Goal: Task Accomplishment & Management: Manage account settings

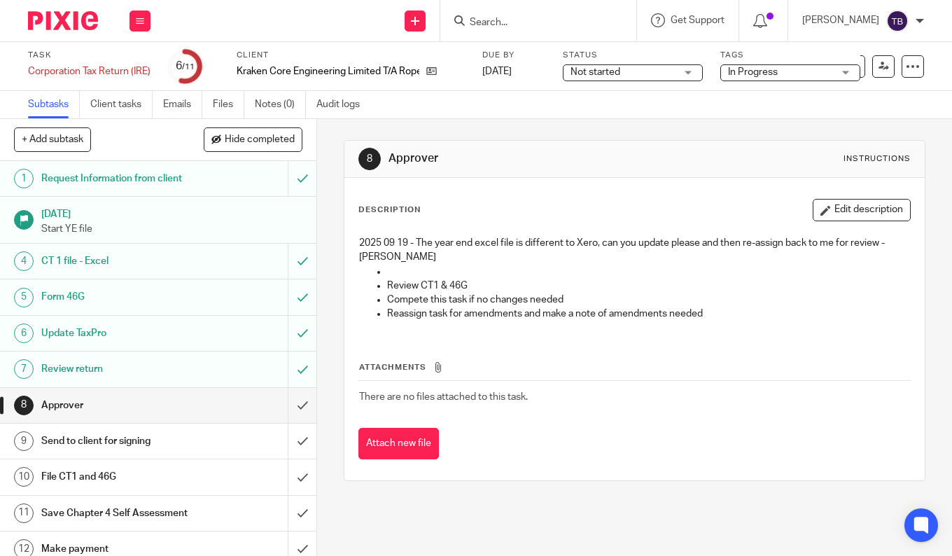
click at [837, 211] on button "Edit description" at bounding box center [861, 210] width 98 height 22
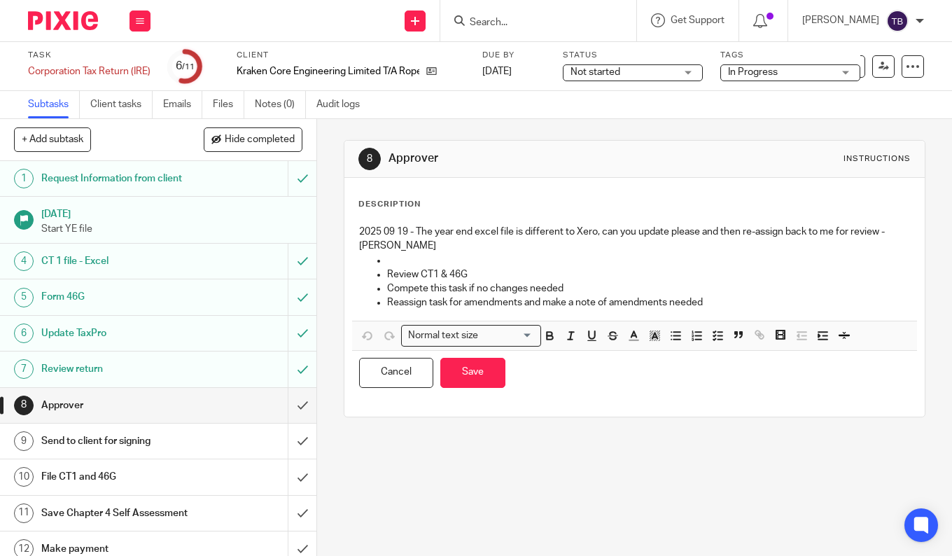
click at [603, 247] on p "2025 09 19 - The year end excel file is different to Xero, can you update pleas…" at bounding box center [634, 239] width 551 height 29
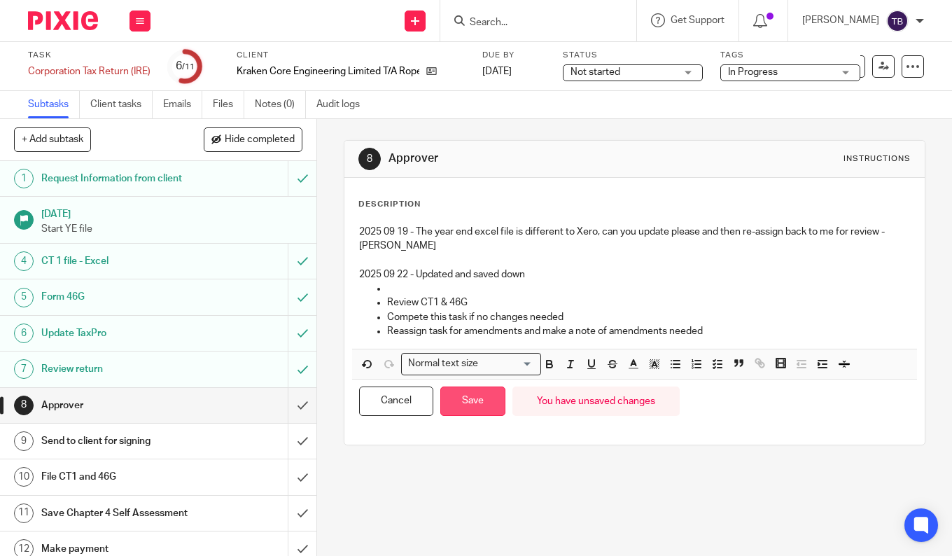
click at [458, 397] on button "Save" at bounding box center [472, 401] width 65 height 30
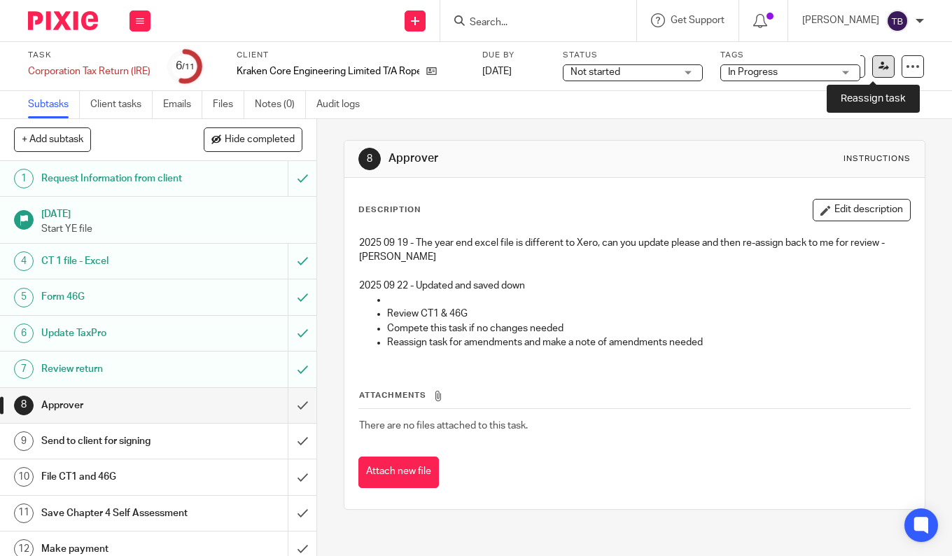
click at [878, 64] on icon at bounding box center [883, 66] width 10 height 10
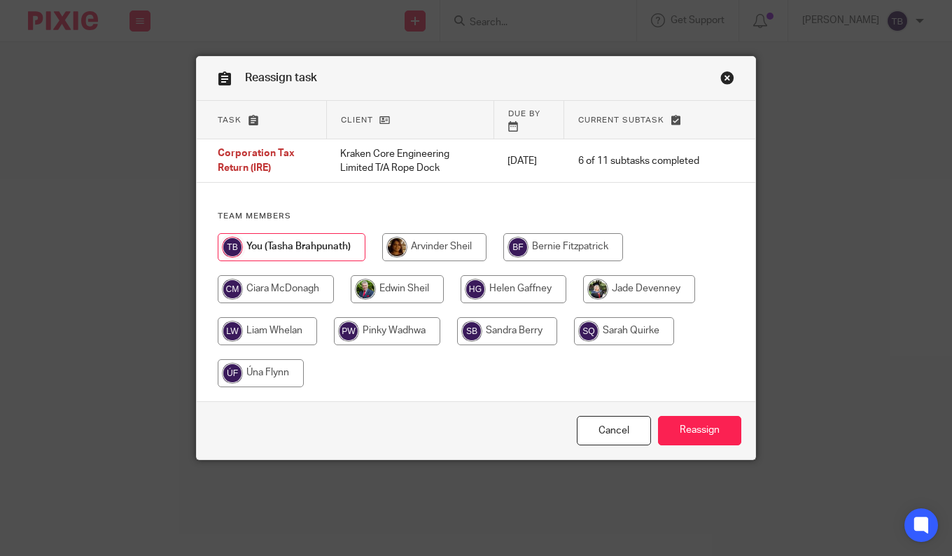
click at [725, 76] on link "Close this dialog window" at bounding box center [727, 80] width 14 height 19
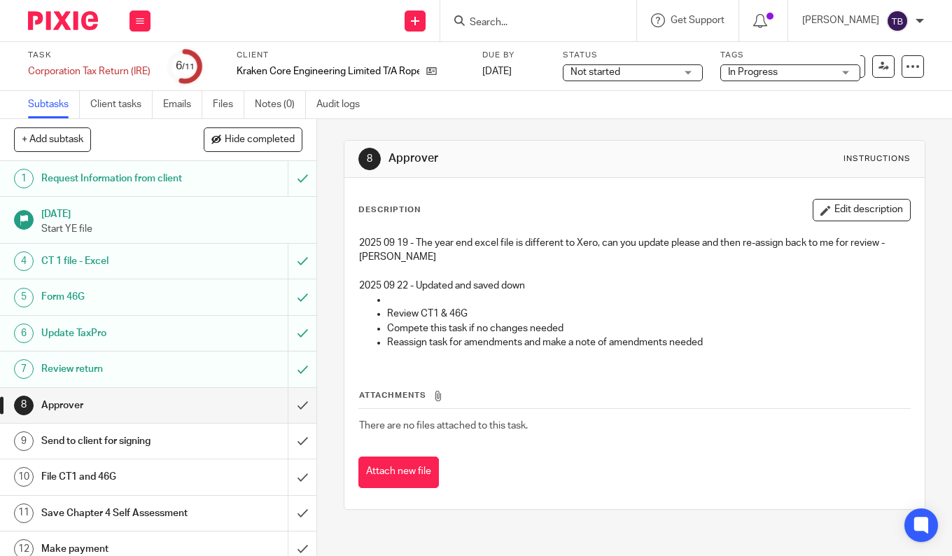
click at [607, 70] on span "Not started" at bounding box center [595, 72] width 50 height 10
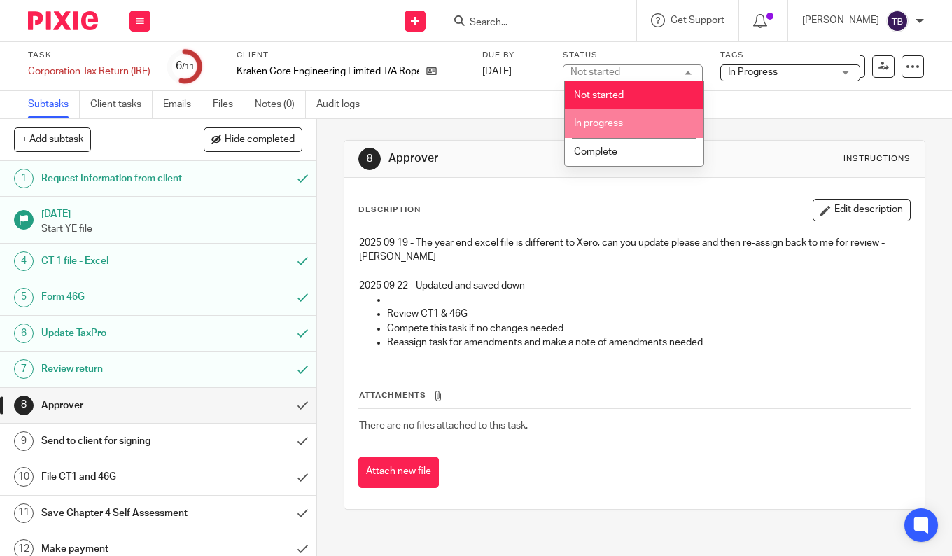
click at [600, 125] on span "In progress" at bounding box center [598, 123] width 49 height 10
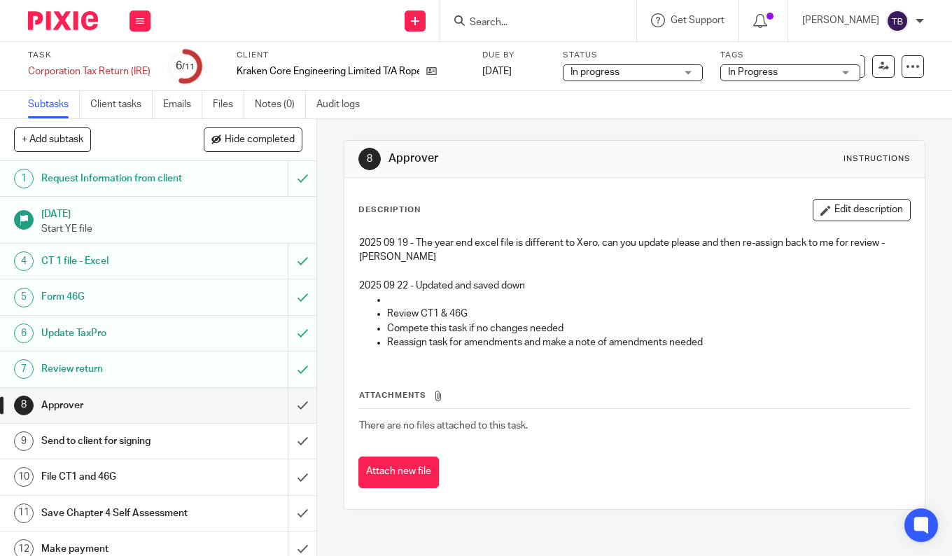
click at [728, 71] on div "In Progress" at bounding box center [790, 72] width 140 height 17
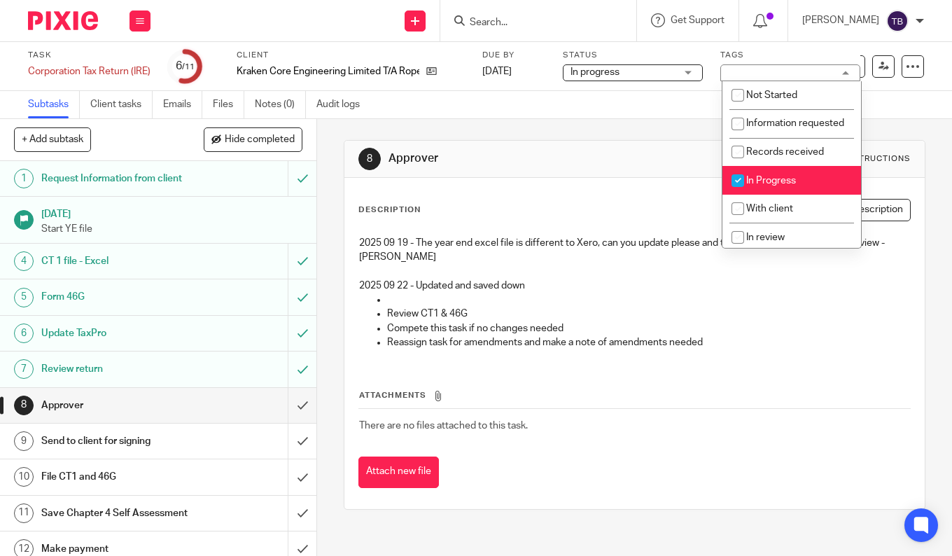
click at [770, 185] on span "In Progress" at bounding box center [771, 181] width 50 height 10
checkbox input "false"
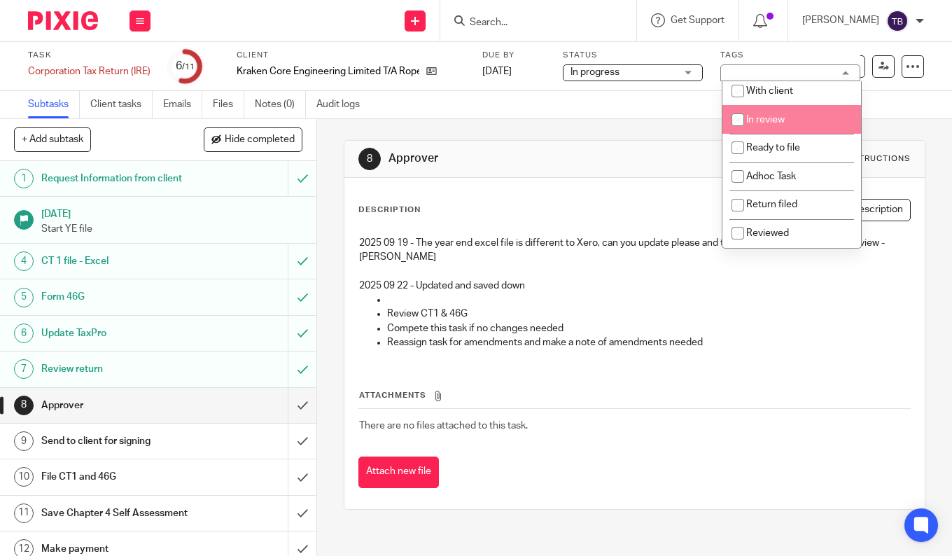
click at [765, 118] on span "In review" at bounding box center [765, 120] width 38 height 10
checkbox input "true"
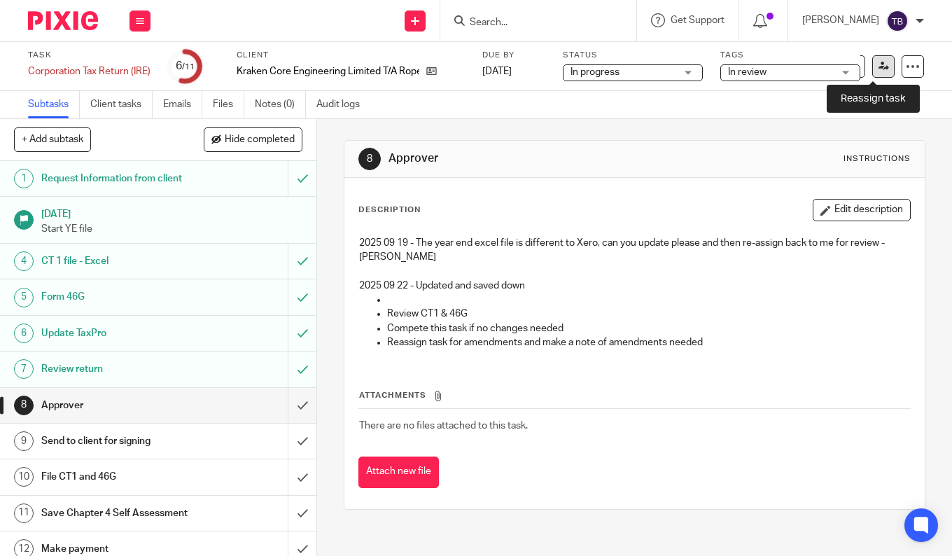
click at [878, 62] on icon at bounding box center [883, 66] width 10 height 10
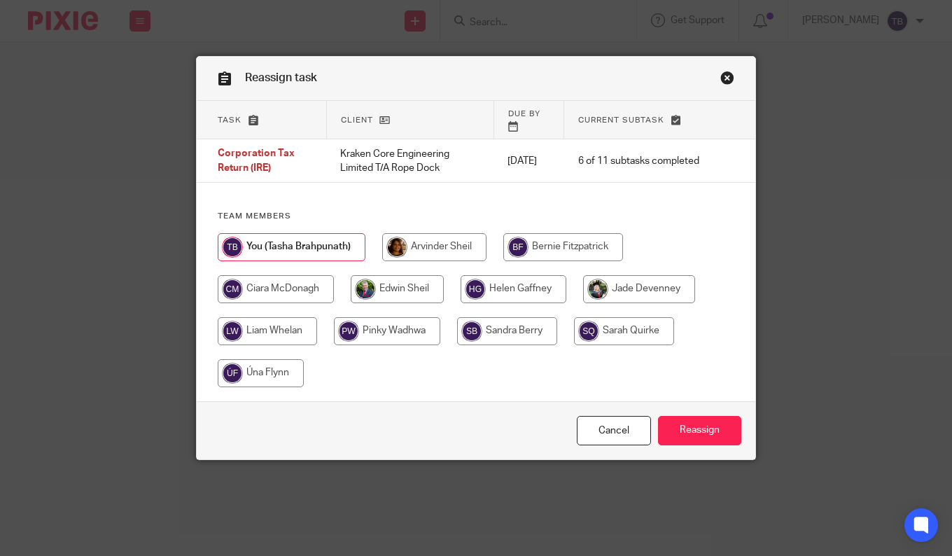
click at [440, 233] on input "radio" at bounding box center [434, 247] width 104 height 28
radio input "true"
click at [702, 416] on input "Reassign" at bounding box center [699, 431] width 83 height 30
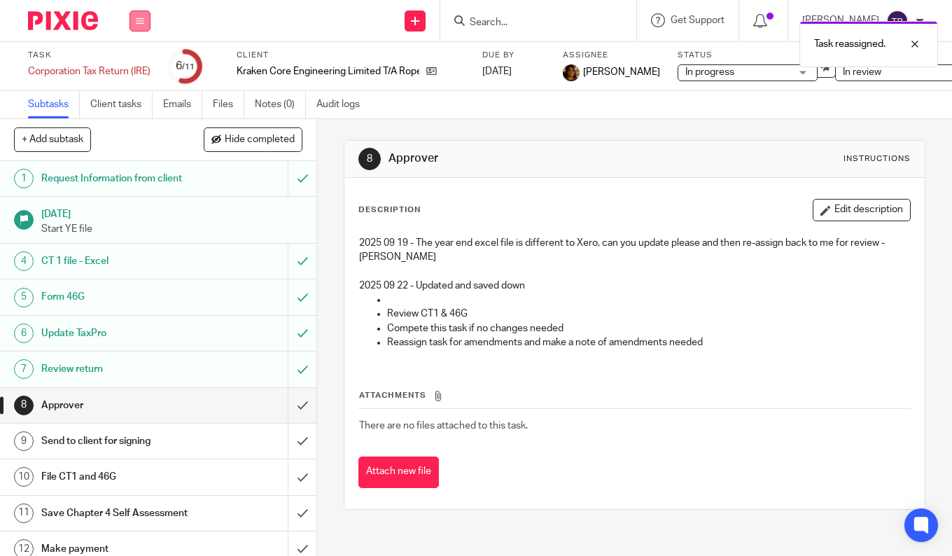
click at [139, 18] on icon at bounding box center [140, 21] width 8 height 8
click at [128, 59] on li "Work" at bounding box center [139, 65] width 37 height 20
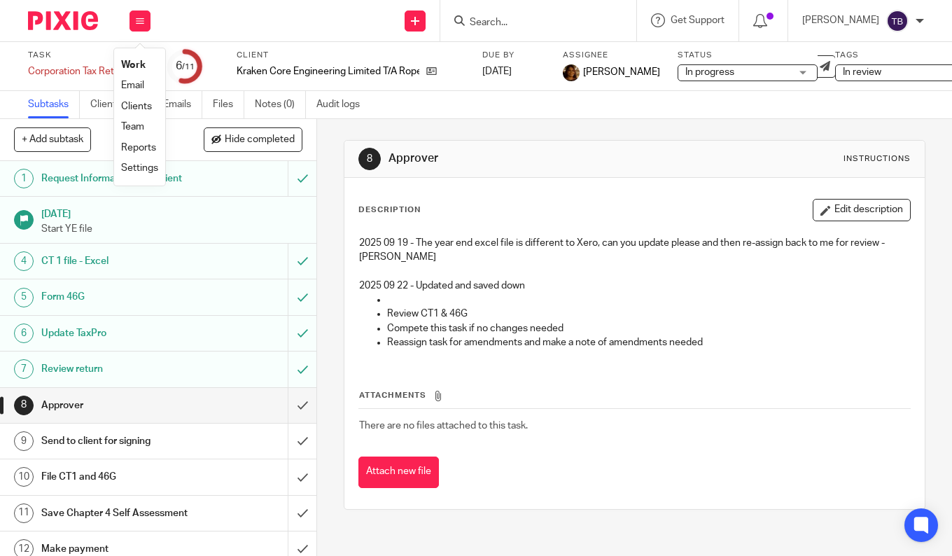
click at [131, 64] on link "Work" at bounding box center [133, 65] width 24 height 10
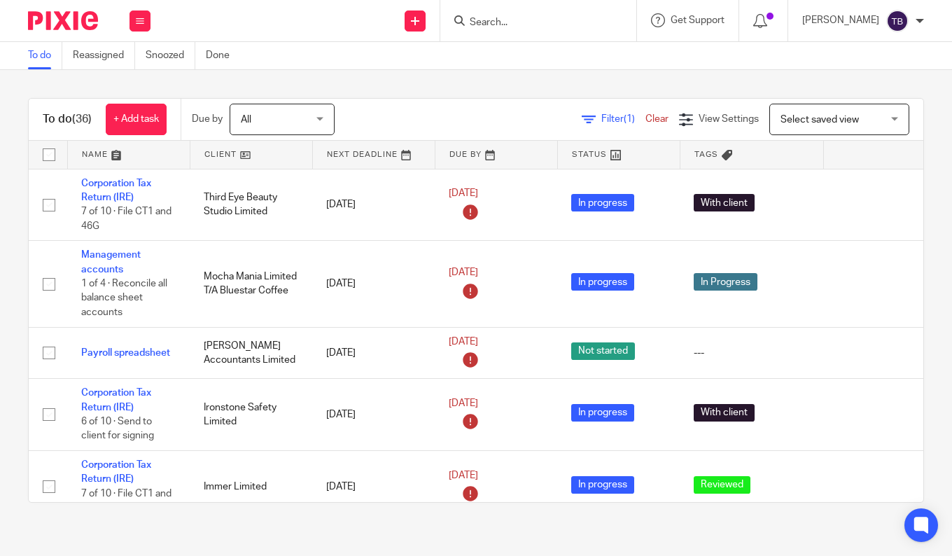
drag, startPoint x: 0, startPoint y: 294, endPoint x: 19, endPoint y: 274, distance: 27.2
click at [0, 294] on html "Work Email Clients Team Reports Settings Work Email Clients Team Reports Settin…" at bounding box center [476, 278] width 952 height 556
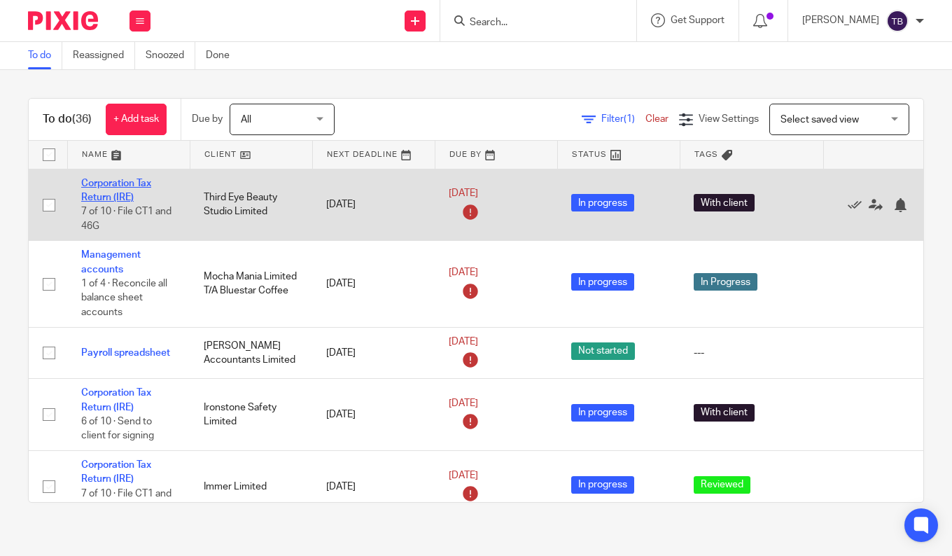
click at [121, 183] on link "Corporation Tax Return (IRE)" at bounding box center [116, 190] width 70 height 24
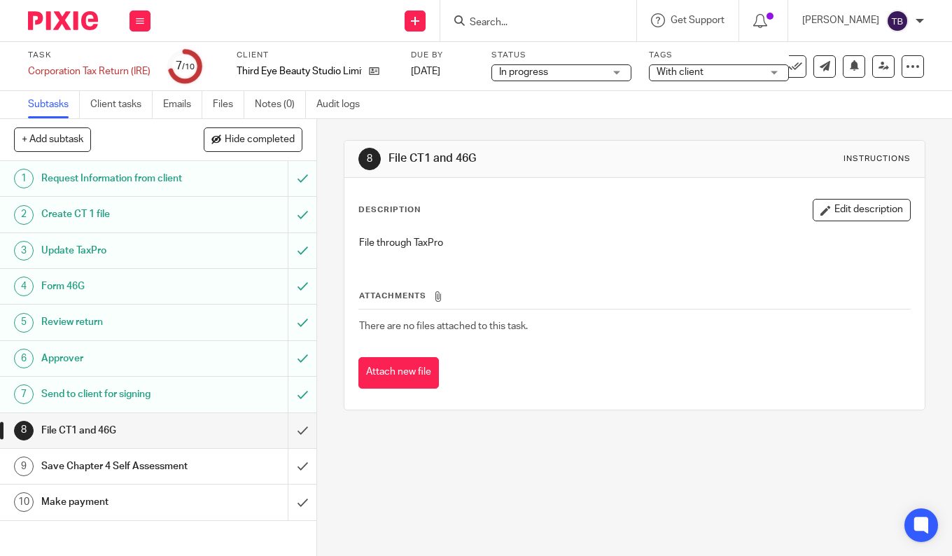
click at [854, 327] on td "There are no files attached to this task." at bounding box center [634, 326] width 552 height 34
click at [589, 25] on input "Search" at bounding box center [531, 23] width 126 height 13
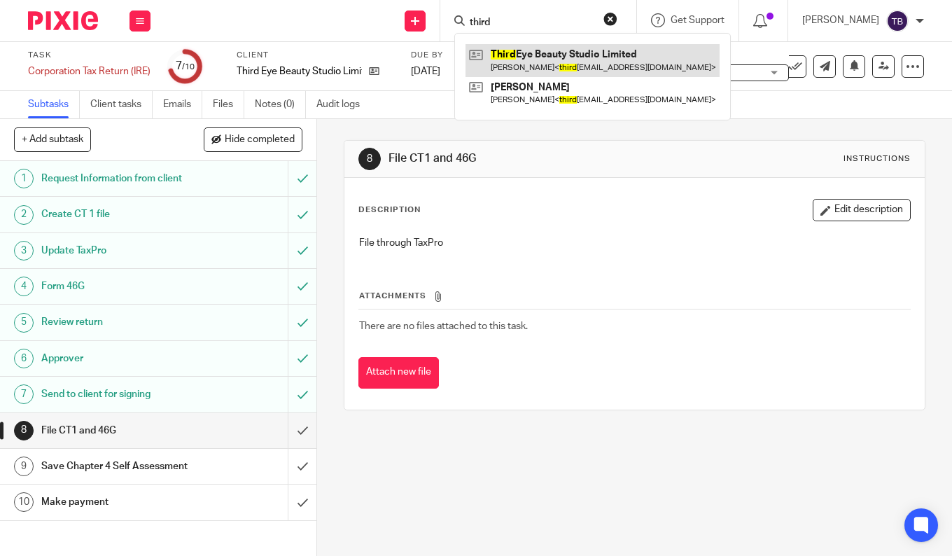
type input "third"
click at [593, 59] on link at bounding box center [592, 60] width 254 height 32
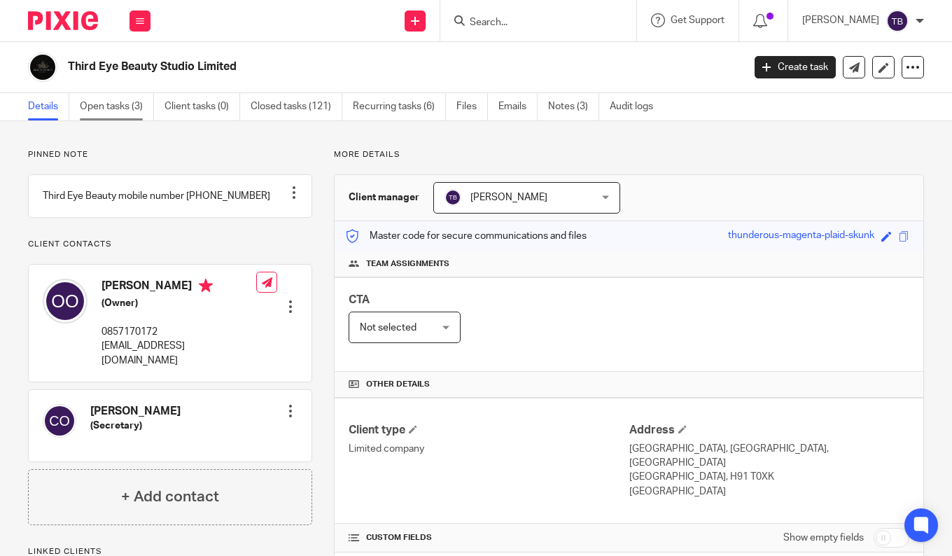
click at [136, 110] on link "Open tasks (3)" at bounding box center [117, 106] width 74 height 27
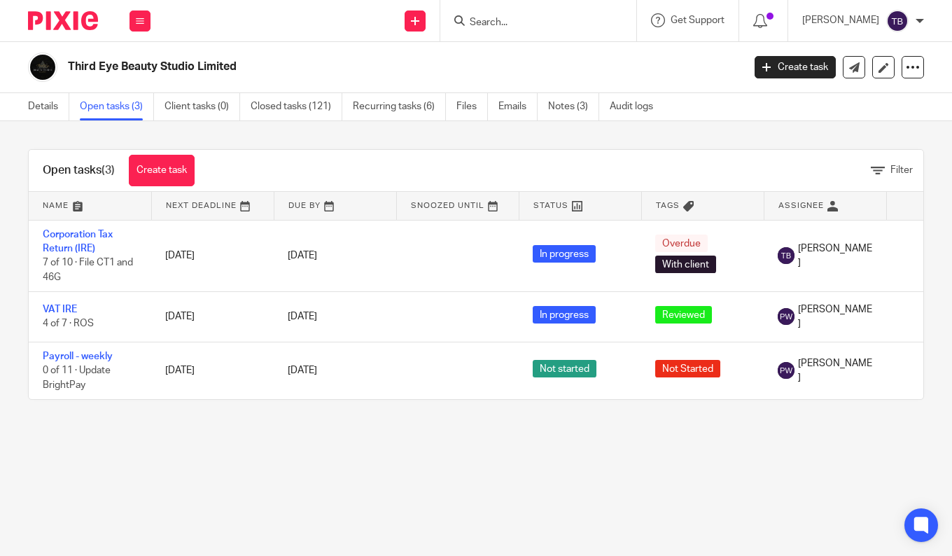
click at [790, 458] on main "Third Eye Beauty Studio Limited Create task Update from Companies House Export …" at bounding box center [476, 278] width 952 height 556
click at [141, 21] on icon at bounding box center [140, 21] width 8 height 8
click at [134, 69] on link "Work" at bounding box center [132, 65] width 22 height 10
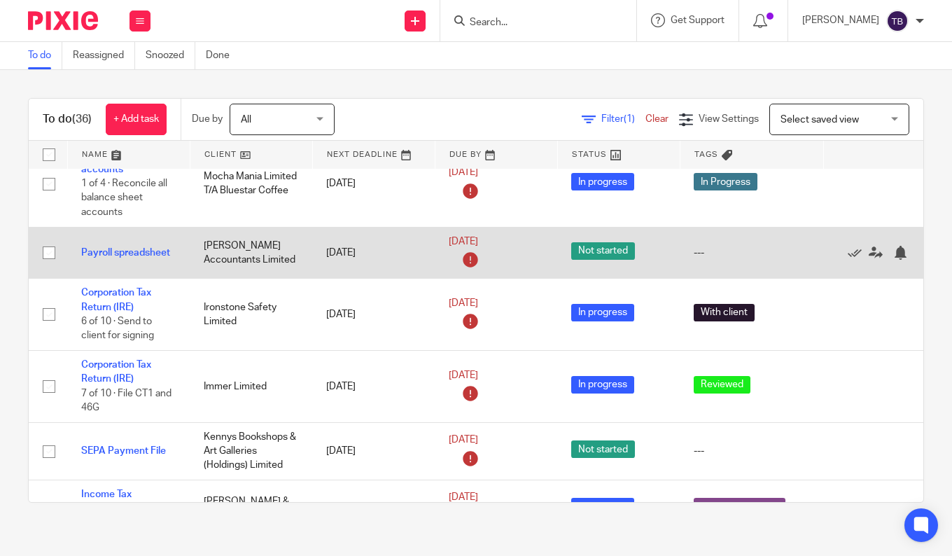
scroll to position [140, 0]
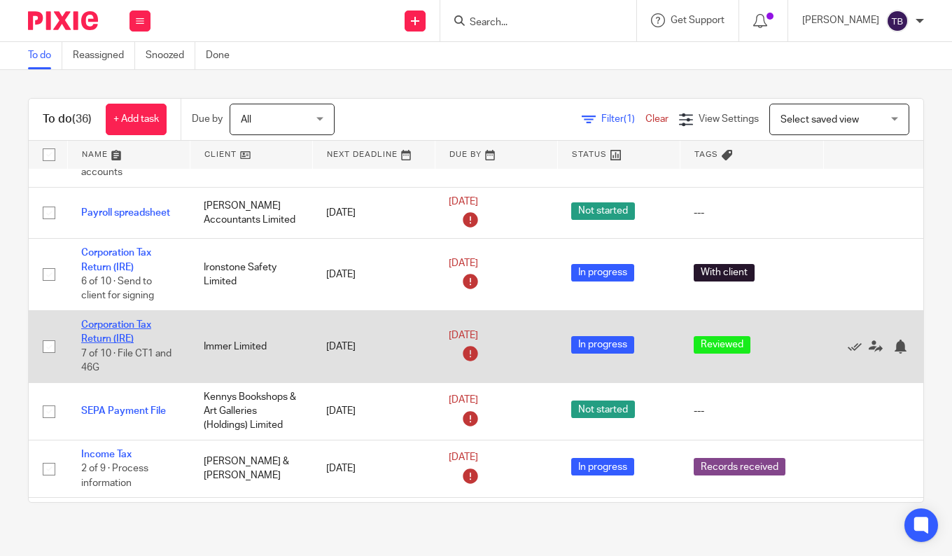
click at [99, 327] on link "Corporation Tax Return (IRE)" at bounding box center [116, 332] width 70 height 24
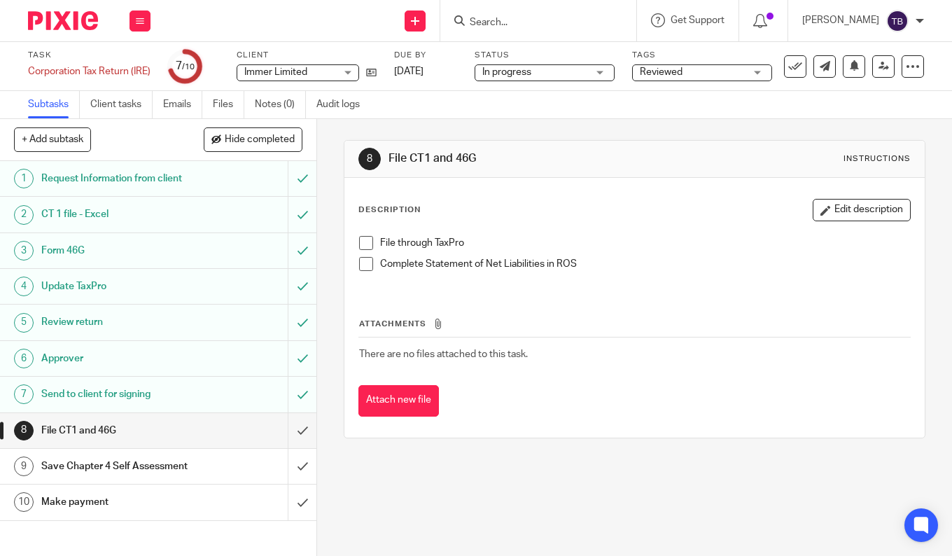
click at [699, 71] on span "Reviewed" at bounding box center [691, 72] width 105 height 15
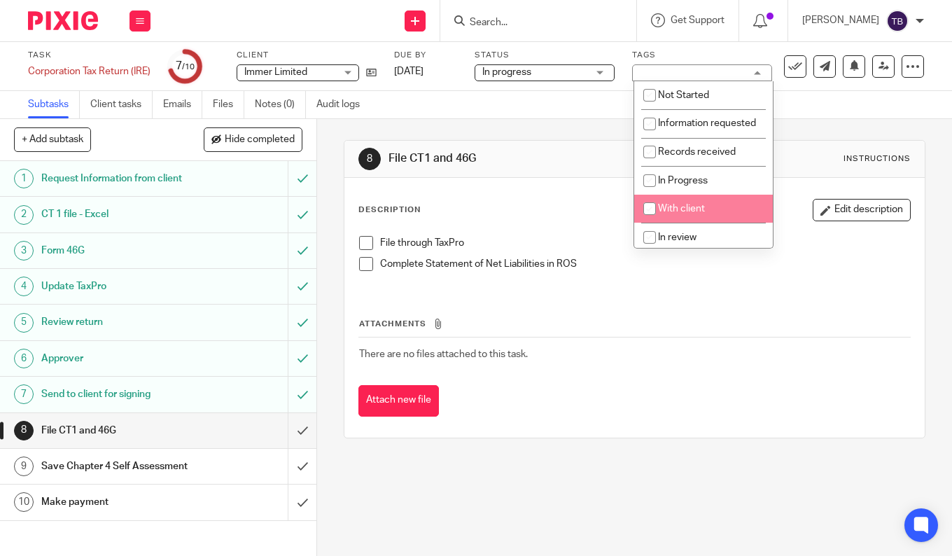
click at [702, 213] on span "With client" at bounding box center [681, 209] width 47 height 10
checkbox input "true"
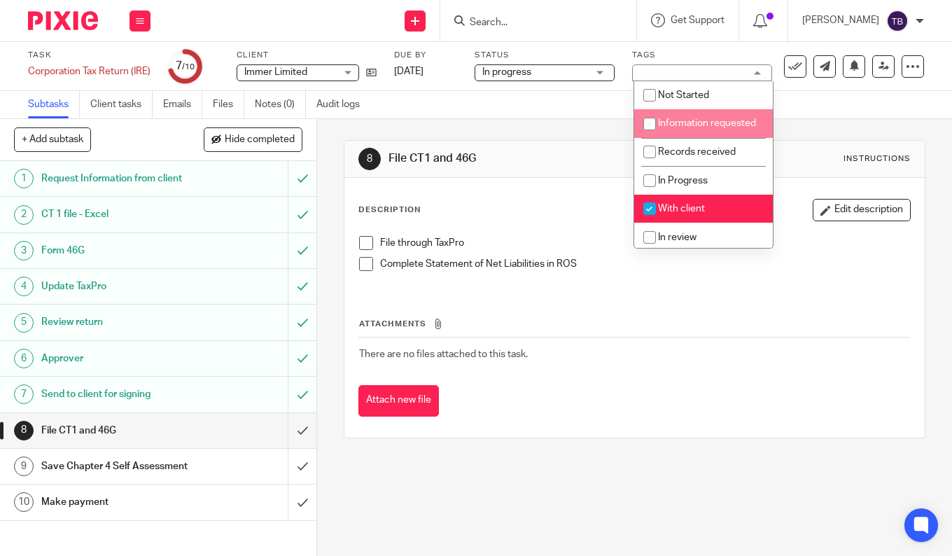
click at [679, 316] on div "Attachments There are no files attached to this task. Attach new file" at bounding box center [634, 352] width 552 height 127
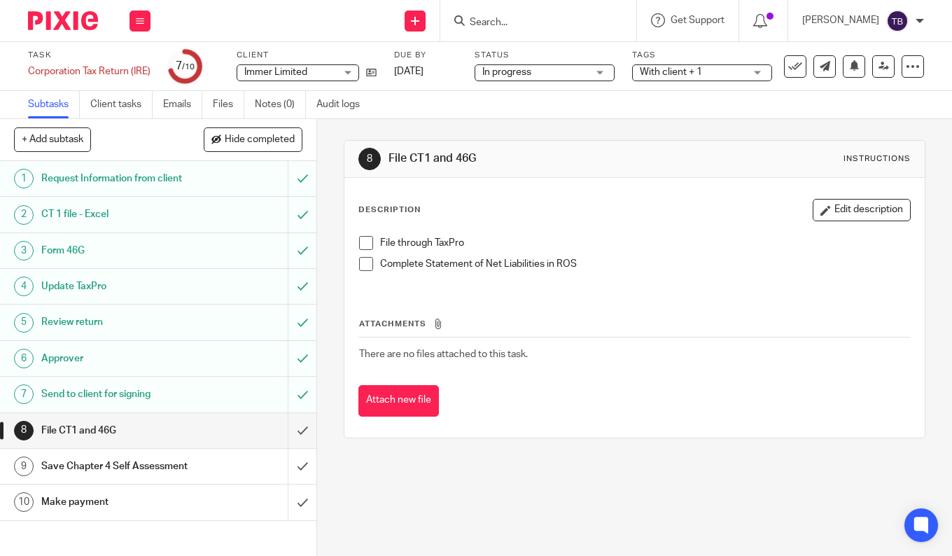
click at [668, 66] on span "With client + 1" at bounding box center [691, 72] width 105 height 15
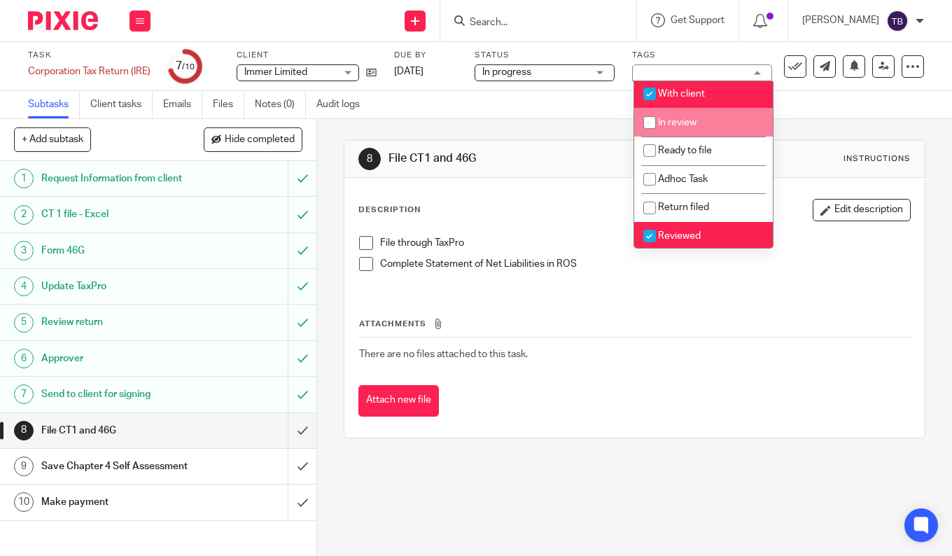
scroll to position [132, 0]
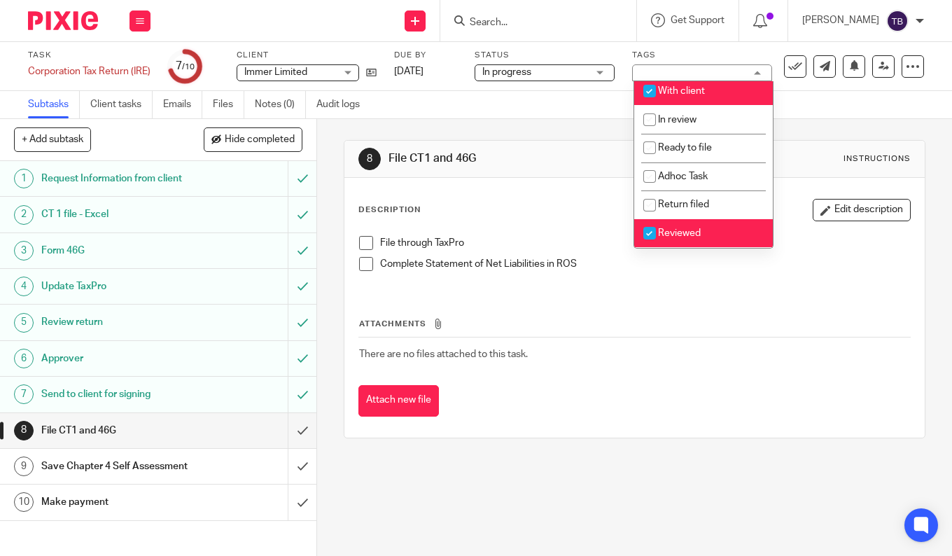
click at [679, 222] on li "Reviewed" at bounding box center [703, 233] width 139 height 29
checkbox input "false"
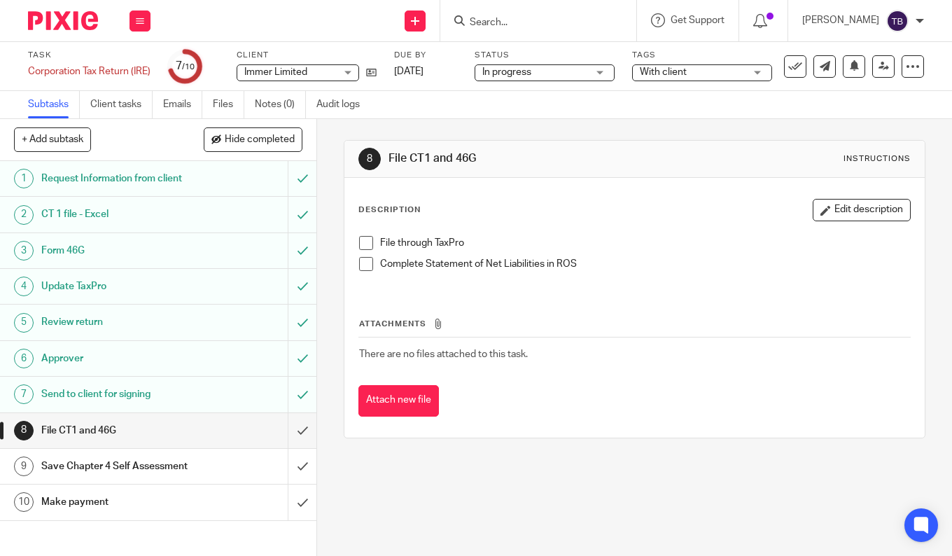
click at [666, 287] on div "File through TaxPro Complete Statement of Net Liabilities in ROS" at bounding box center [634, 258] width 565 height 59
click at [140, 15] on button at bounding box center [139, 20] width 21 height 21
click at [132, 66] on link "Work" at bounding box center [133, 65] width 24 height 10
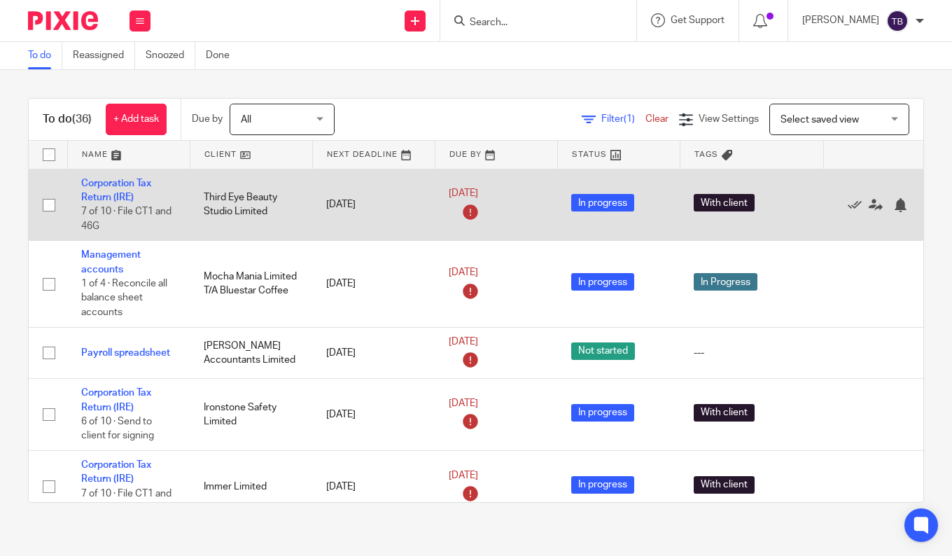
drag, startPoint x: 91, startPoint y: 198, endPoint x: 201, endPoint y: 201, distance: 109.9
click at [91, 198] on link "Corporation Tax Return (IRE)" at bounding box center [116, 190] width 70 height 24
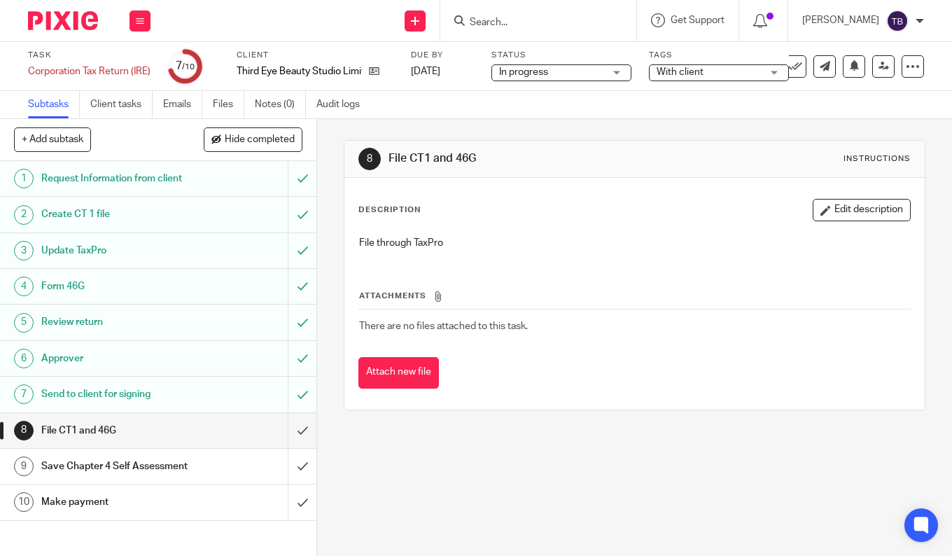
click at [157, 397] on h1 "Send to client for signing" at bounding box center [118, 393] width 155 height 21
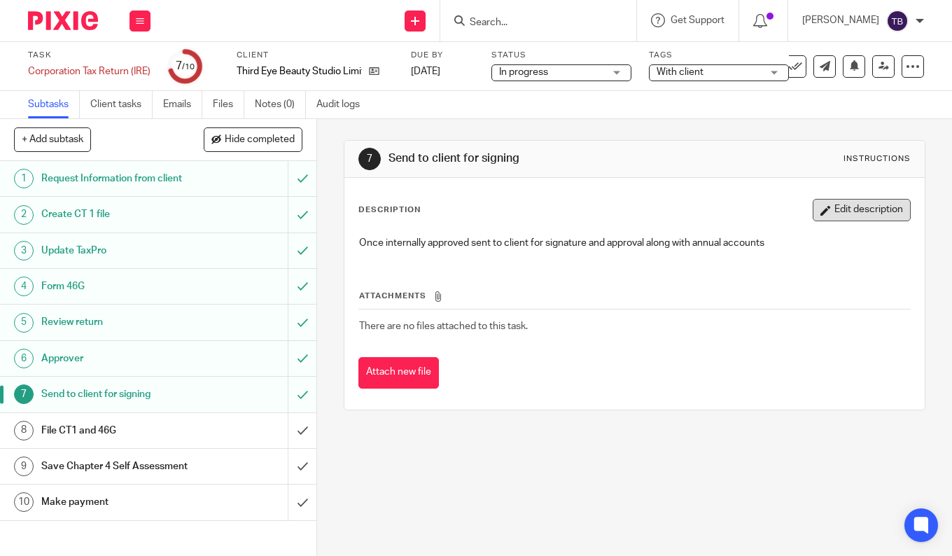
click at [863, 209] on button "Edit description" at bounding box center [861, 210] width 98 height 22
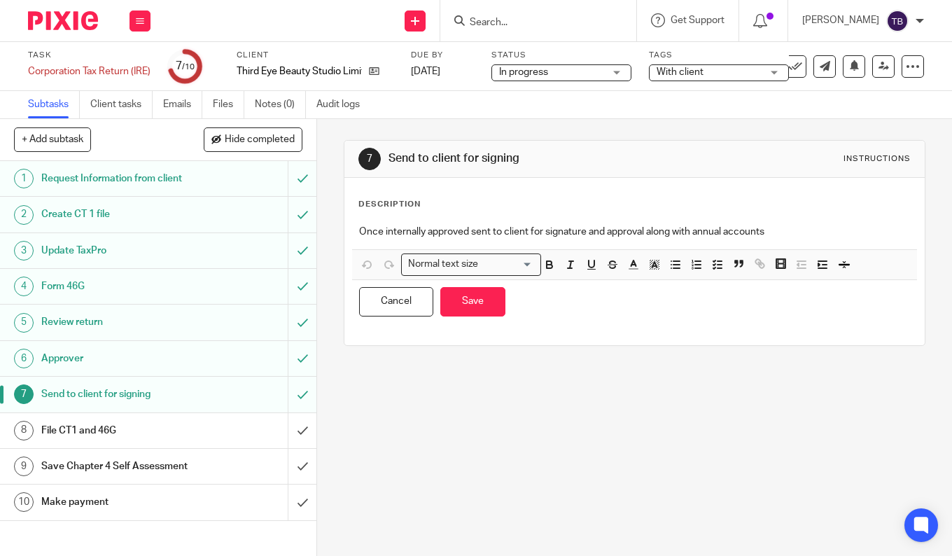
click at [824, 232] on p "Once internally approved sent to client for signature and approval along with a…" at bounding box center [634, 232] width 551 height 14
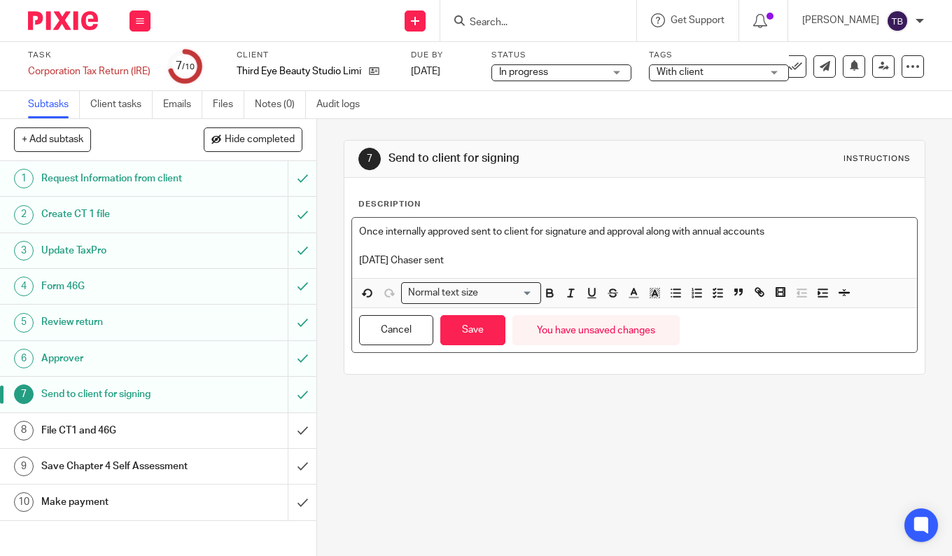
drag, startPoint x: 488, startPoint y: 256, endPoint x: 333, endPoint y: 257, distance: 154.6
click at [333, 257] on div "7 Send to client for signing Instructions Description Once internally approved …" at bounding box center [634, 337] width 635 height 437
click at [403, 323] on button "Cancel" at bounding box center [396, 330] width 74 height 30
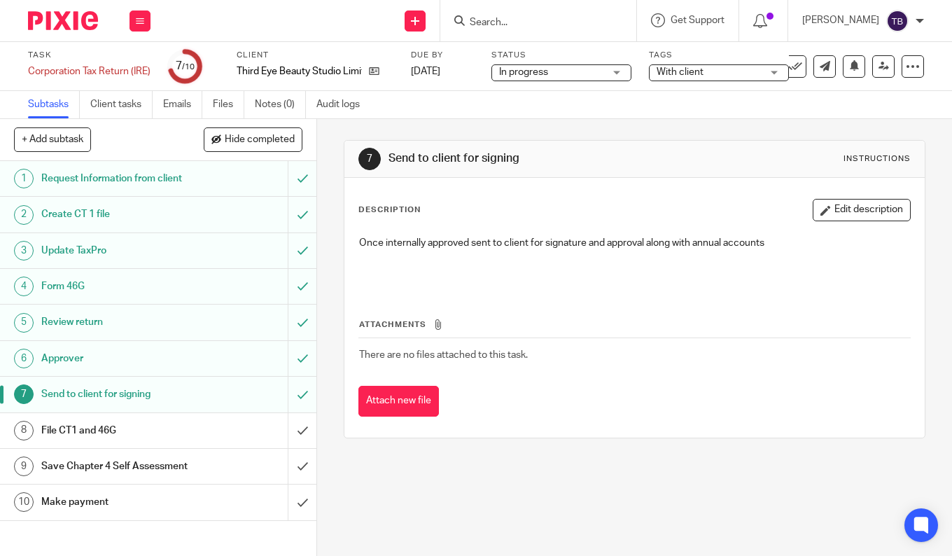
click at [155, 434] on h1 "File CT1 and 46G" at bounding box center [118, 430] width 155 height 21
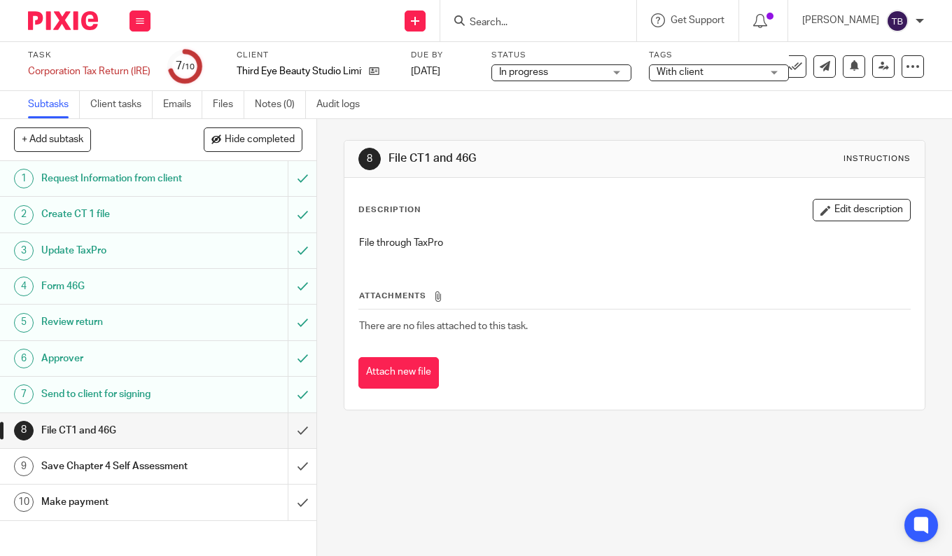
click at [842, 220] on button "Edit description" at bounding box center [861, 210] width 98 height 22
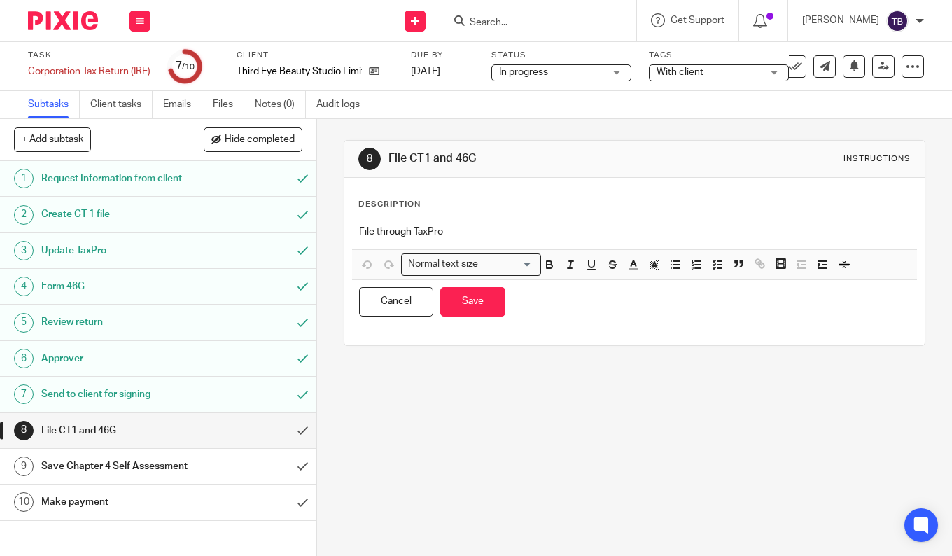
click at [526, 223] on div "File through TaxPro" at bounding box center [634, 233] width 565 height 31
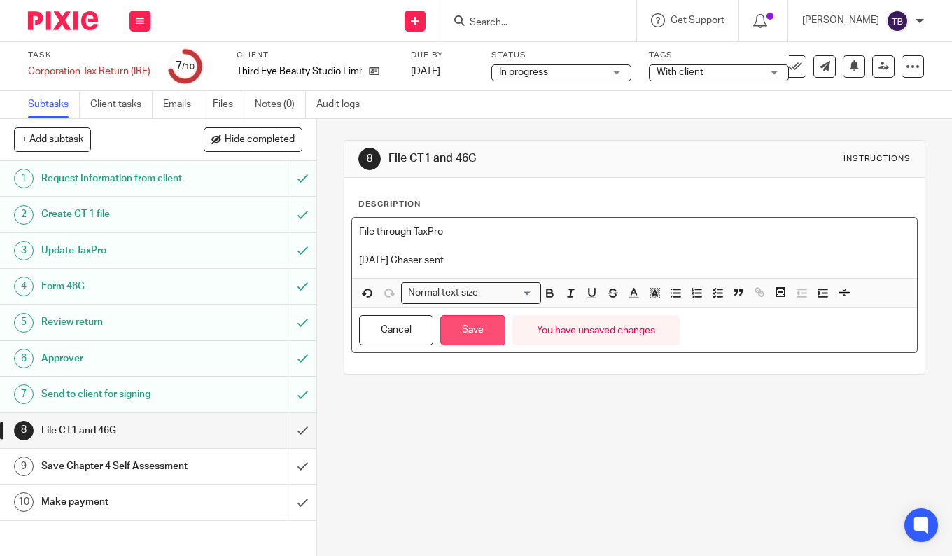
click at [448, 331] on button "Save" at bounding box center [472, 330] width 65 height 30
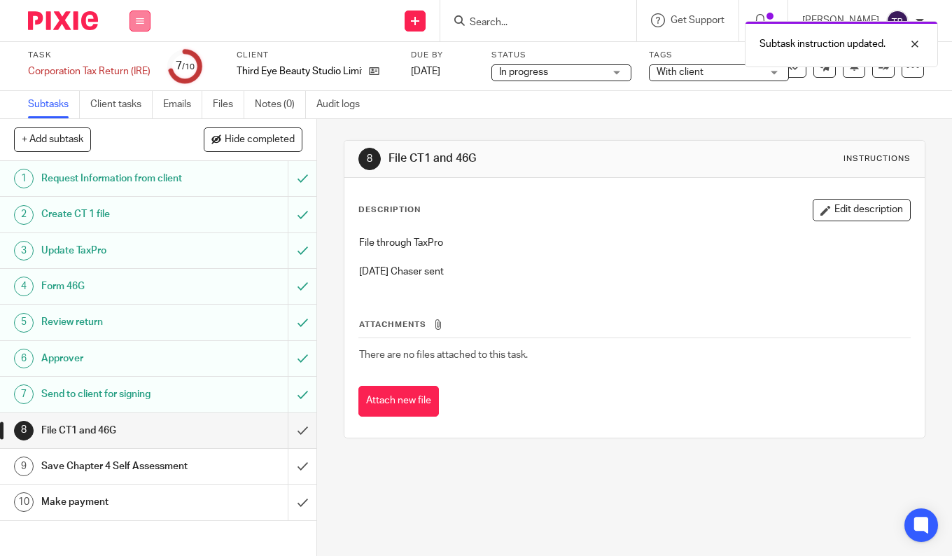
click at [143, 19] on icon at bounding box center [140, 21] width 8 height 8
click at [132, 69] on link "Work" at bounding box center [133, 65] width 24 height 10
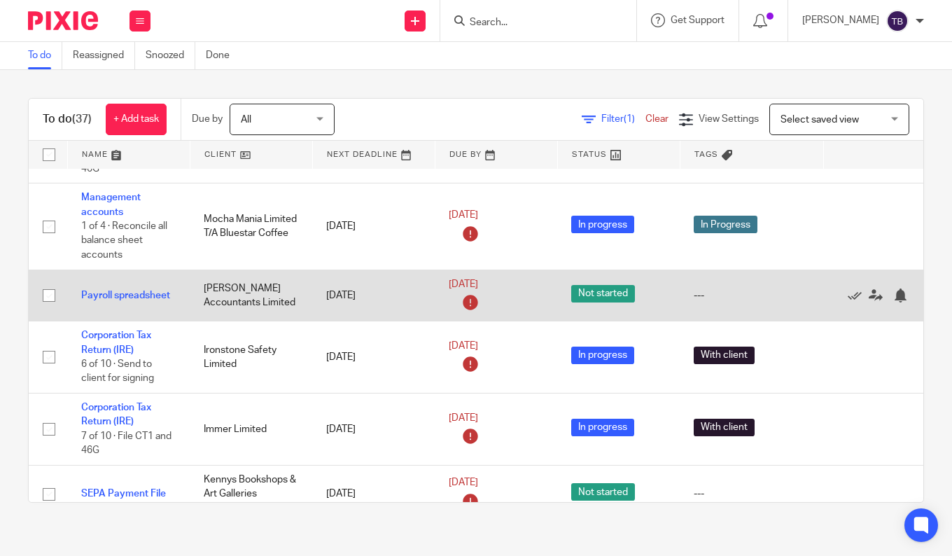
scroll to position [70, 0]
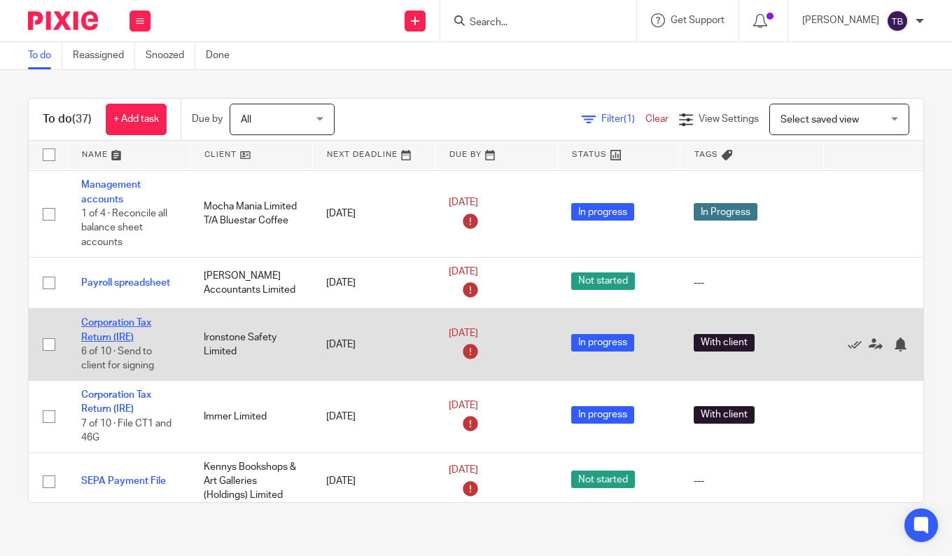
click at [114, 325] on link "Corporation Tax Return (IRE)" at bounding box center [116, 330] width 70 height 24
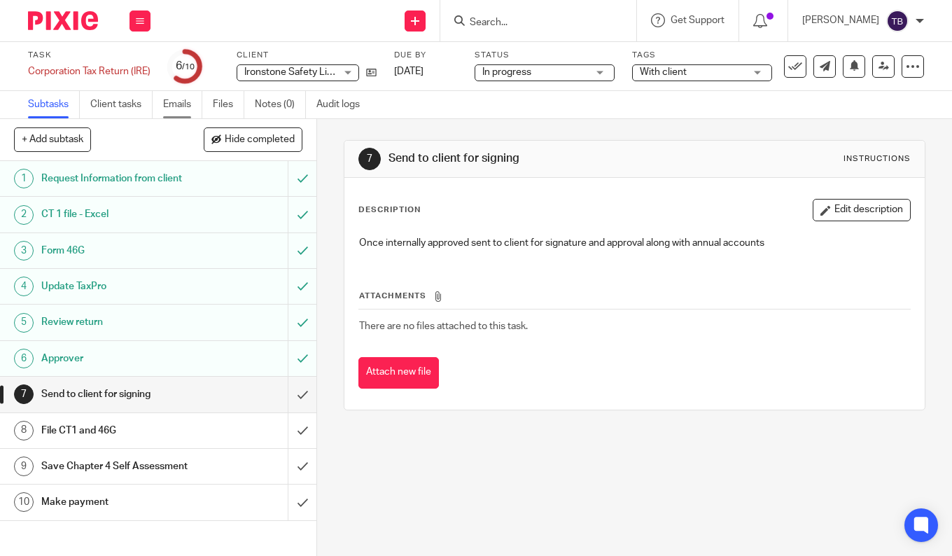
click at [170, 109] on link "Emails" at bounding box center [182, 104] width 39 height 27
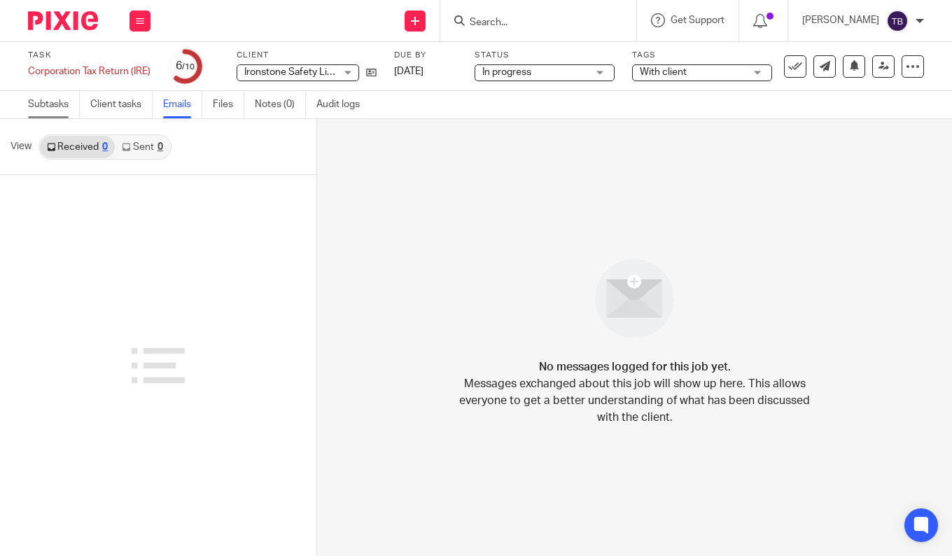
click at [45, 104] on link "Subtasks" at bounding box center [54, 104] width 52 height 27
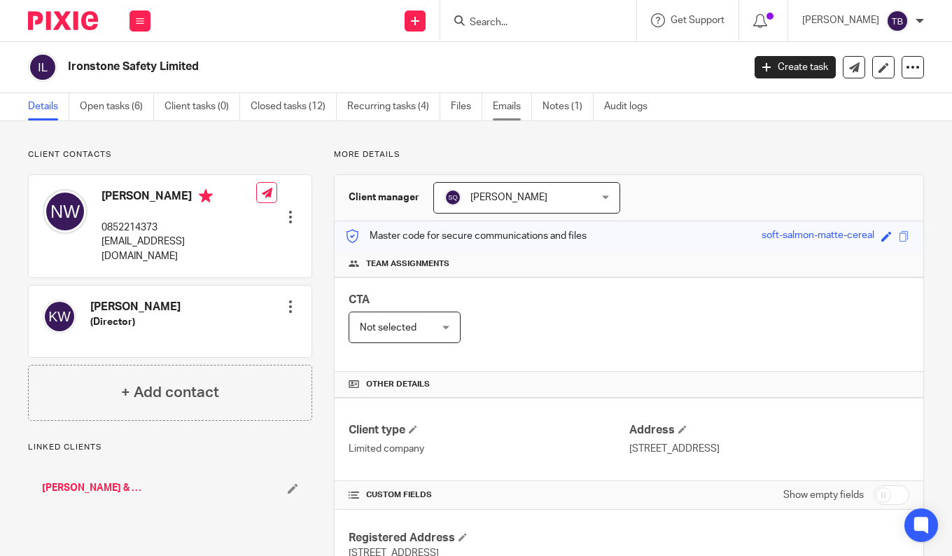
click at [514, 106] on link "Emails" at bounding box center [512, 106] width 39 height 27
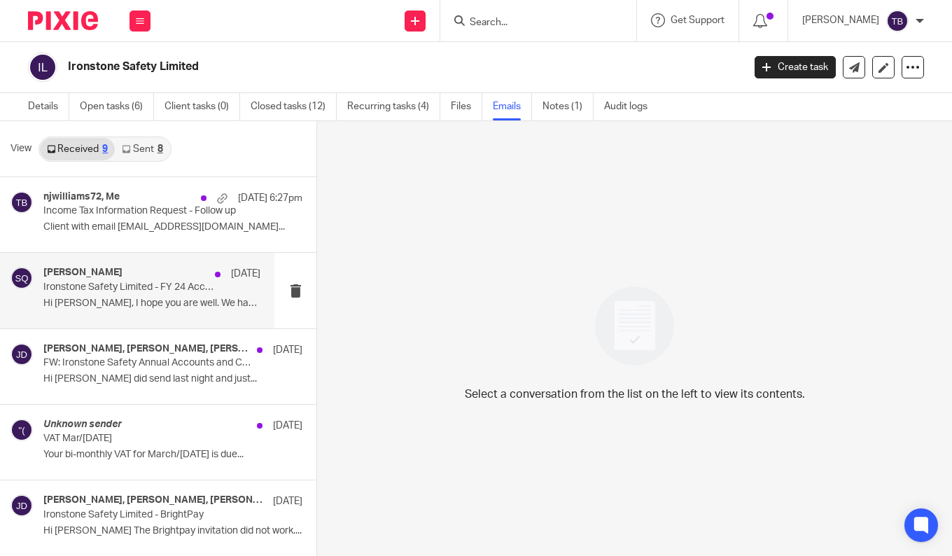
click at [145, 304] on p "Hi [PERSON_NAME], I hope you are well. We have..." at bounding box center [151, 303] width 217 height 12
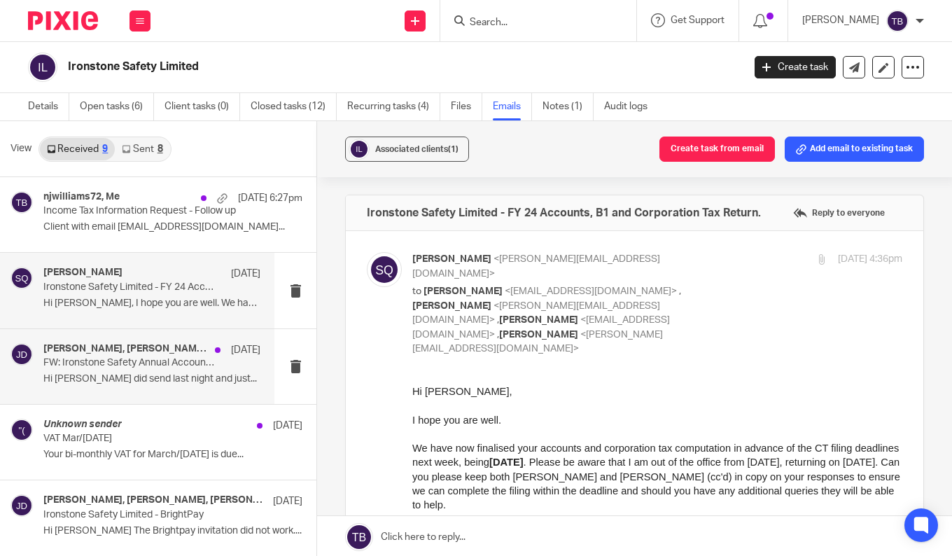
click at [156, 377] on p "Hi Sarah I did send last night and just..." at bounding box center [151, 379] width 217 height 12
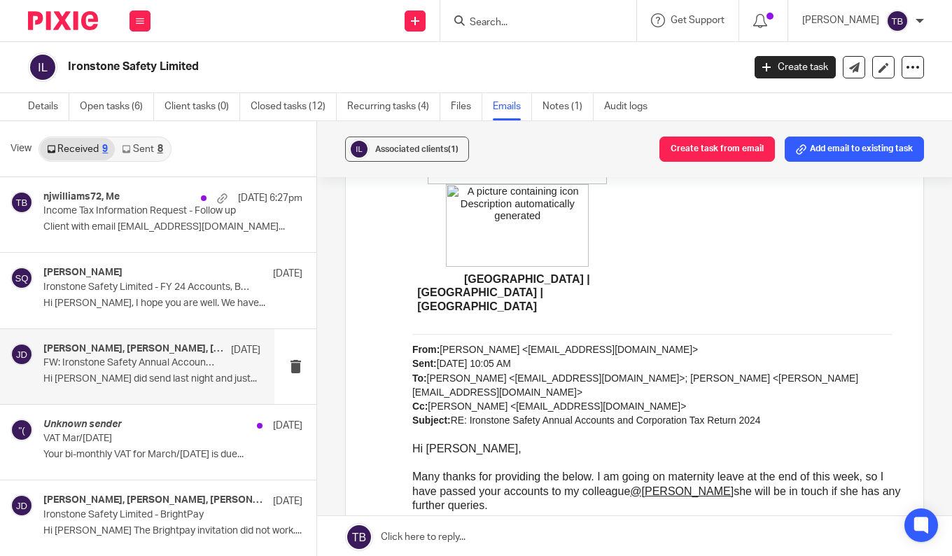
scroll to position [1609, 0]
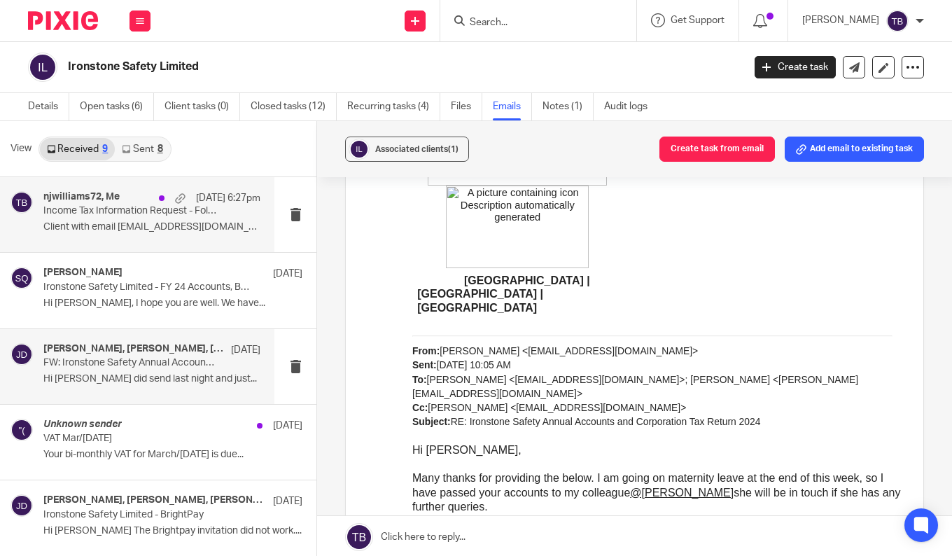
click at [144, 224] on p "Client with email njwilliams72@hotmail.com..." at bounding box center [151, 227] width 217 height 12
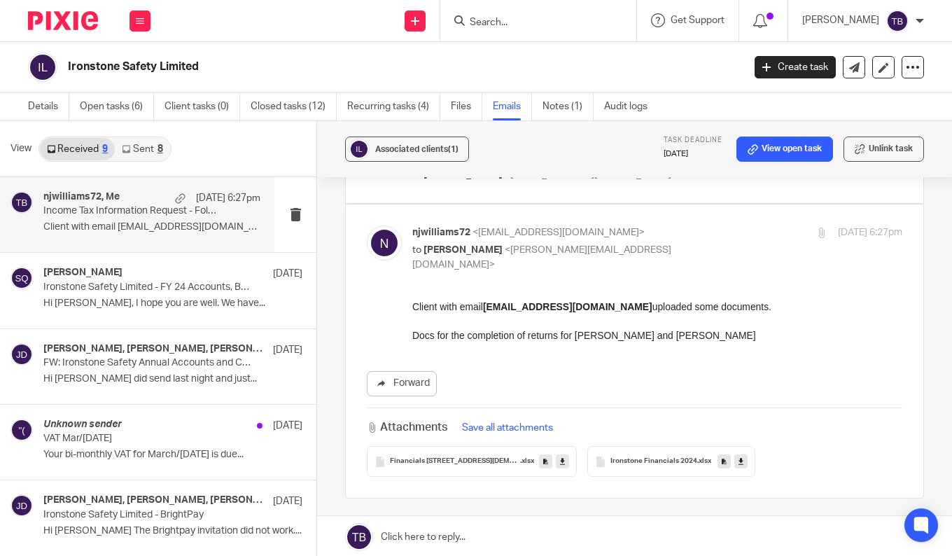
scroll to position [210, 0]
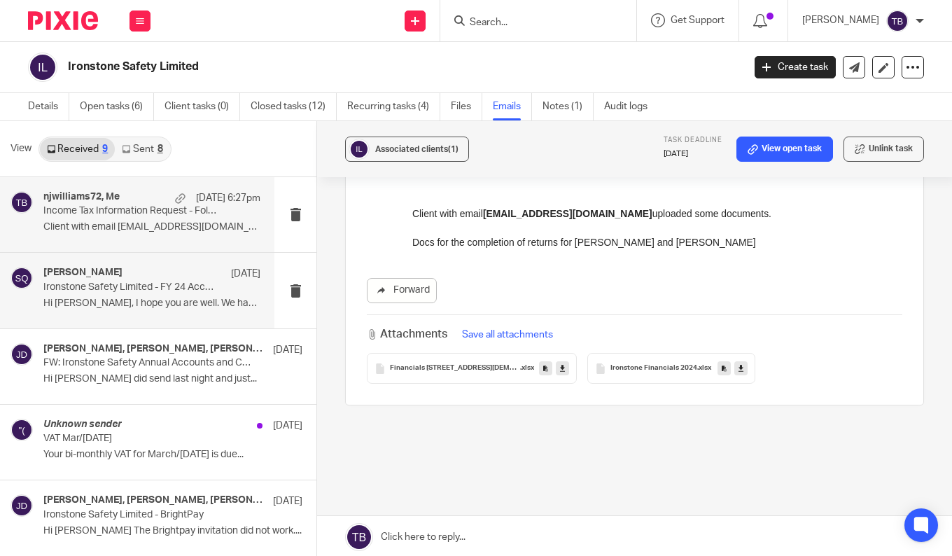
click at [100, 307] on p "Hi Nathan, I hope you are well. We have..." at bounding box center [151, 303] width 217 height 12
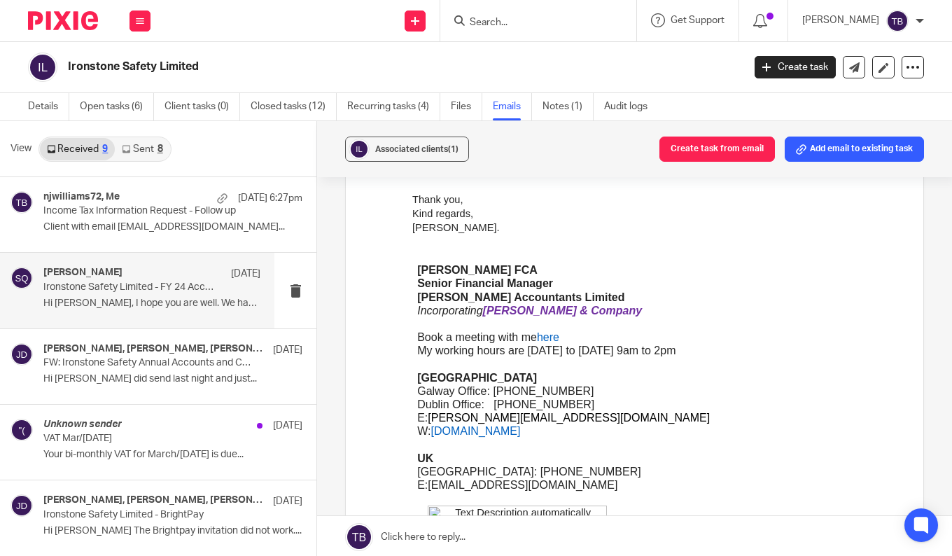
scroll to position [280, 0]
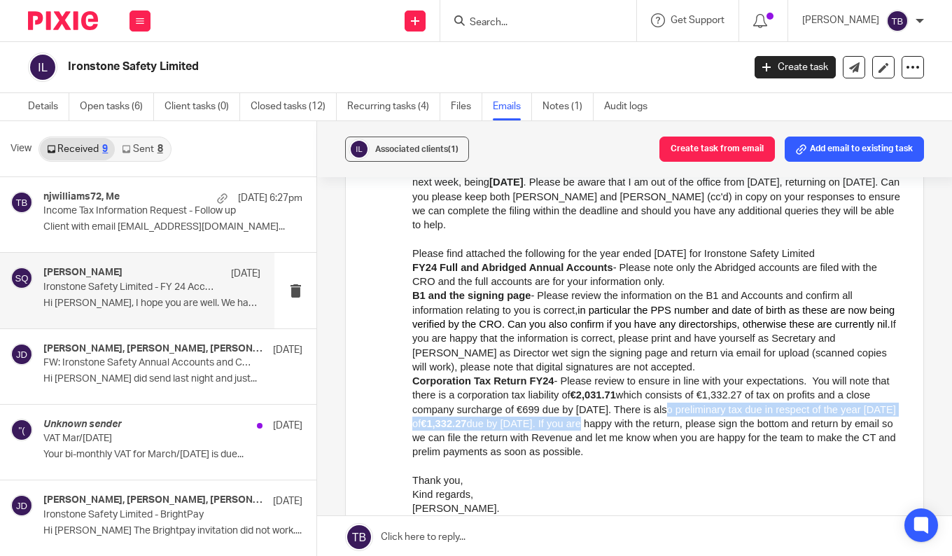
drag, startPoint x: 607, startPoint y: 393, endPoint x: 570, endPoint y: 411, distance: 41.3
click at [570, 411] on div "Corporation Tax Return FY24 - Please review to ensure in line with your expecta…" at bounding box center [657, 416] width 490 height 85
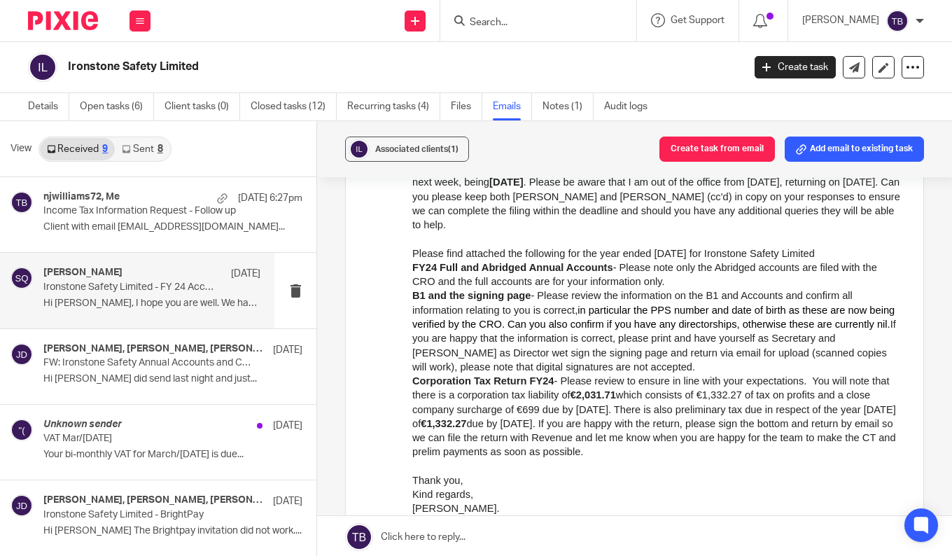
click at [638, 427] on span "due by 23 November 2025. If you are happy with the return, please sign the bott…" at bounding box center [653, 438] width 483 height 40
drag, startPoint x: 618, startPoint y: 422, endPoint x: 619, endPoint y: 441, distance: 19.6
click at [619, 441] on div "Corporation Tax Return FY24 - Please review to ensure in line with your expecta…" at bounding box center [657, 416] width 490 height 85
copy span "let me know when you are happy for the team to make the CT and prelim payments …"
drag, startPoint x: 528, startPoint y: 378, endPoint x: 570, endPoint y: 383, distance: 43.0
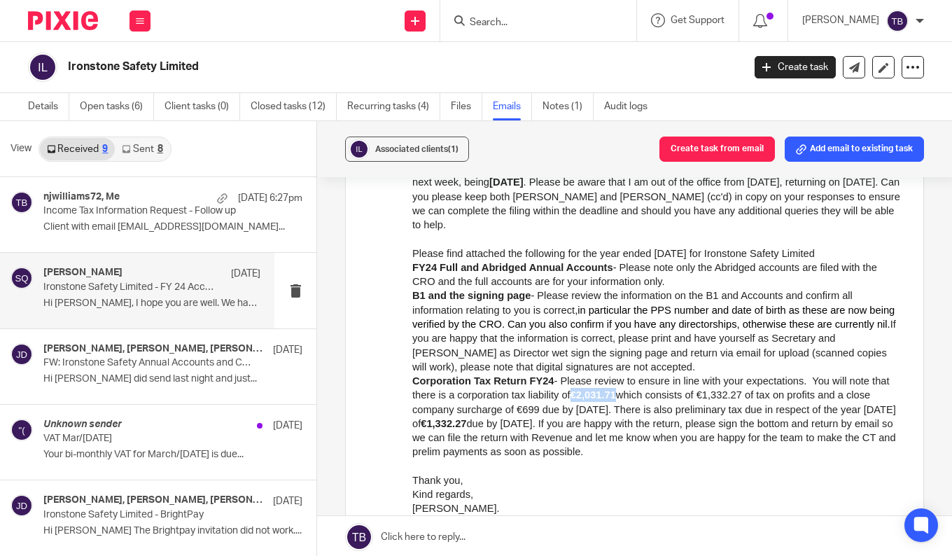
click at [570, 383] on div "Corporation Tax Return FY24 - Please review to ensure in line with your expecta…" at bounding box center [657, 416] width 490 height 85
copy b "€2,031.71"
drag, startPoint x: 514, startPoint y: 400, endPoint x: 564, endPoint y: 409, distance: 51.2
drag, startPoint x: 565, startPoint y: 408, endPoint x: 400, endPoint y: 411, distance: 165.2
click at [412, 411] on html "Hi Nathan, I hope you are well. We have now finalised your accounts and corpora…" at bounding box center [657, 529] width 490 height 851
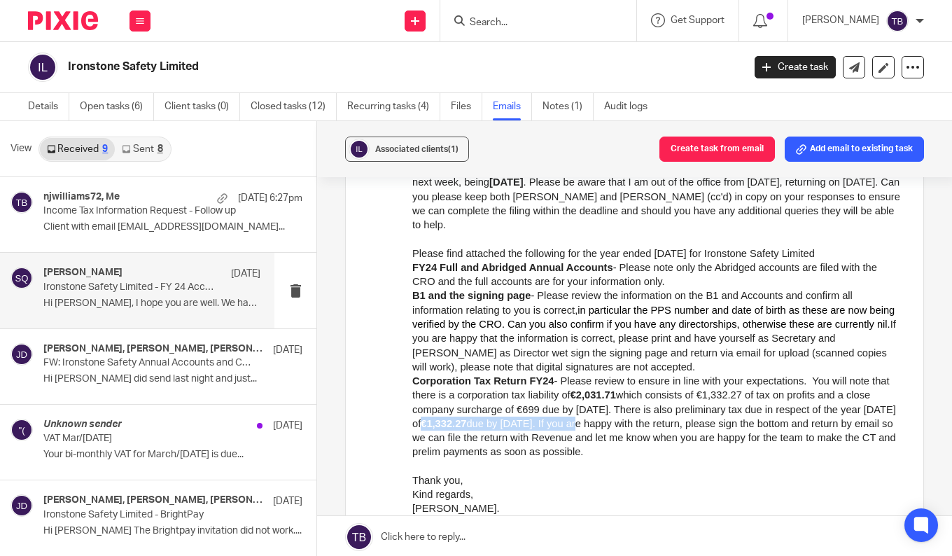
copy div "€1,332.27 due by 23 November 2025"
click at [780, 459] on div at bounding box center [657, 466] width 490 height 14
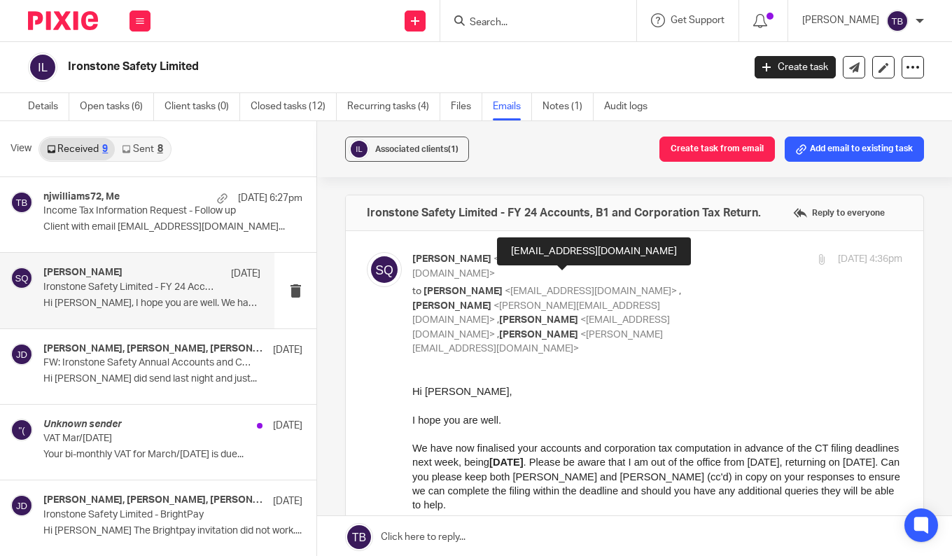
drag, startPoint x: 935, startPoint y: 663, endPoint x: 622, endPoint y: 394, distance: 412.3
click at [622, 394] on div "Hi Nathan," at bounding box center [657, 391] width 490 height 14
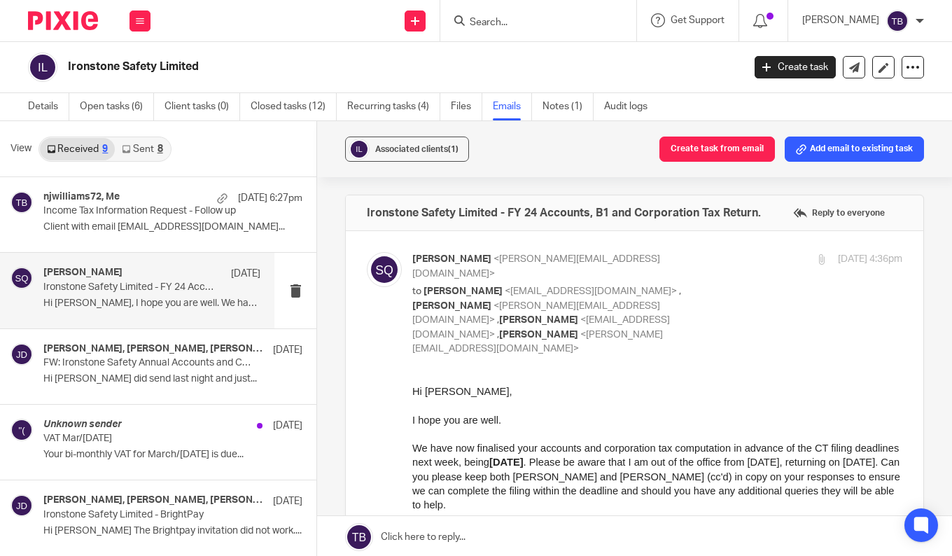
drag, startPoint x: 1019, startPoint y: 655, endPoint x: 738, endPoint y: 398, distance: 380.3
click at [738, 398] on div at bounding box center [657, 405] width 490 height 14
click at [44, 114] on link "Details" at bounding box center [48, 106] width 41 height 27
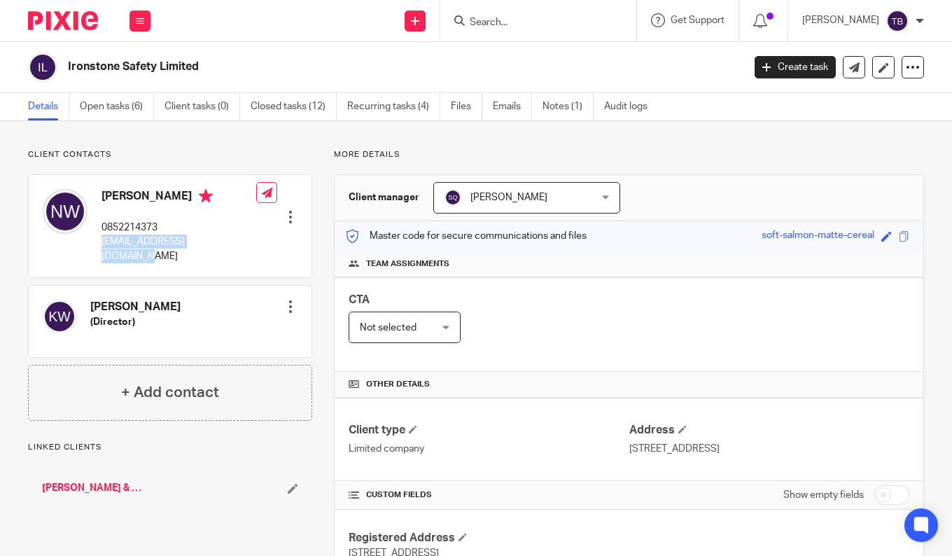
drag, startPoint x: 131, startPoint y: 244, endPoint x: 229, endPoint y: 250, distance: 98.1
click at [229, 250] on div "[PERSON_NAME] 0852214373 [EMAIL_ADDRESS][DOMAIN_NAME] Edit contact Create clien…" at bounding box center [170, 226] width 283 height 102
copy p "njwilliams72@hotmail.com"
click at [575, 18] on input "Search" at bounding box center [531, 23] width 126 height 13
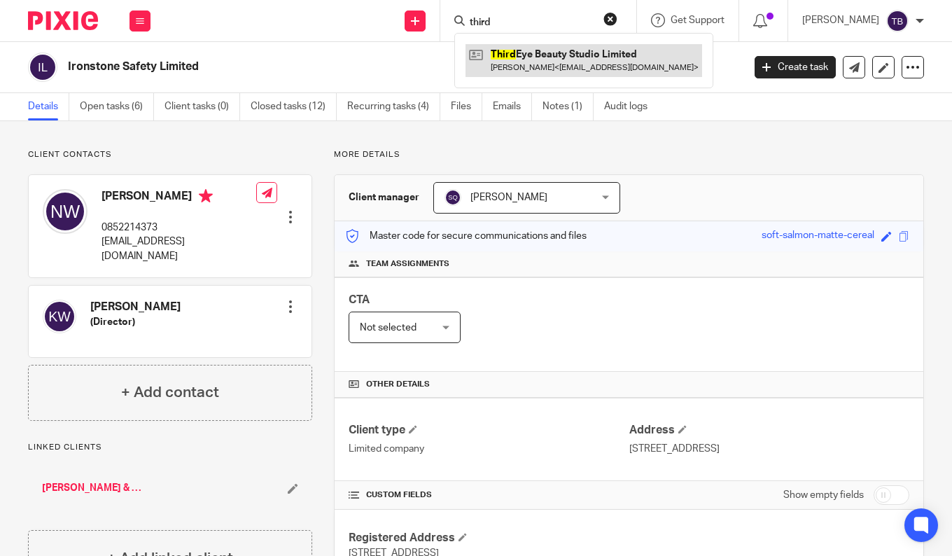
type input "third"
click at [584, 68] on link at bounding box center [583, 60] width 236 height 32
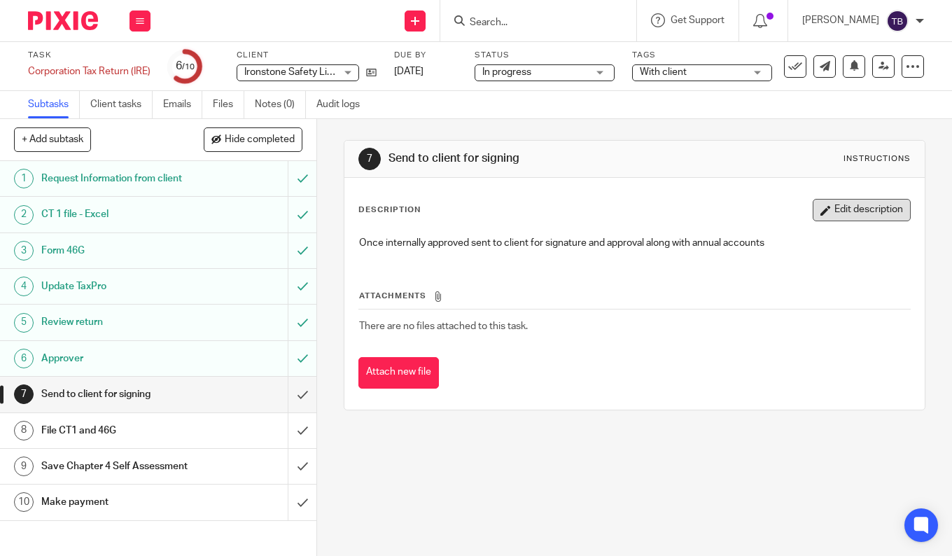
click at [835, 199] on button "Edit description" at bounding box center [861, 210] width 98 height 22
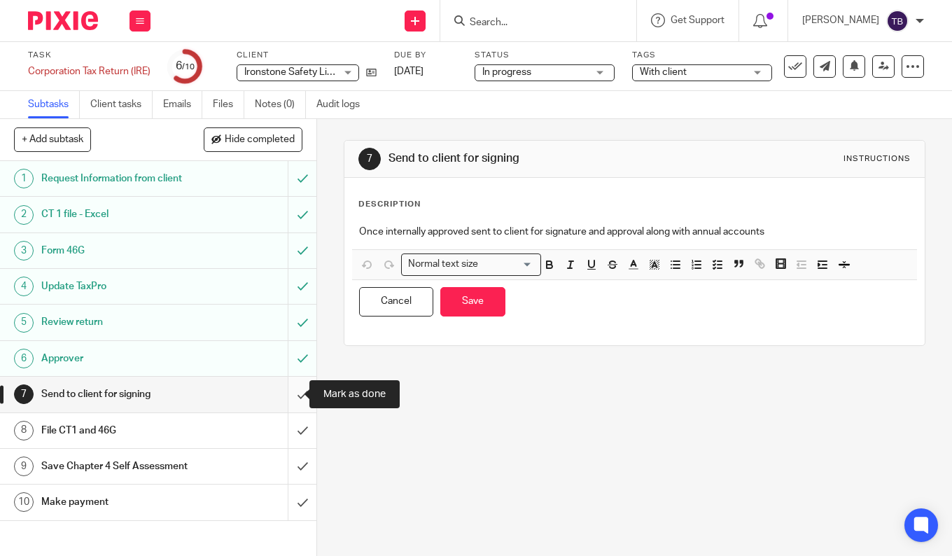
click at [285, 395] on input "submit" at bounding box center [158, 393] width 316 height 35
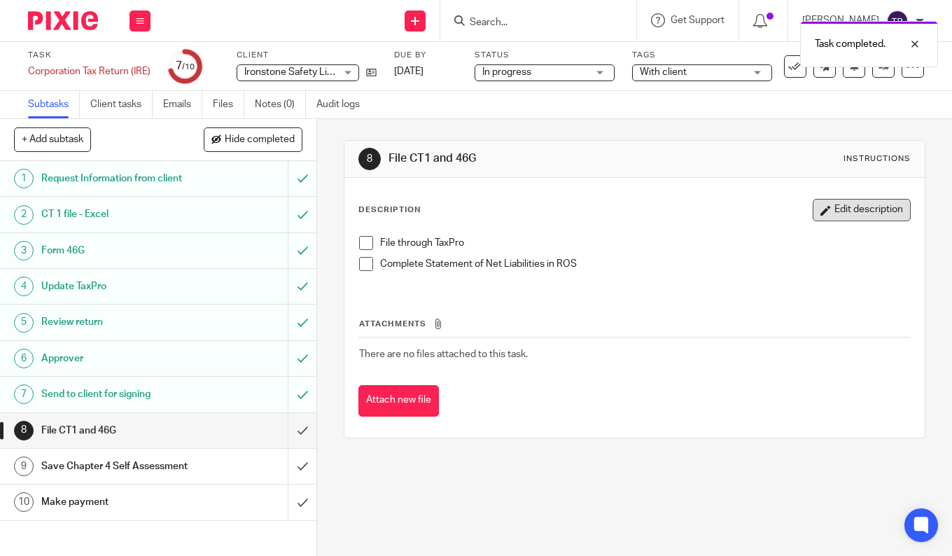
click at [863, 205] on button "Edit description" at bounding box center [861, 210] width 98 height 22
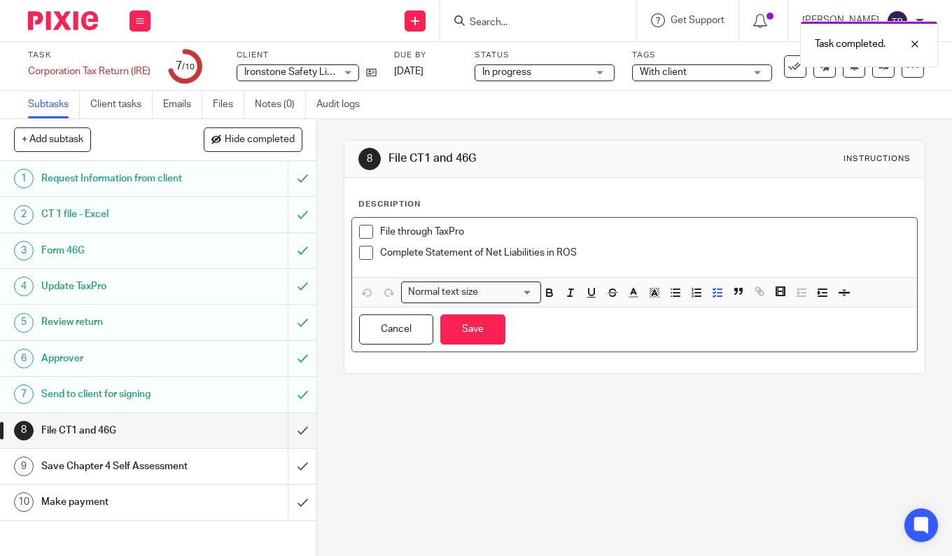
click at [681, 260] on div "Complete Statement of Net Liabilities in ROS" at bounding box center [645, 256] width 530 height 21
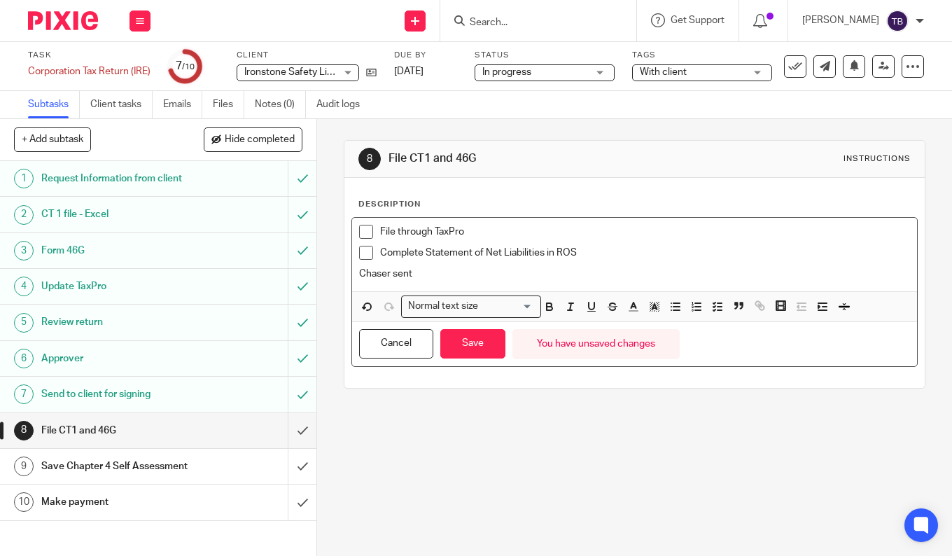
click at [359, 274] on p "Chaser sent" at bounding box center [634, 274] width 551 height 14
click at [671, 250] on p "Complete Statement of Net Liabilities in ROS" at bounding box center [645, 253] width 530 height 14
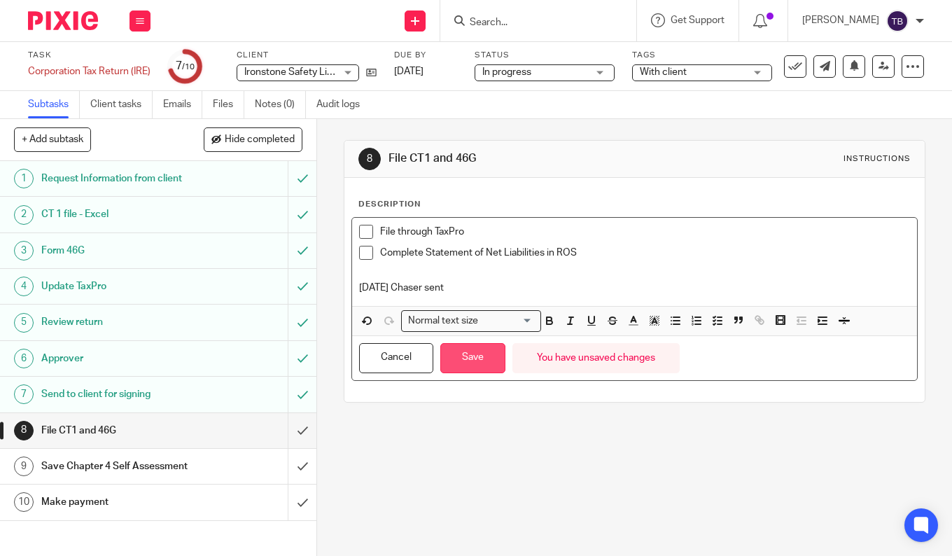
click at [472, 366] on button "Save" at bounding box center [472, 358] width 65 height 30
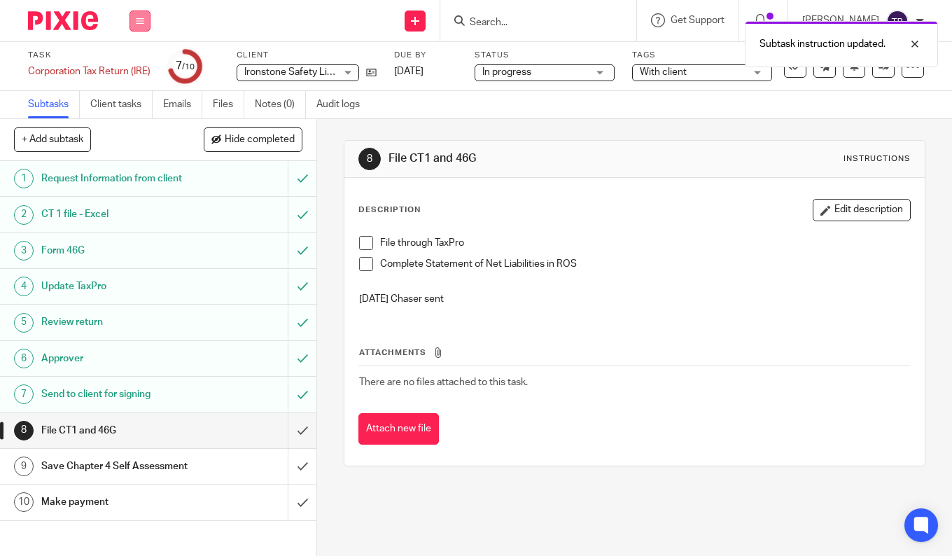
click at [142, 13] on button at bounding box center [139, 20] width 21 height 21
click at [128, 59] on li "Work" at bounding box center [139, 65] width 37 height 20
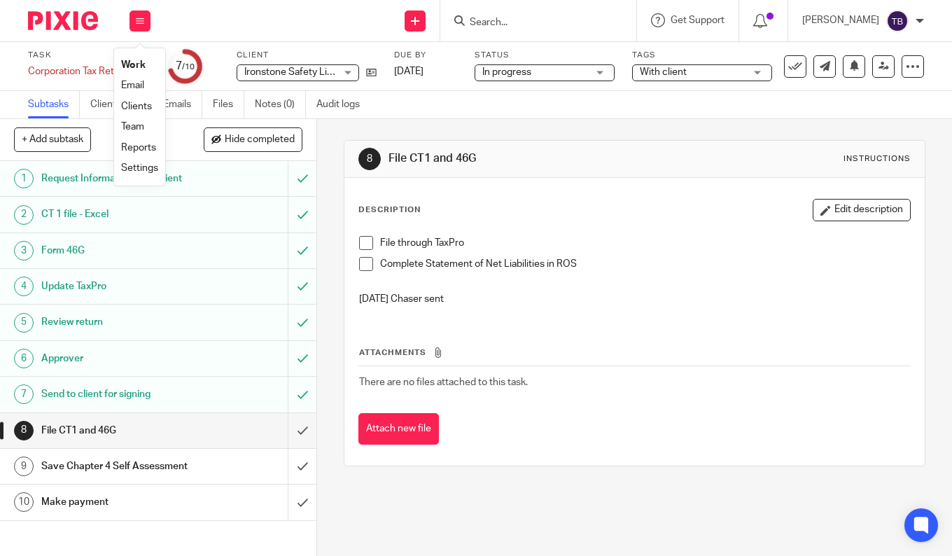
drag, startPoint x: 132, startPoint y: 57, endPoint x: 163, endPoint y: 38, distance: 36.5
click at [132, 57] on li "Work" at bounding box center [139, 65] width 37 height 20
drag, startPoint x: 135, startPoint y: 62, endPoint x: 193, endPoint y: 51, distance: 59.1
click at [135, 62] on link "Work" at bounding box center [133, 65] width 24 height 10
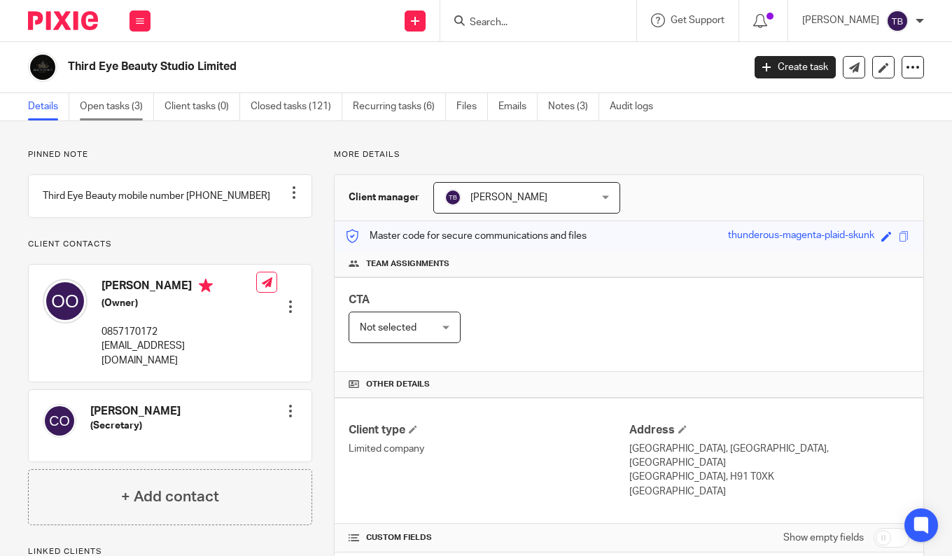
click at [123, 107] on link "Open tasks (3)" at bounding box center [117, 106] width 74 height 27
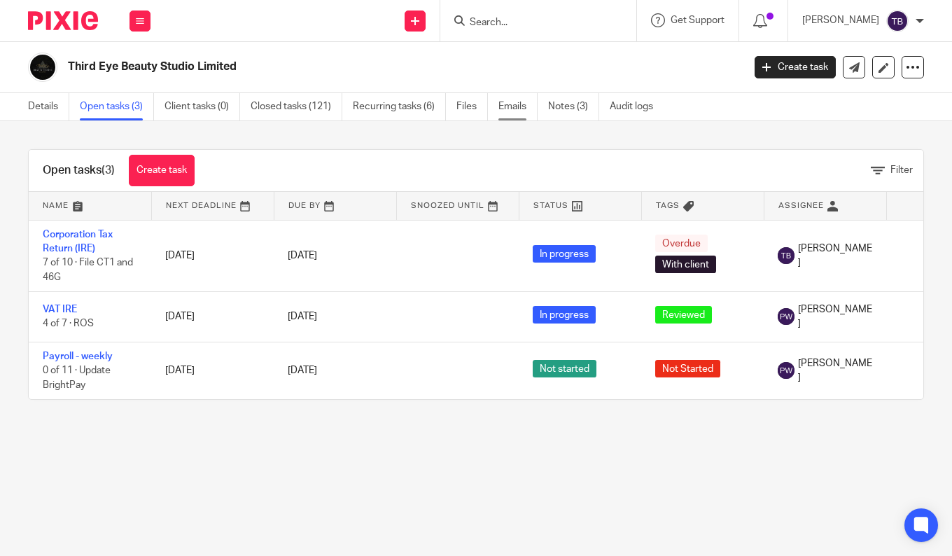
click at [519, 106] on link "Emails" at bounding box center [517, 106] width 39 height 27
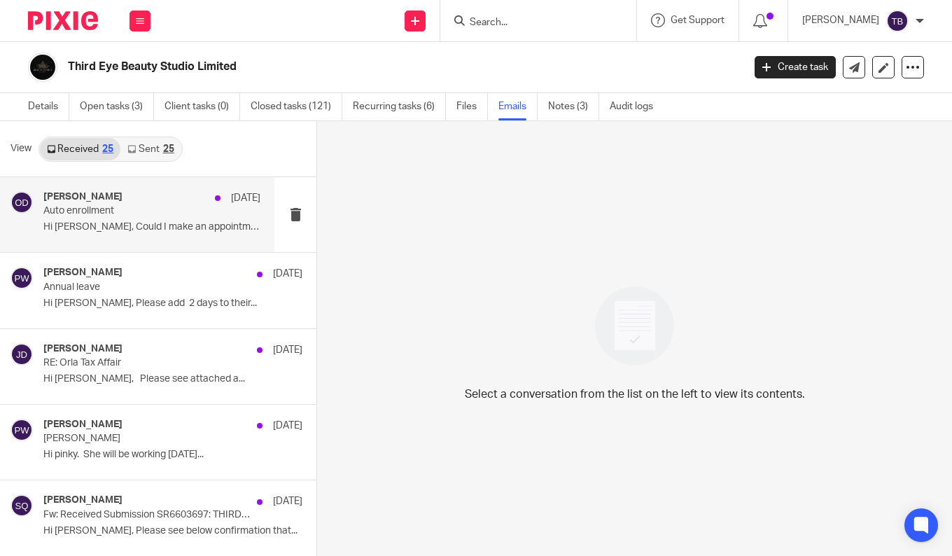
click at [160, 227] on p "Hi Ed, Could I make an appointment with you..." at bounding box center [151, 227] width 217 height 12
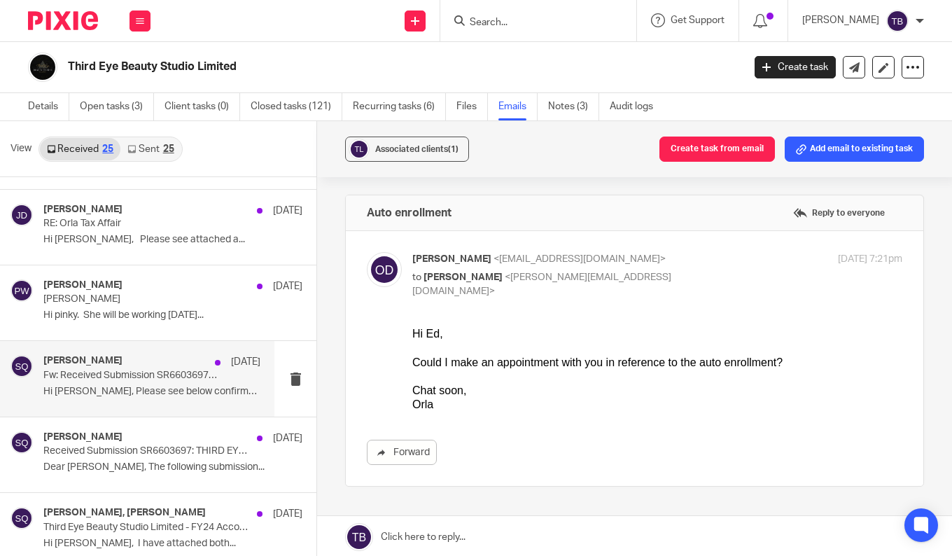
scroll to position [140, 0]
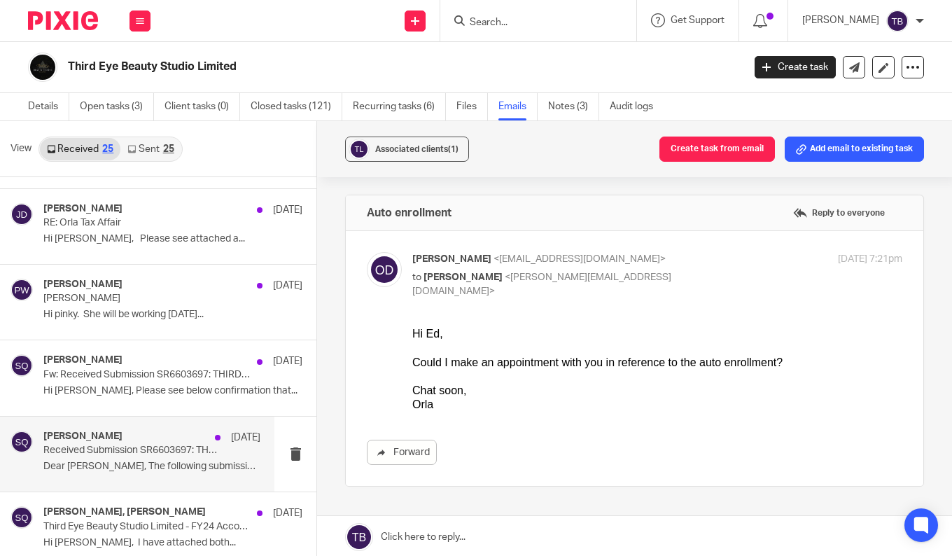
click at [130, 458] on div "Sarah Quirke 10 Sep Received Submission SR6603697: THIRD EYE BEAUTY STUDIO LIMI…" at bounding box center [151, 453] width 217 height 47
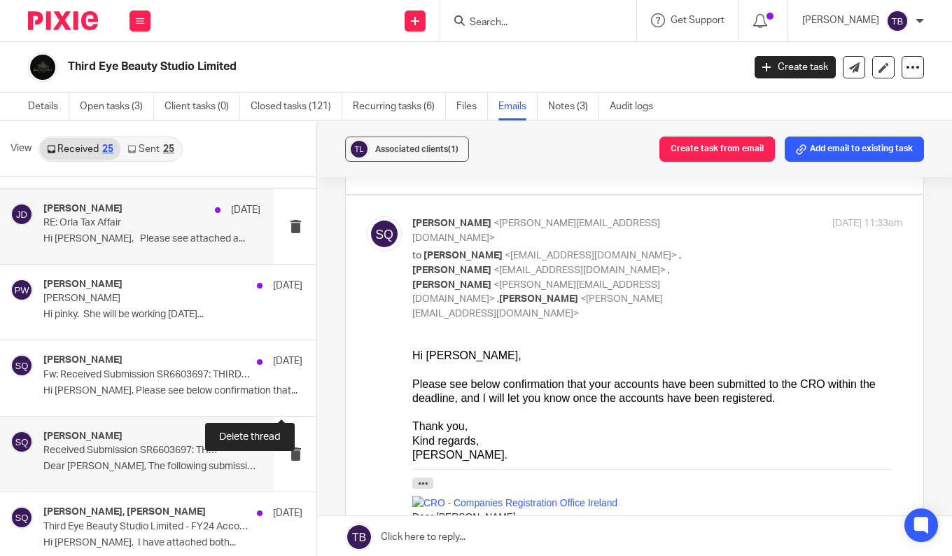
scroll to position [0, 0]
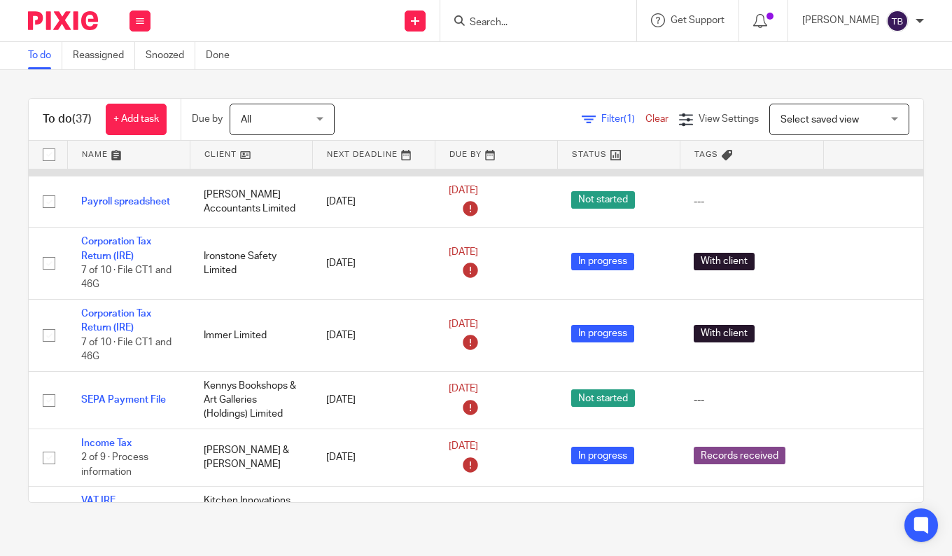
scroll to position [210, 0]
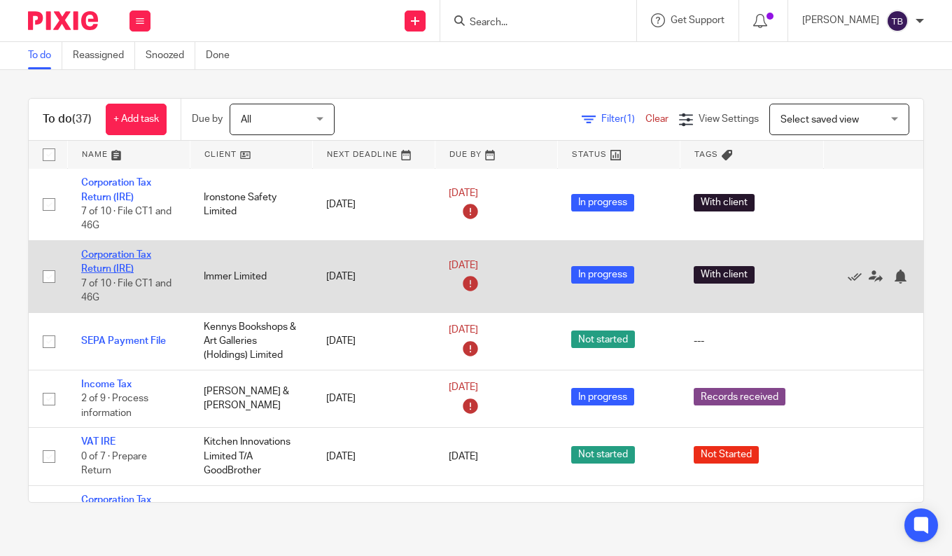
click at [112, 270] on link "Corporation Tax Return (IRE)" at bounding box center [116, 262] width 70 height 24
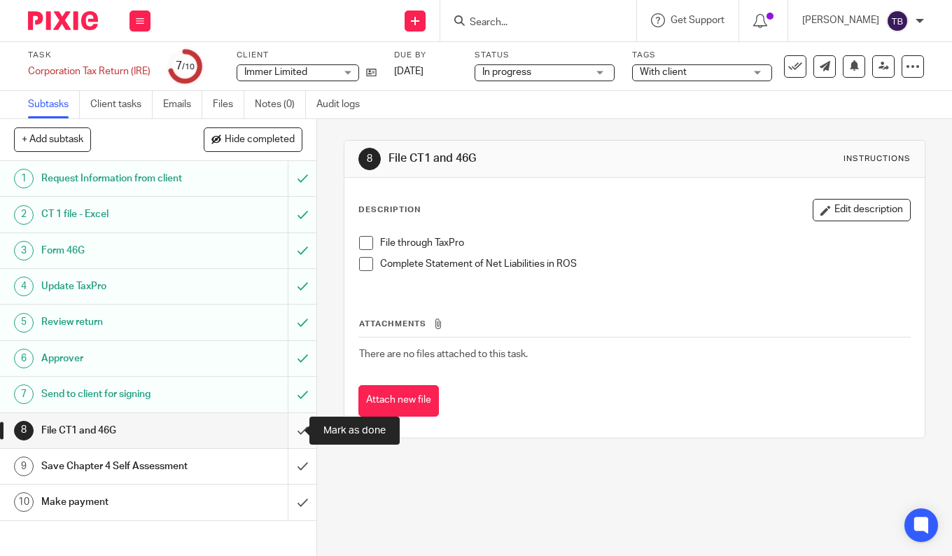
click at [286, 433] on input "submit" at bounding box center [158, 430] width 316 height 35
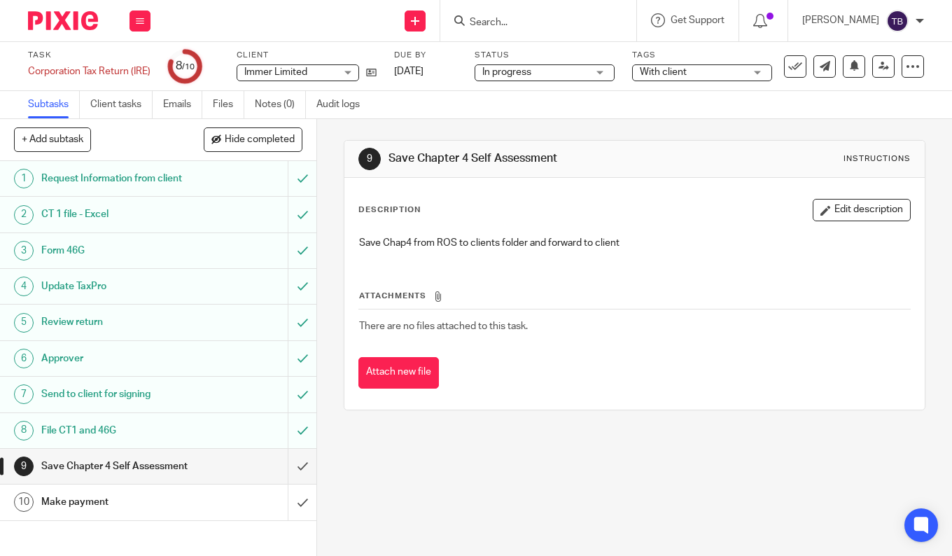
click at [213, 512] on div "Make payment" at bounding box center [157, 501] width 233 height 21
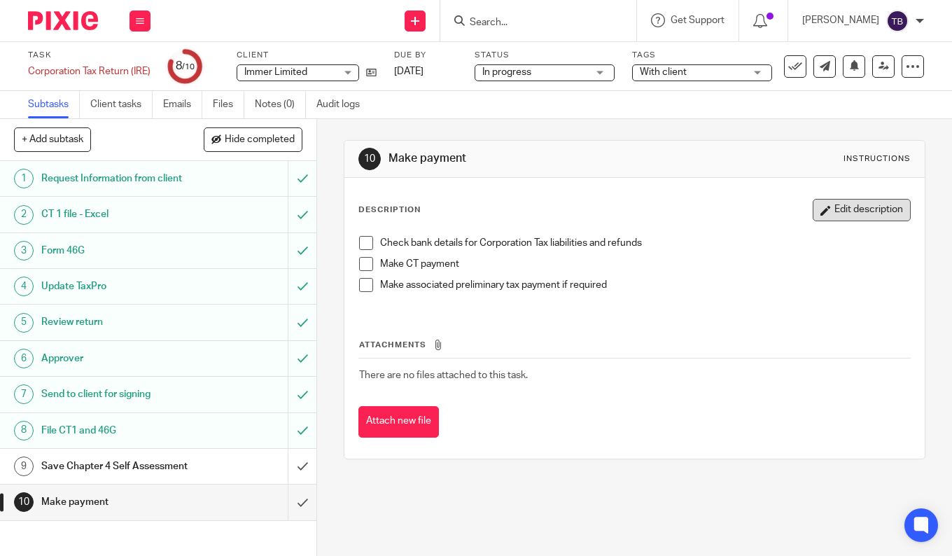
click at [852, 211] on button "Edit description" at bounding box center [861, 210] width 98 height 22
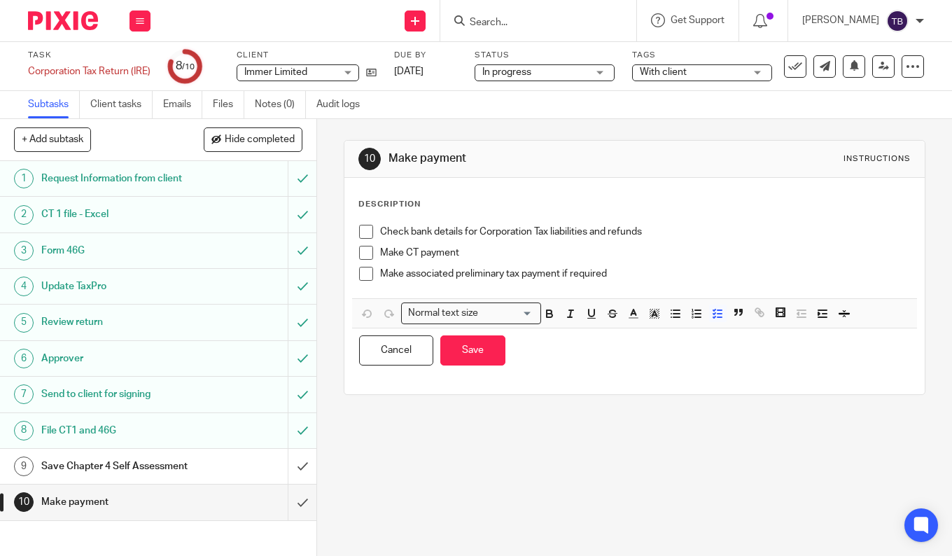
click at [743, 271] on p "Make associated preliminary tax payment if required" at bounding box center [645, 274] width 530 height 14
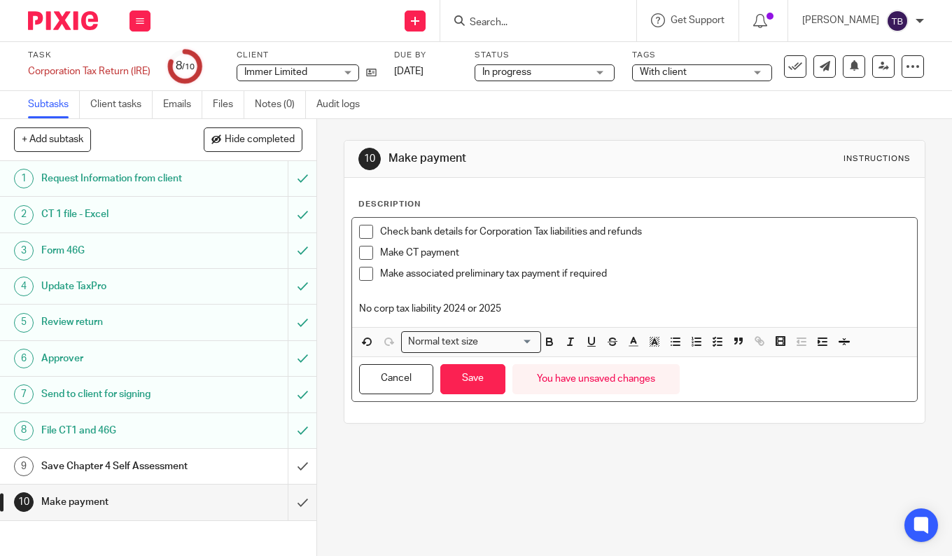
click at [401, 308] on p "No corp tax liability 2024 or 2025" at bounding box center [634, 309] width 551 height 14
click at [478, 383] on button "Save" at bounding box center [472, 379] width 65 height 30
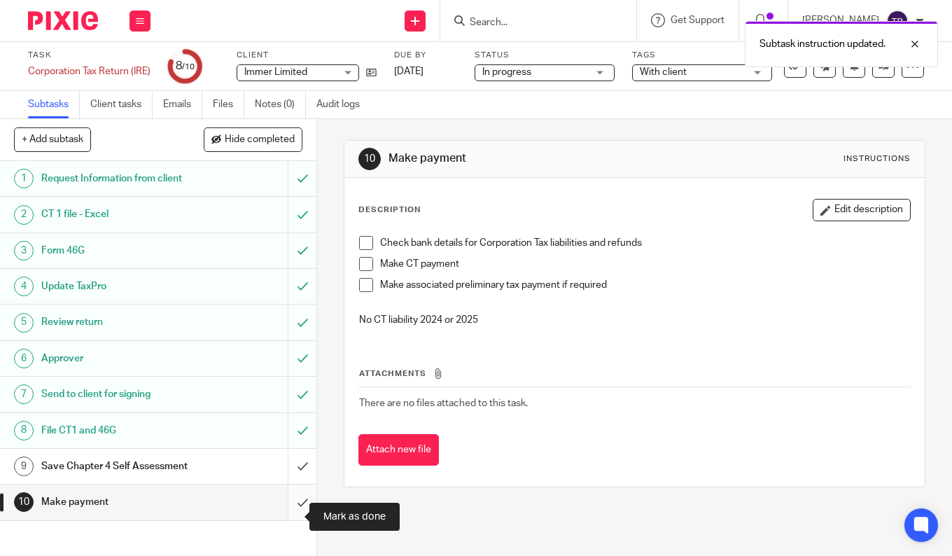
click at [292, 519] on input "submit" at bounding box center [158, 501] width 316 height 35
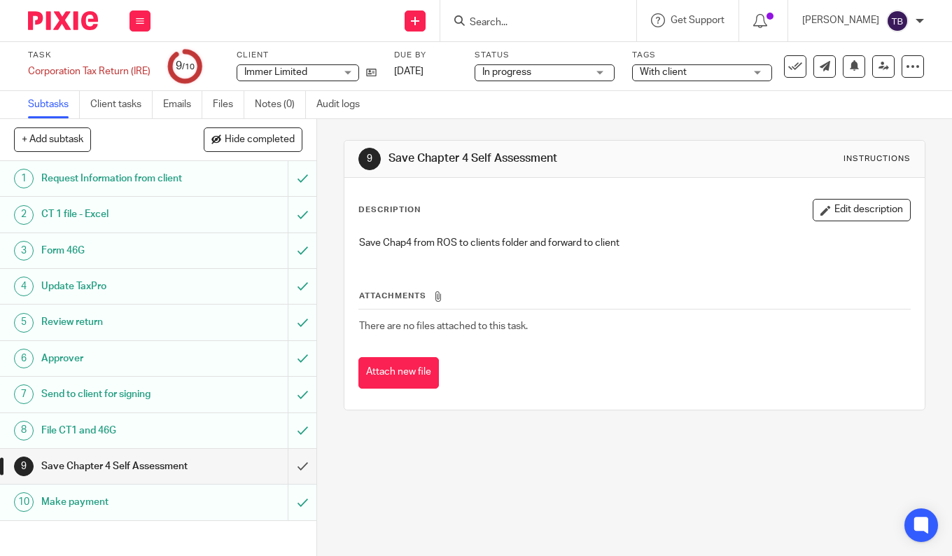
click at [684, 76] on span "With client" at bounding box center [691, 72] width 105 height 15
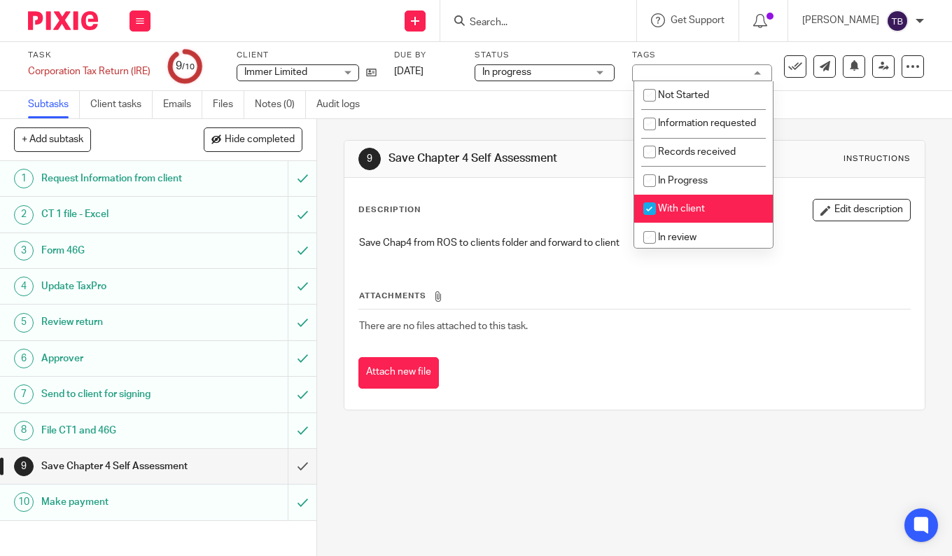
click at [693, 213] on li "With client" at bounding box center [703, 209] width 139 height 29
checkbox input "false"
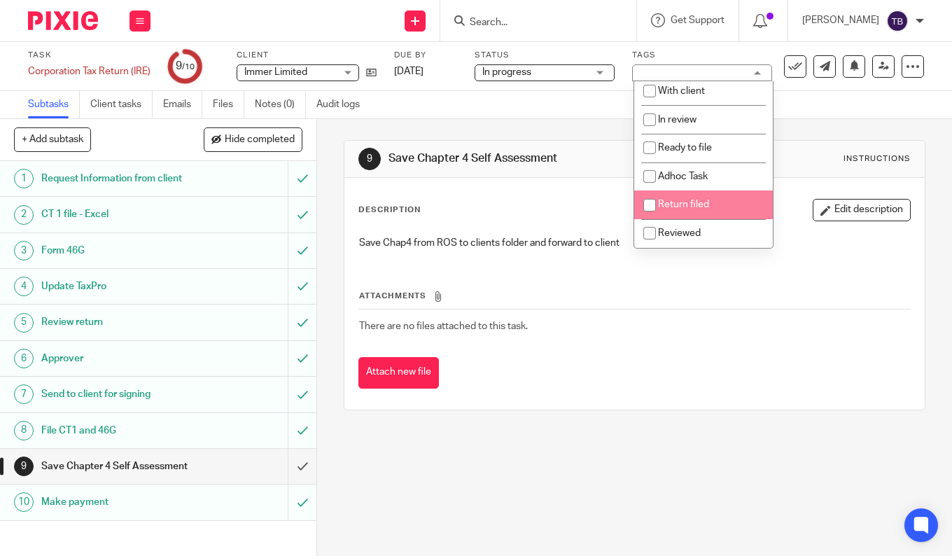
click at [692, 215] on li "Return filed" at bounding box center [703, 204] width 139 height 29
checkbox input "true"
click at [544, 201] on div "Description Edit description" at bounding box center [634, 210] width 552 height 22
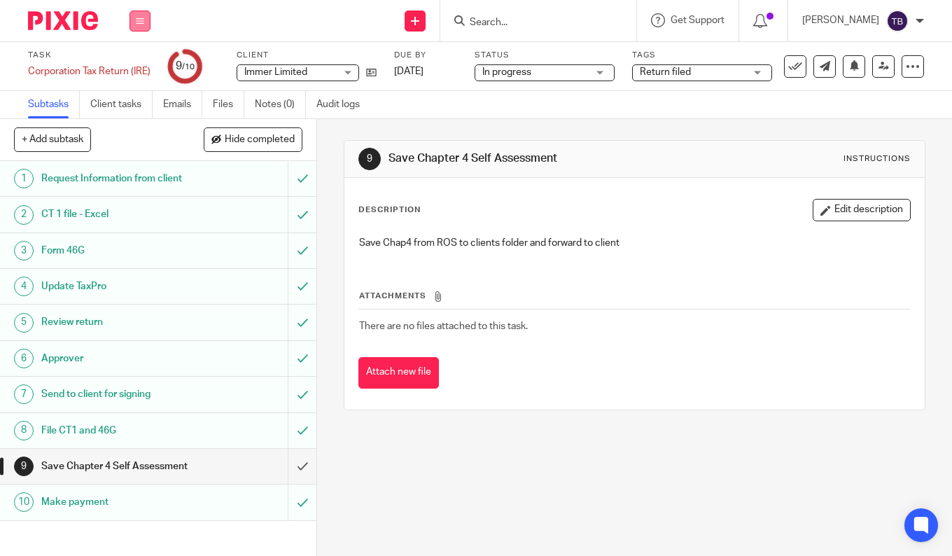
click at [141, 18] on icon at bounding box center [140, 21] width 8 height 8
click at [134, 66] on link "Work" at bounding box center [133, 65] width 24 height 10
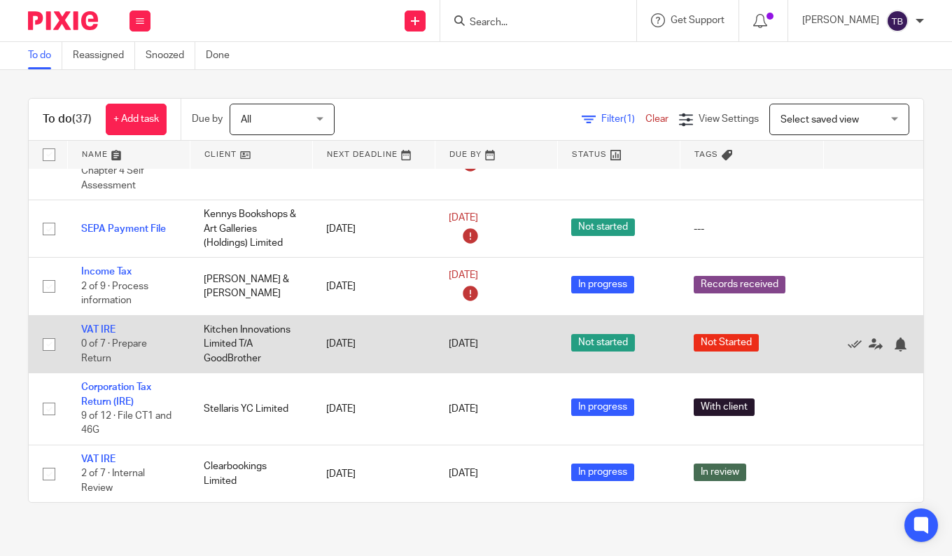
scroll to position [350, 0]
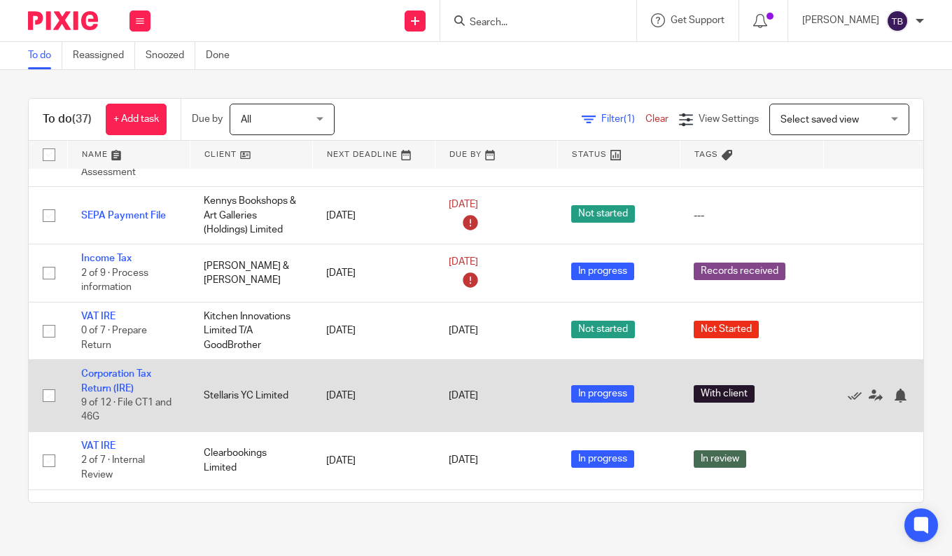
click at [113, 381] on td "Corporation Tax Return (IRE) 9 of 12 · File CT1 and 46G" at bounding box center [128, 396] width 122 height 72
click at [114, 388] on link "Corporation Tax Return (IRE)" at bounding box center [116, 381] width 70 height 24
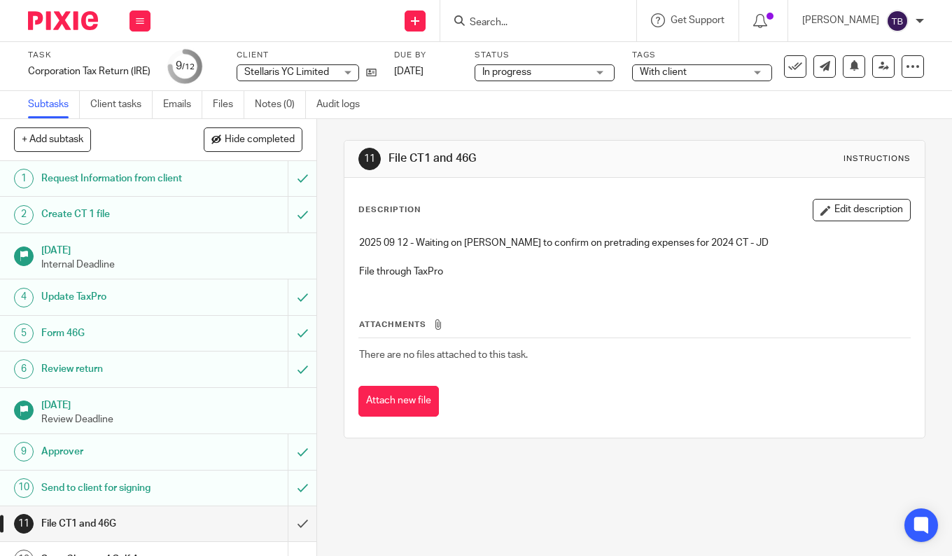
drag, startPoint x: 844, startPoint y: 299, endPoint x: 849, endPoint y: 306, distance: 8.0
click at [844, 299] on div "Attachments There are no files attached to this task. Attach new file" at bounding box center [634, 353] width 552 height 127
drag, startPoint x: 828, startPoint y: 275, endPoint x: 805, endPoint y: 236, distance: 44.5
click at [828, 275] on p "File through TaxPro" at bounding box center [634, 271] width 551 height 14
click at [830, 206] on button "Edit description" at bounding box center [861, 210] width 98 height 22
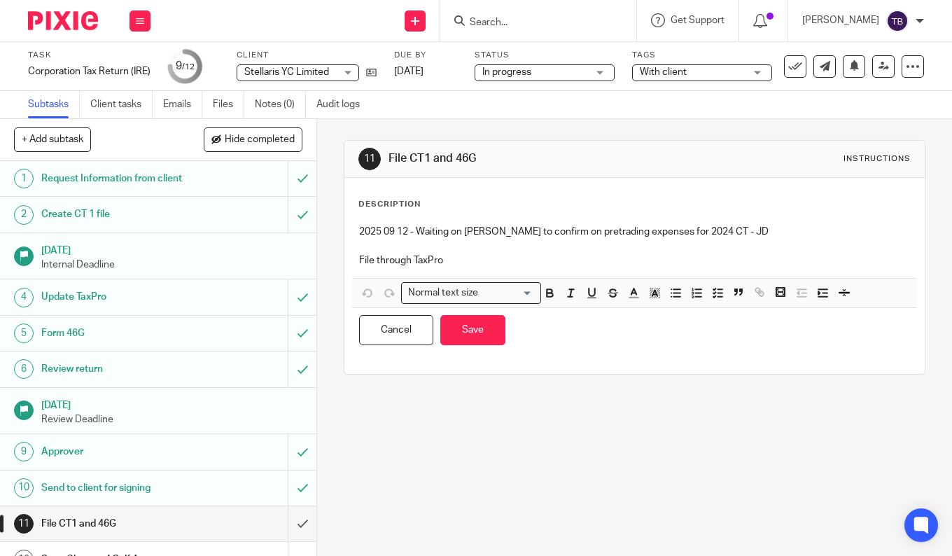
click at [806, 242] on p at bounding box center [634, 246] width 551 height 14
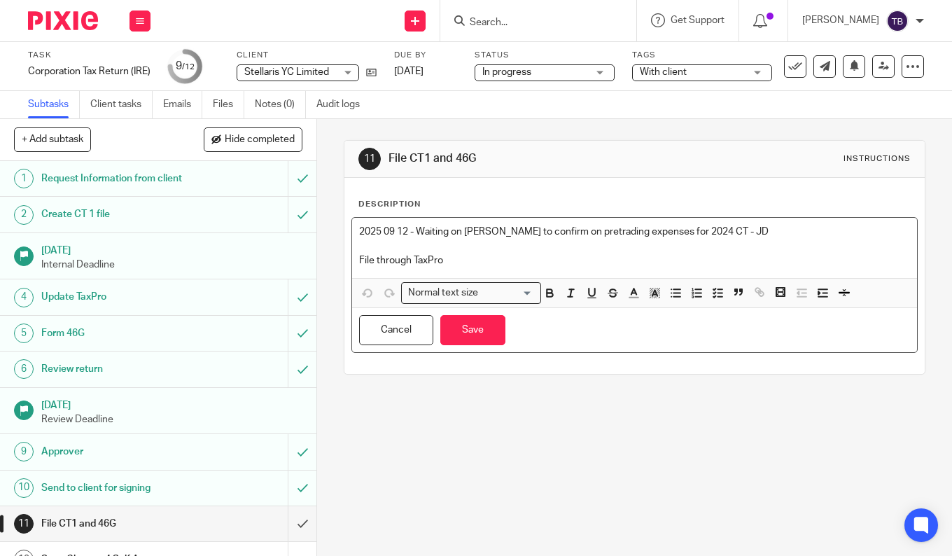
click at [782, 236] on p "2025 09 12 - Waiting on Jason to confirm on pretrading expenses for 2024 CT - JD" at bounding box center [634, 232] width 551 height 14
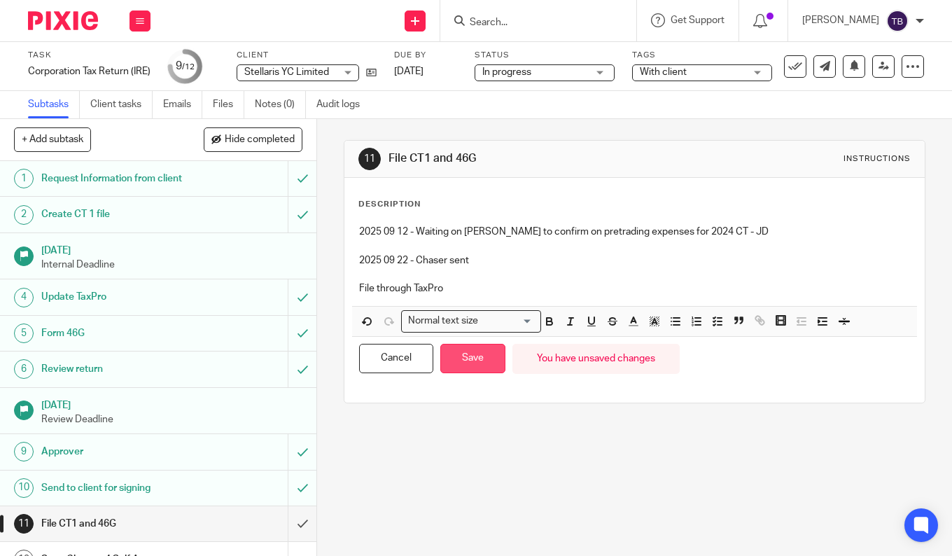
click at [467, 369] on button "Save" at bounding box center [472, 359] width 65 height 30
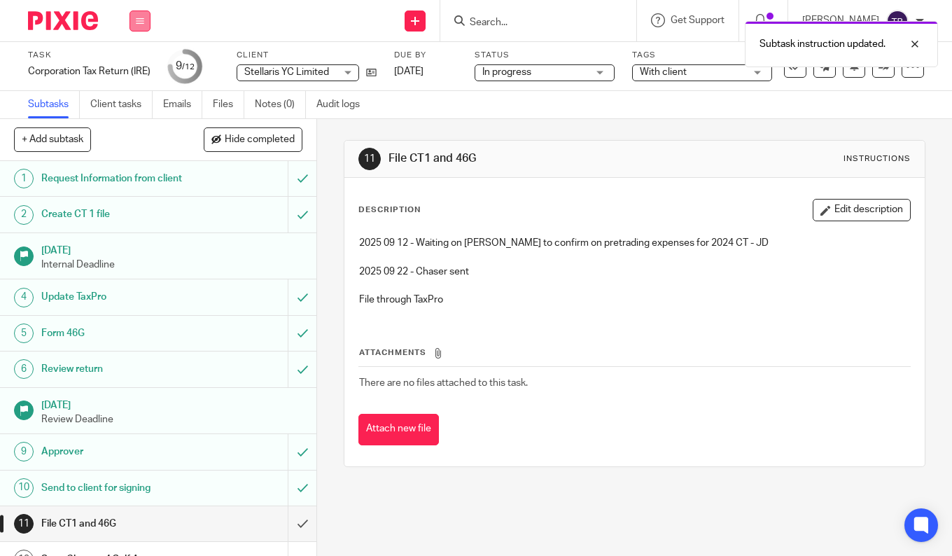
click at [136, 11] on button at bounding box center [139, 20] width 21 height 21
click at [139, 71] on li "Work" at bounding box center [139, 65] width 37 height 20
click at [137, 65] on link "Work" at bounding box center [133, 65] width 24 height 10
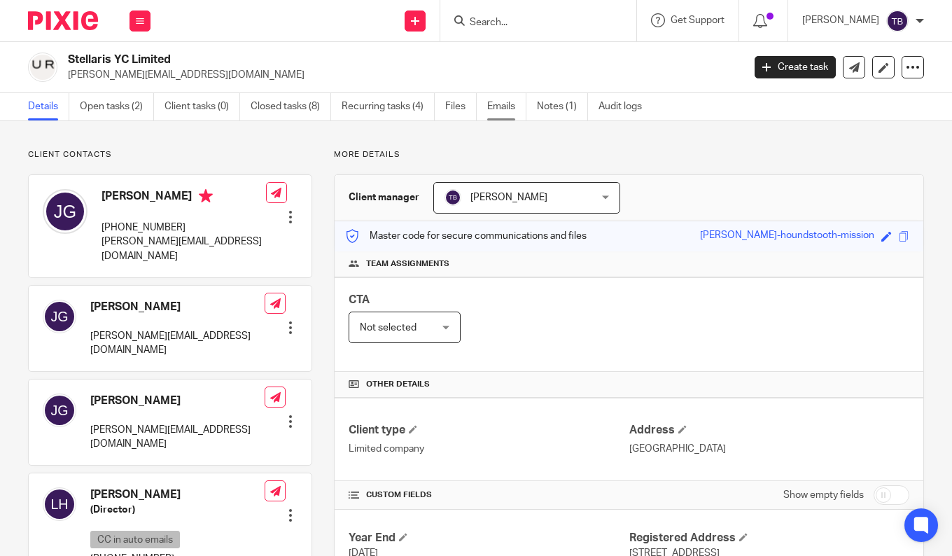
click at [501, 107] on link "Emails" at bounding box center [506, 106] width 39 height 27
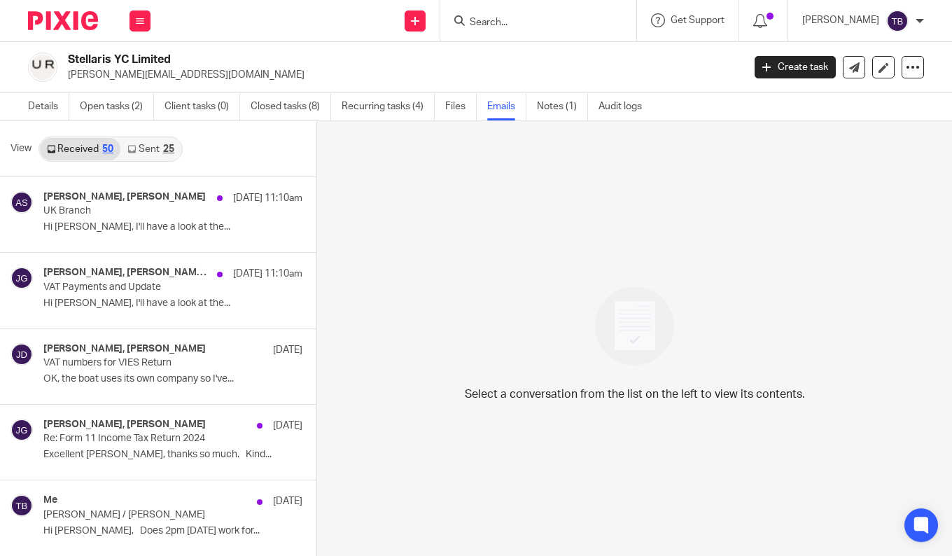
drag, startPoint x: 153, startPoint y: 164, endPoint x: 148, endPoint y: 152, distance: 13.8
click at [153, 164] on div "View Received 50 Sent 25" at bounding box center [158, 149] width 316 height 56
click at [146, 150] on link "Sent 25" at bounding box center [150, 149] width 60 height 22
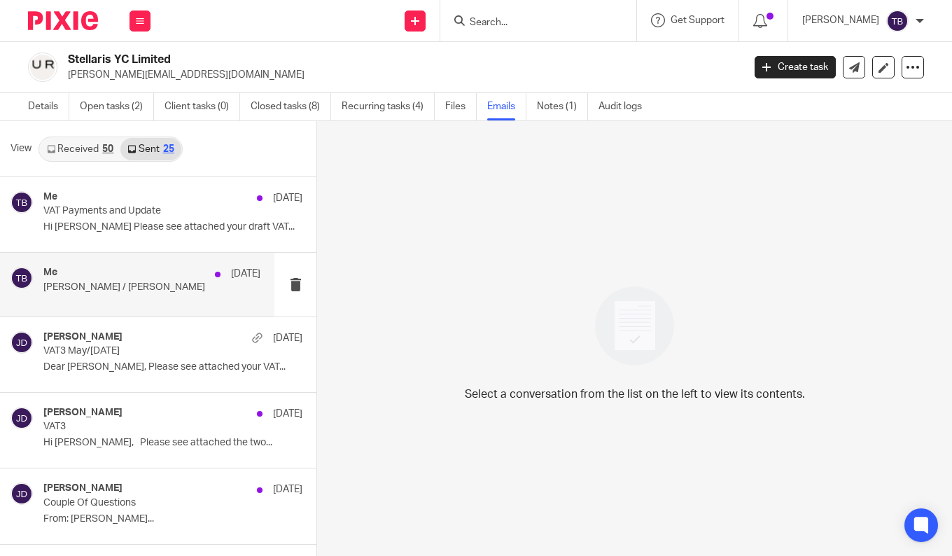
click at [154, 276] on div "Me 10 Sep" at bounding box center [151, 274] width 217 height 14
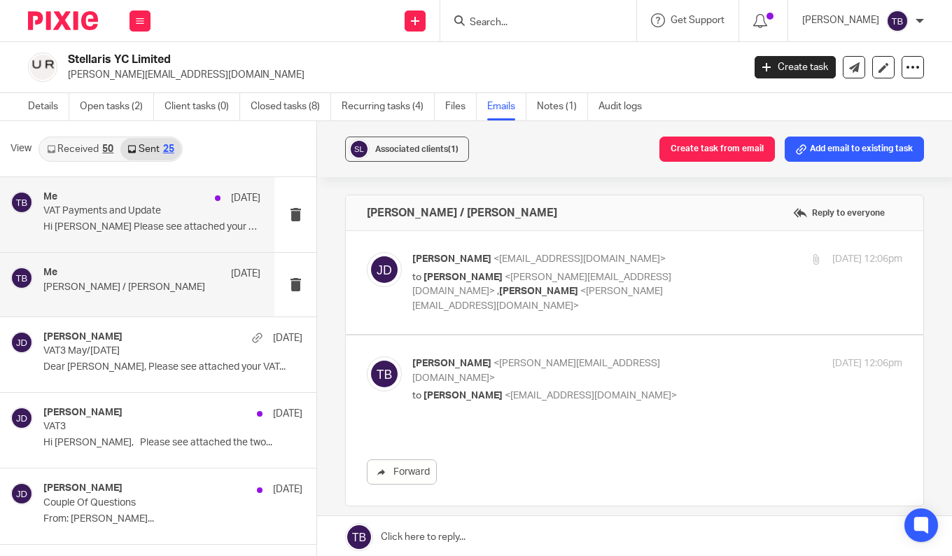
click at [146, 220] on div "Me 19 Sep VAT Payments and Update Hi Jason Please see attached your draft VAT..." at bounding box center [151, 214] width 217 height 47
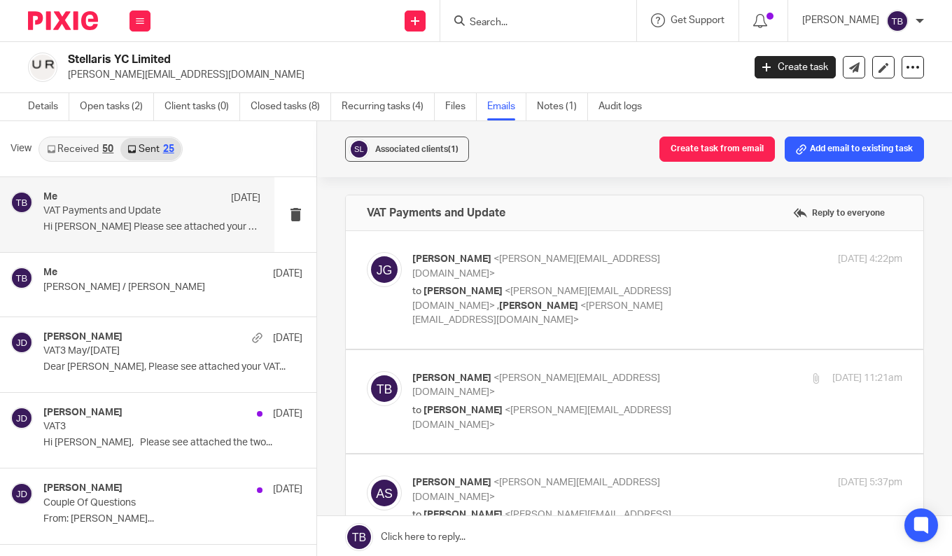
click at [89, 148] on link "Received 50" at bounding box center [80, 149] width 80 height 22
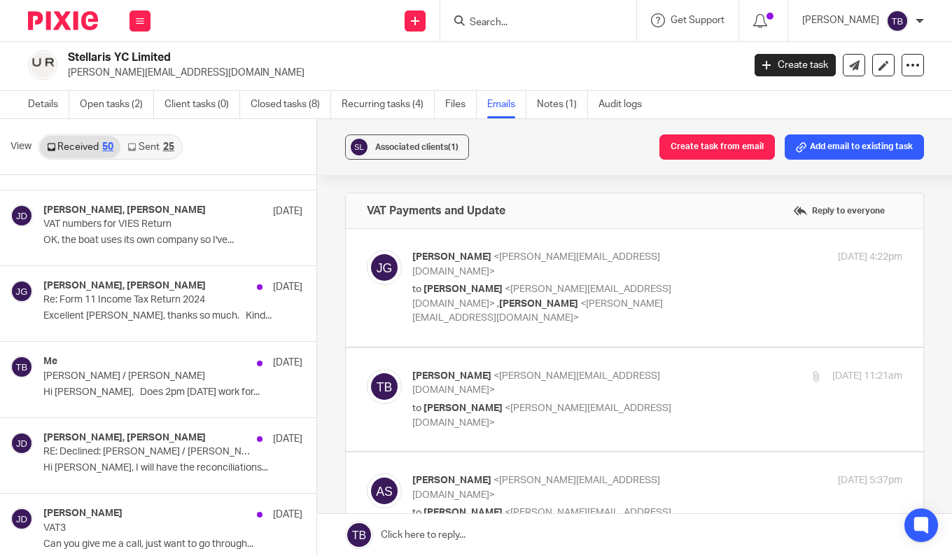
scroll to position [140, 0]
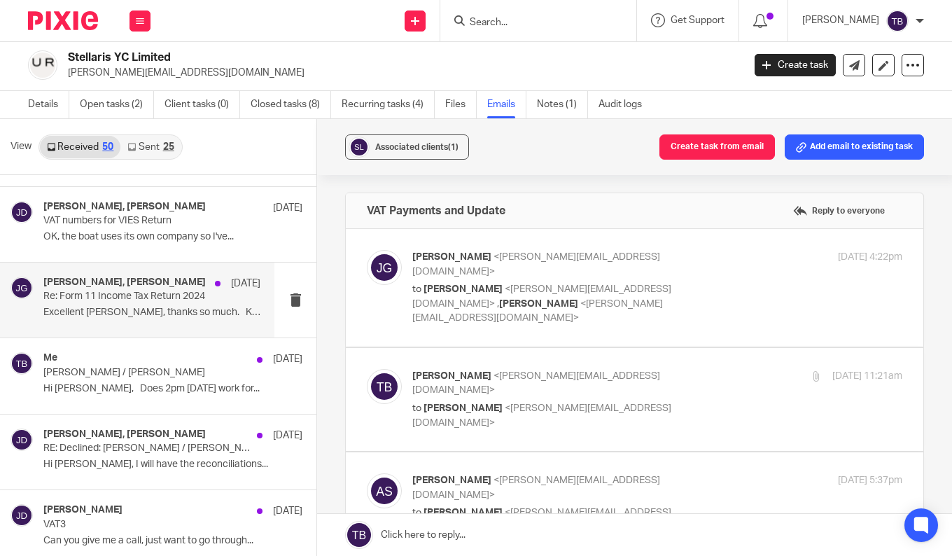
click at [136, 308] on p "Excellent Jason, thanks so much. Kind..." at bounding box center [151, 312] width 217 height 12
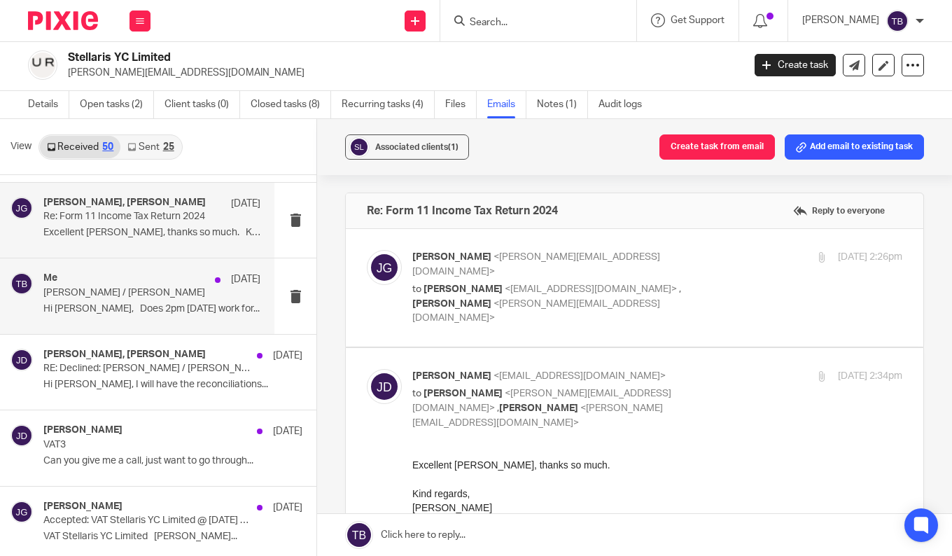
scroll to position [280, 0]
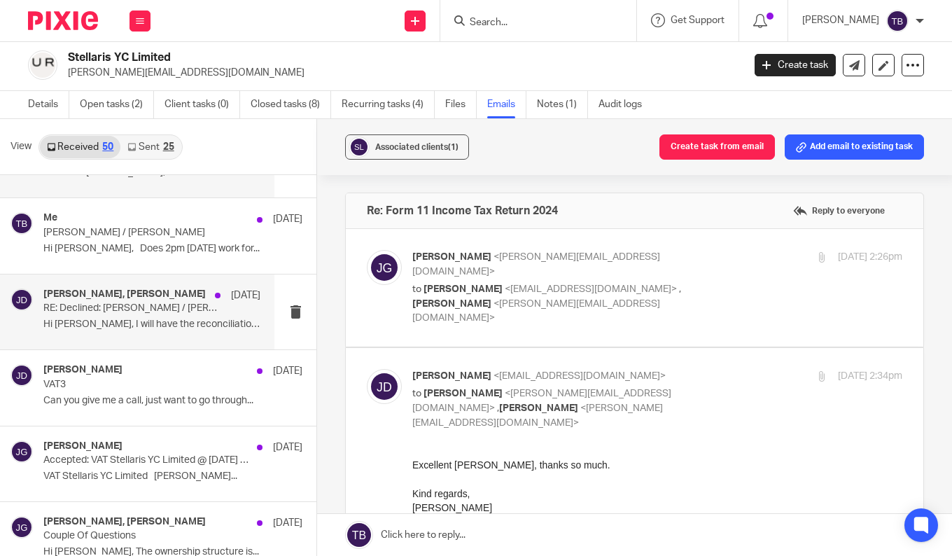
click at [136, 330] on p "Hi Jade, I will have the reconciliations..." at bounding box center [151, 324] width 217 height 12
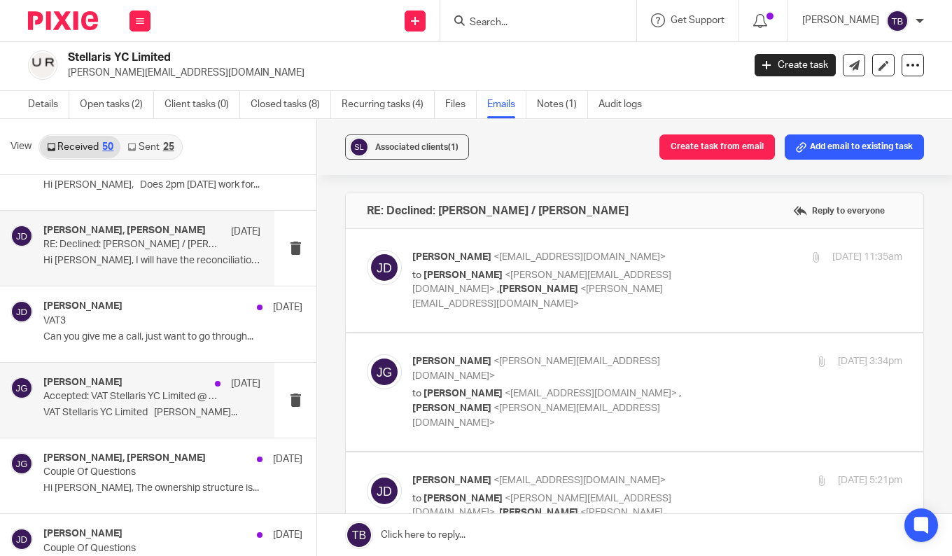
scroll to position [420, 0]
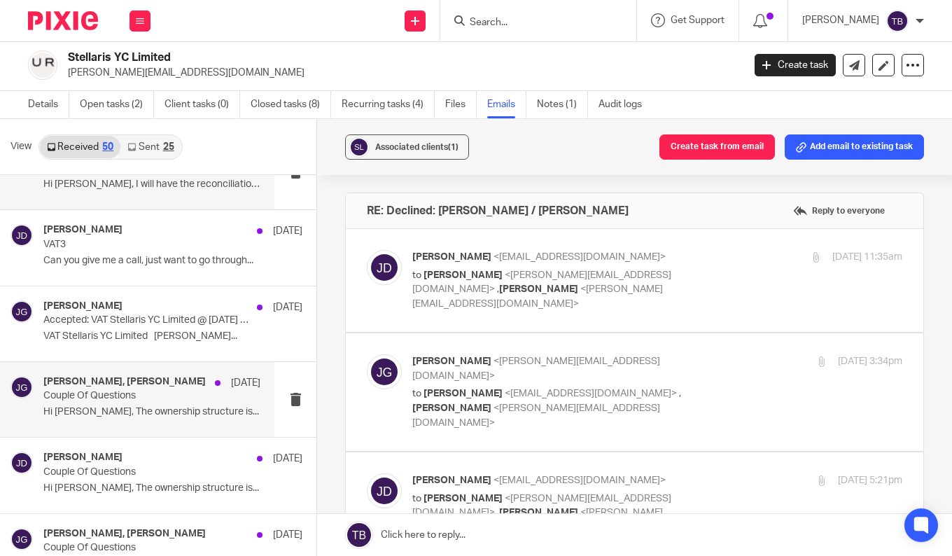
click at [151, 416] on p "Hi Jade, The ownership structure is..." at bounding box center [151, 412] width 217 height 12
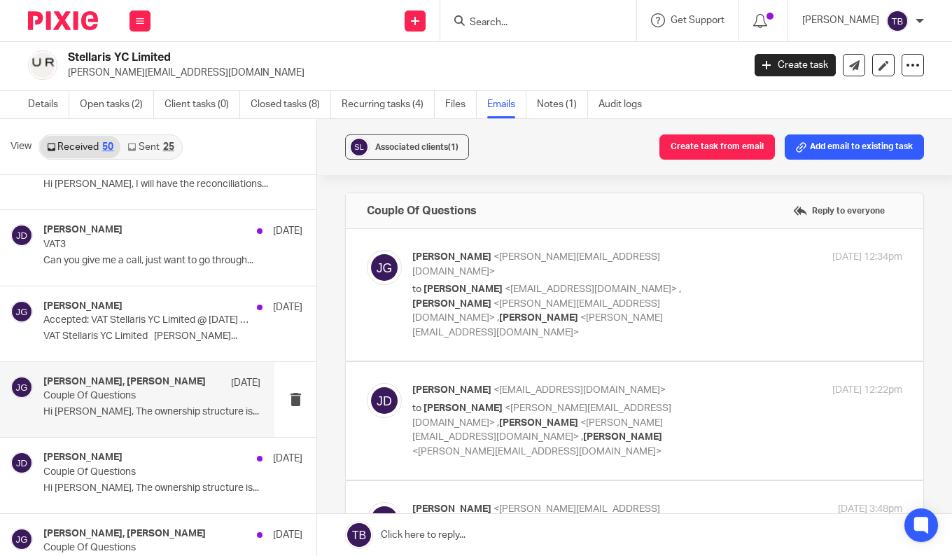
scroll to position [0, 0]
click at [491, 299] on span "[PERSON_NAME]" at bounding box center [451, 304] width 79 height 10
checkbox input "true"
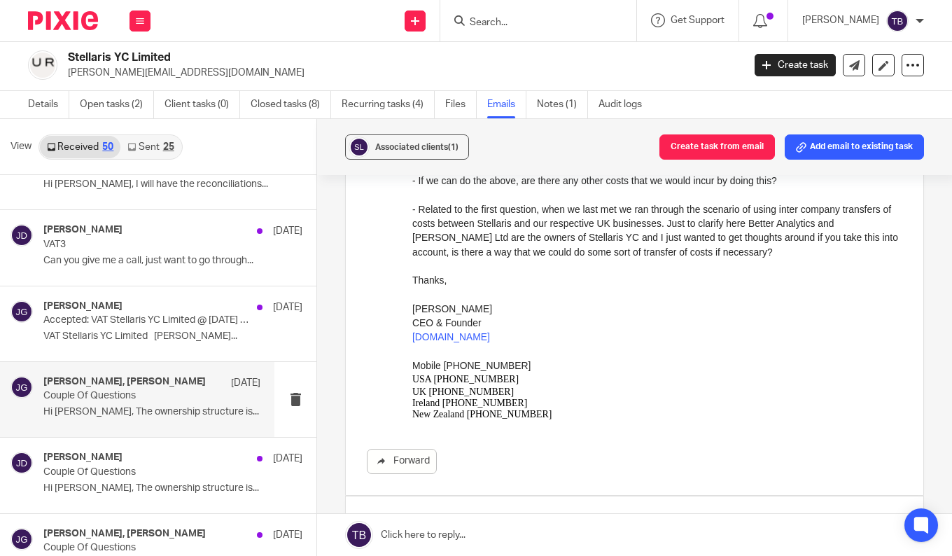
scroll to position [560, 0]
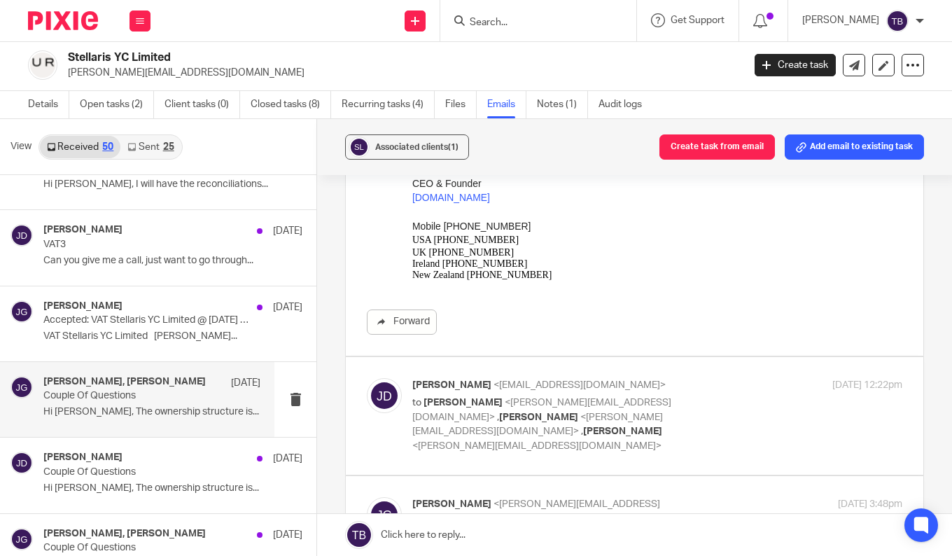
click at [714, 414] on label at bounding box center [634, 416] width 577 height 118
click at [367, 378] on input "checkbox" at bounding box center [366, 377] width 1 height 1
checkbox input "true"
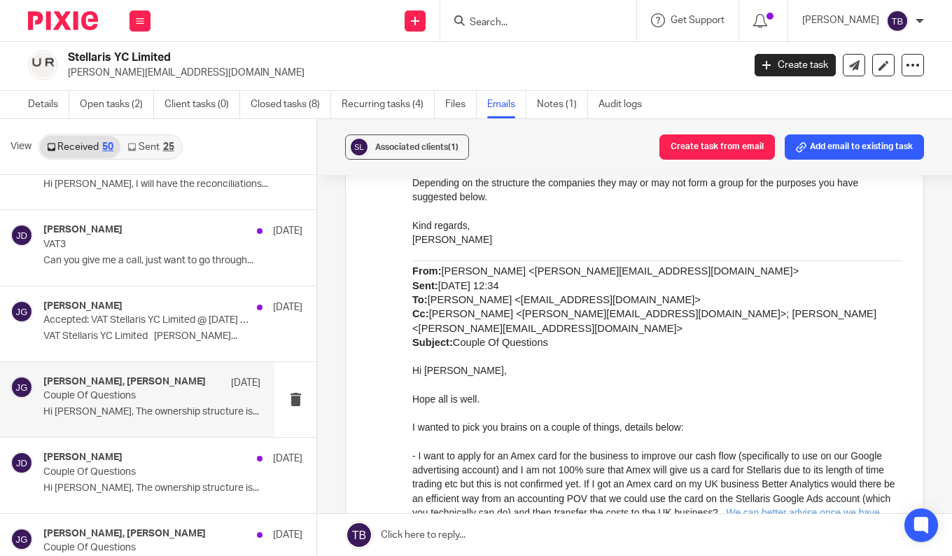
scroll to position [0, 0]
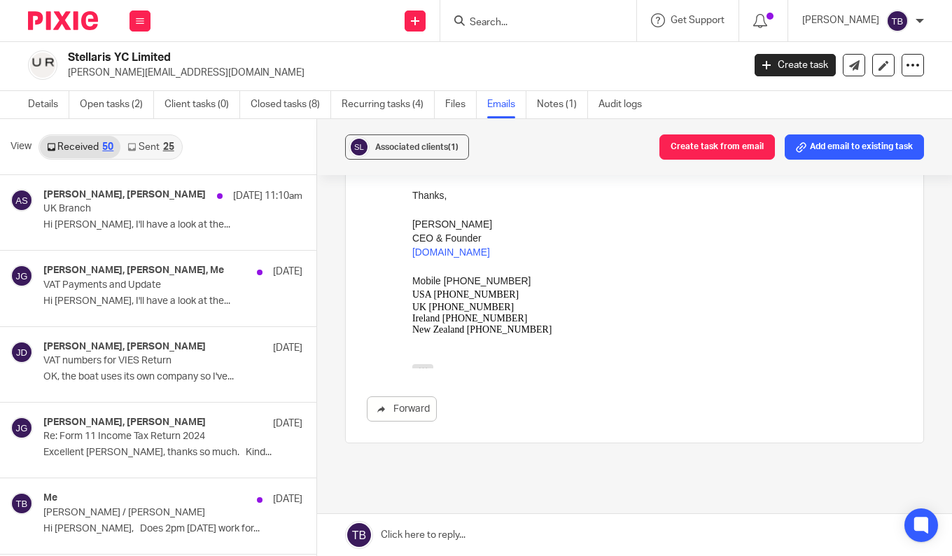
click at [158, 143] on link "Sent 25" at bounding box center [150, 147] width 60 height 22
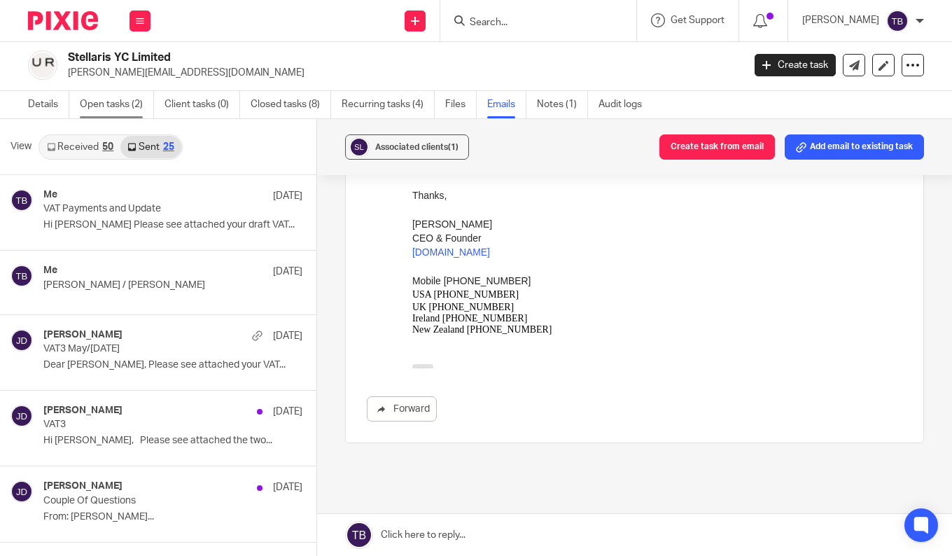
click at [110, 99] on link "Open tasks (2)" at bounding box center [117, 104] width 74 height 27
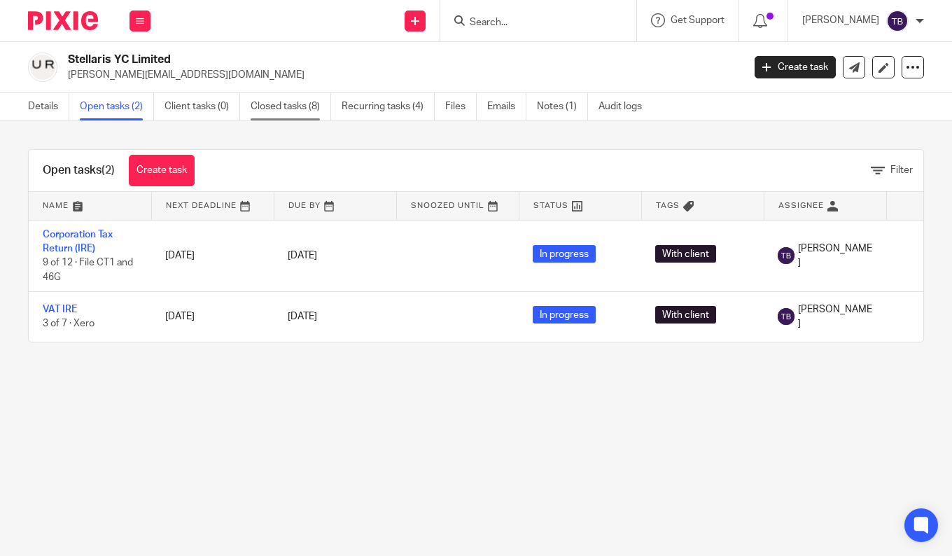
click at [273, 99] on link "Closed tasks (8)" at bounding box center [290, 106] width 80 height 27
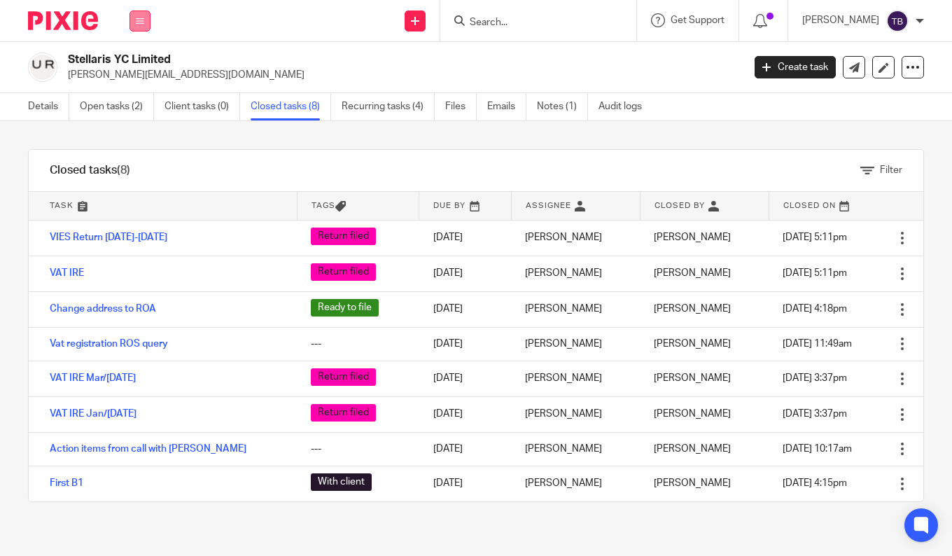
drag, startPoint x: 13, startPoint y: 267, endPoint x: 143, endPoint y: 10, distance: 287.9
click at [13, 267] on div "Filter tasks Only show tasks matching all of these conditions 1 Task name Is Is…" at bounding box center [476, 338] width 952 height 434
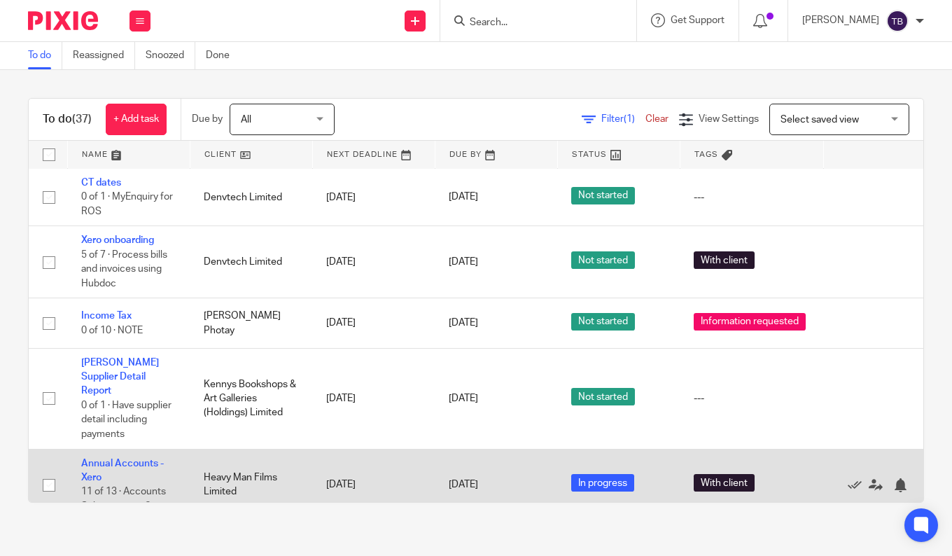
scroll to position [980, 0]
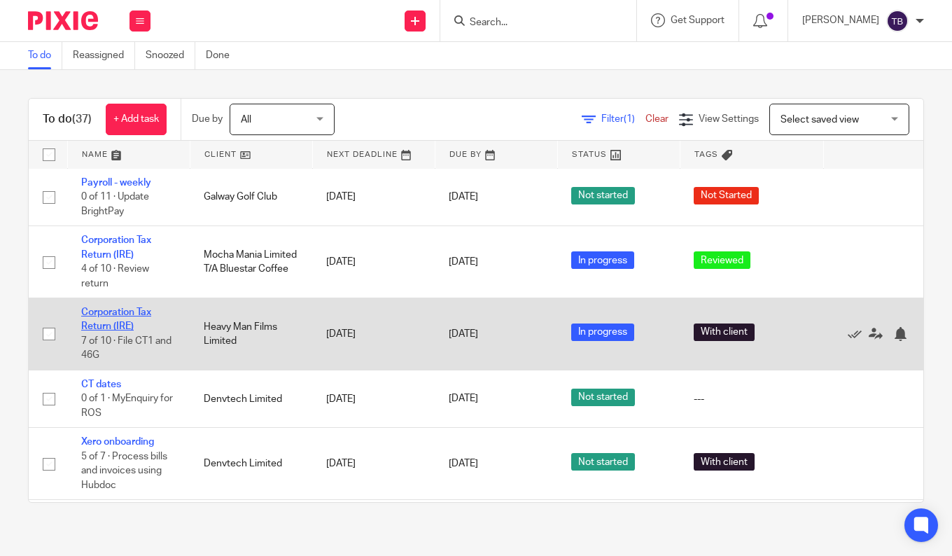
click at [102, 311] on link "Corporation Tax Return (IRE)" at bounding box center [116, 319] width 70 height 24
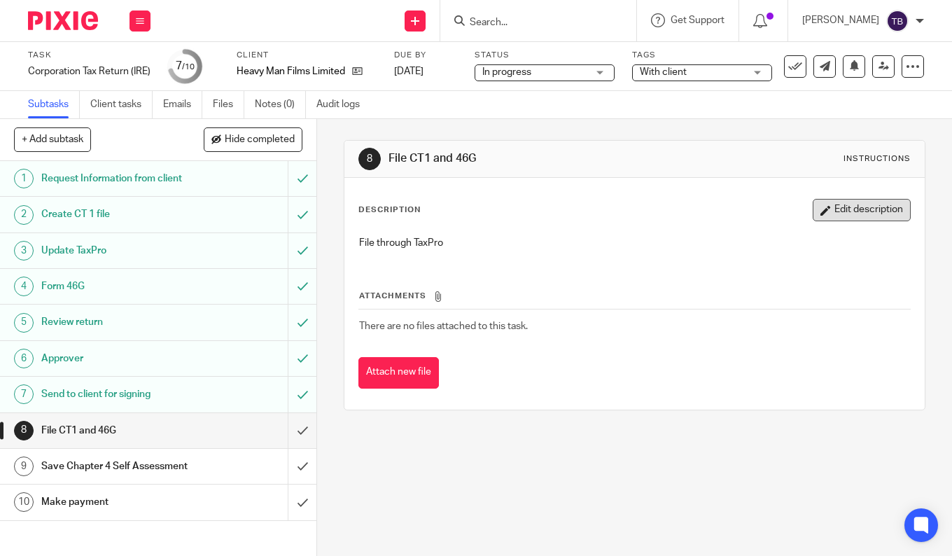
click at [844, 213] on button "Edit description" at bounding box center [861, 210] width 98 height 22
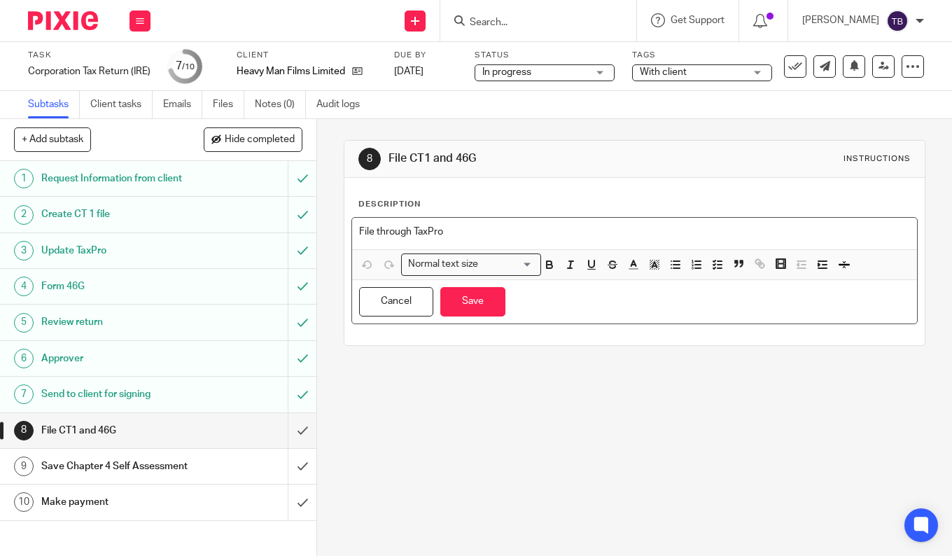
click at [644, 246] on div "File through TaxPro" at bounding box center [634, 233] width 565 height 31
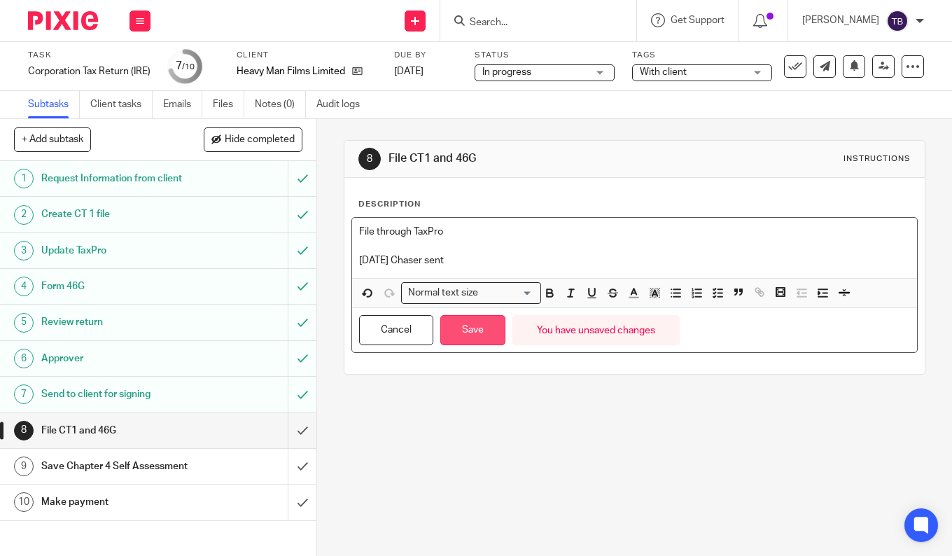
click at [472, 337] on button "Save" at bounding box center [472, 330] width 65 height 30
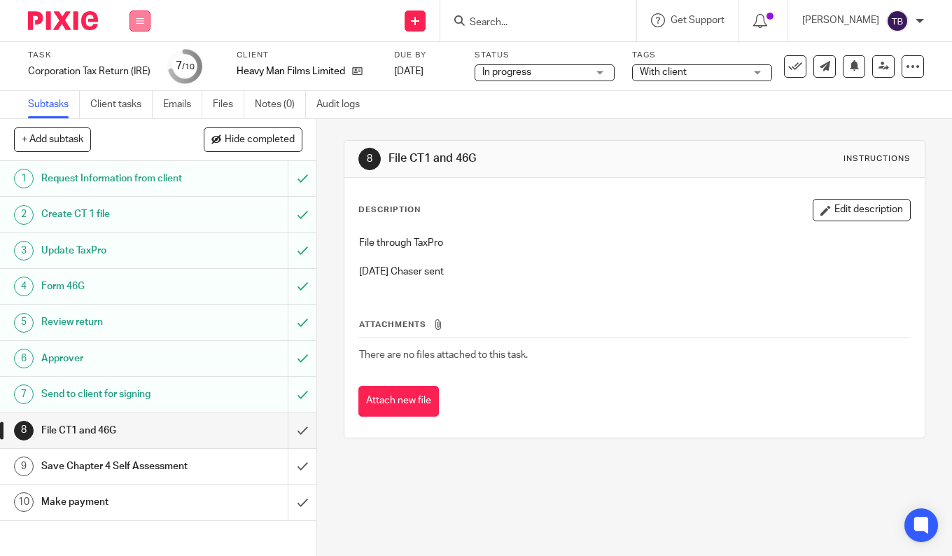
click at [135, 24] on button at bounding box center [139, 20] width 21 height 21
click at [138, 70] on li "Work" at bounding box center [139, 65] width 37 height 20
drag, startPoint x: 134, startPoint y: 63, endPoint x: 162, endPoint y: 27, distance: 45.3
click at [134, 63] on link "Work" at bounding box center [133, 65] width 24 height 10
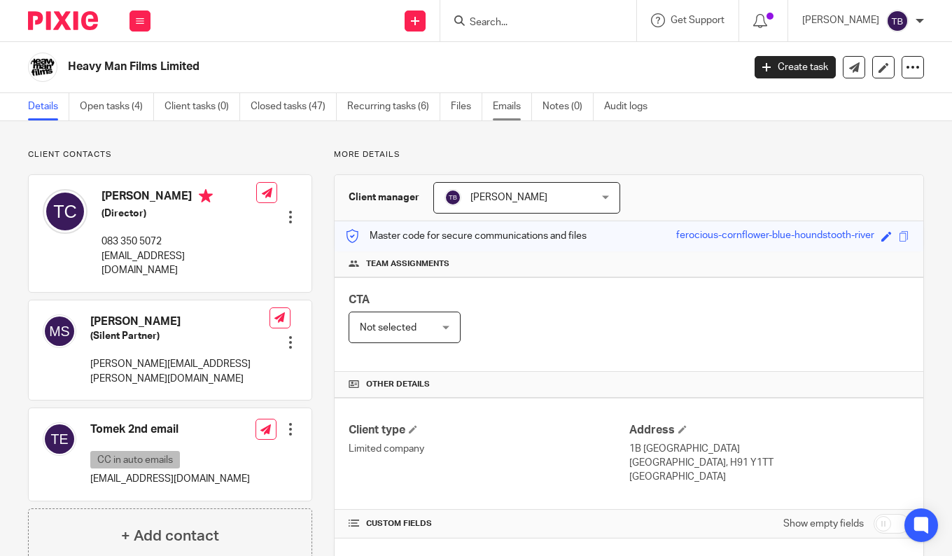
click at [498, 108] on link "Emails" at bounding box center [512, 106] width 39 height 27
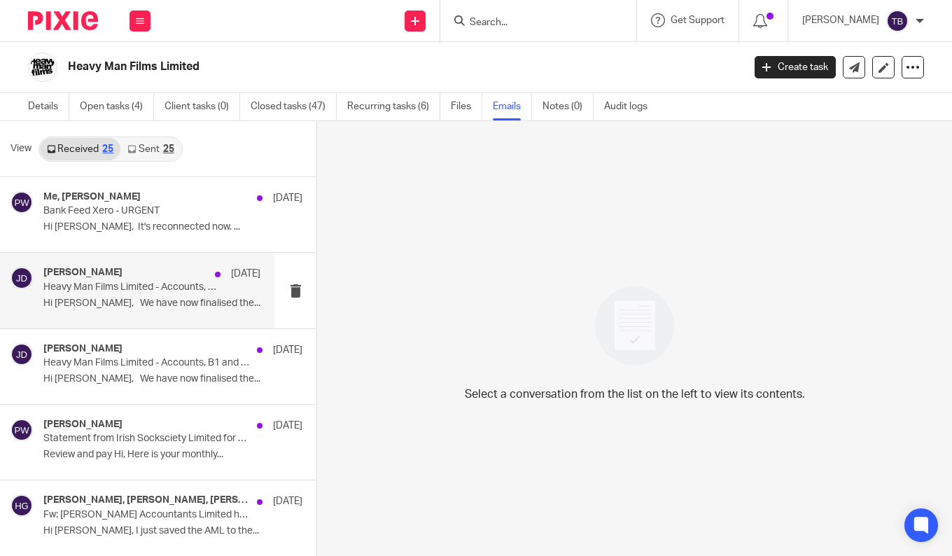
click at [126, 309] on div "[PERSON_NAME] [DATE] Heavy Man Films Limited - Accounts, B1 and Corporation Tax…" at bounding box center [151, 290] width 217 height 47
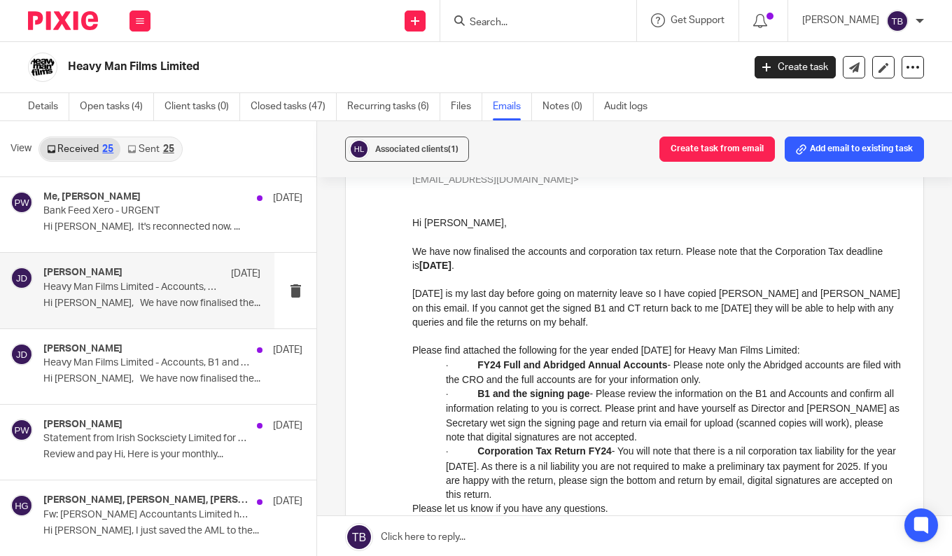
scroll to position [210, 0]
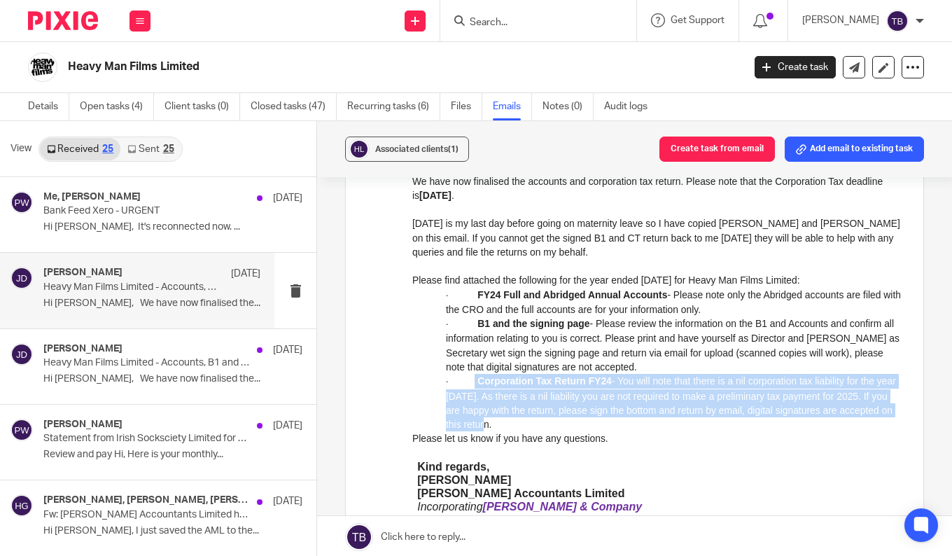
drag, startPoint x: 478, startPoint y: 421, endPoint x: 476, endPoint y: 377, distance: 44.1
click at [476, 377] on p "· Corporation Tax Return FY24 - You will note that there is a nil corporation t…" at bounding box center [674, 401] width 456 height 57
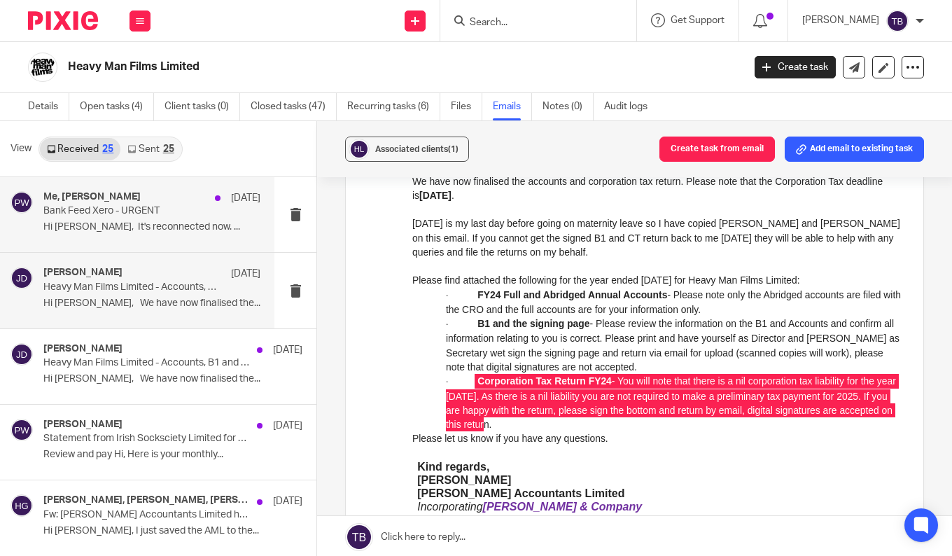
click at [151, 217] on p "Bank Feed Xero - URGENT" at bounding box center [130, 211] width 174 height 12
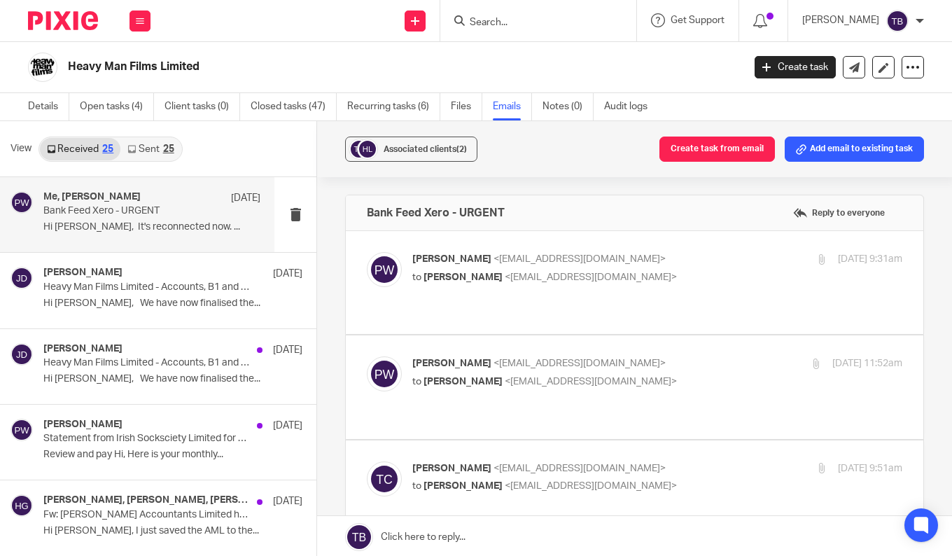
scroll to position [0, 0]
click at [634, 281] on p "to Tomek Ciezki <tomek@heavymanfilms.com>" at bounding box center [575, 277] width 326 height 15
checkbox input "true"
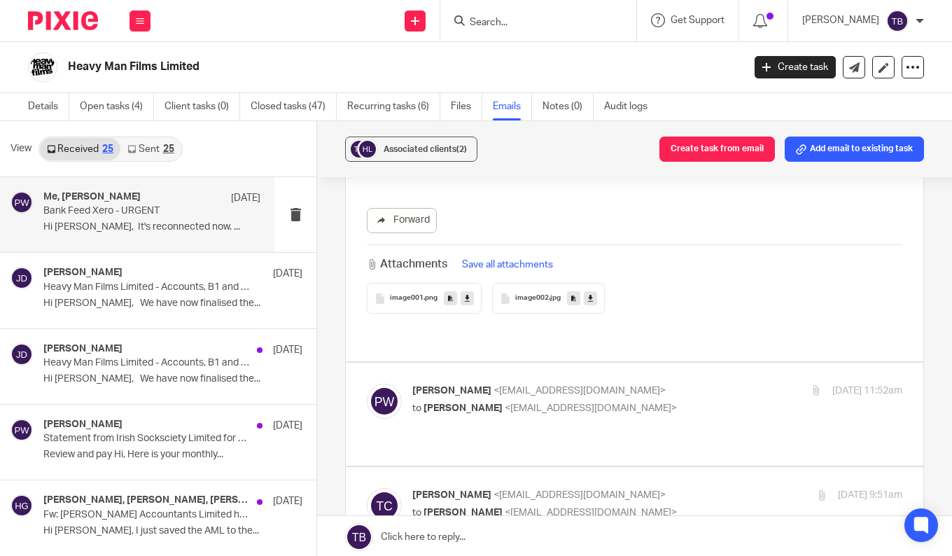
scroll to position [770, 0]
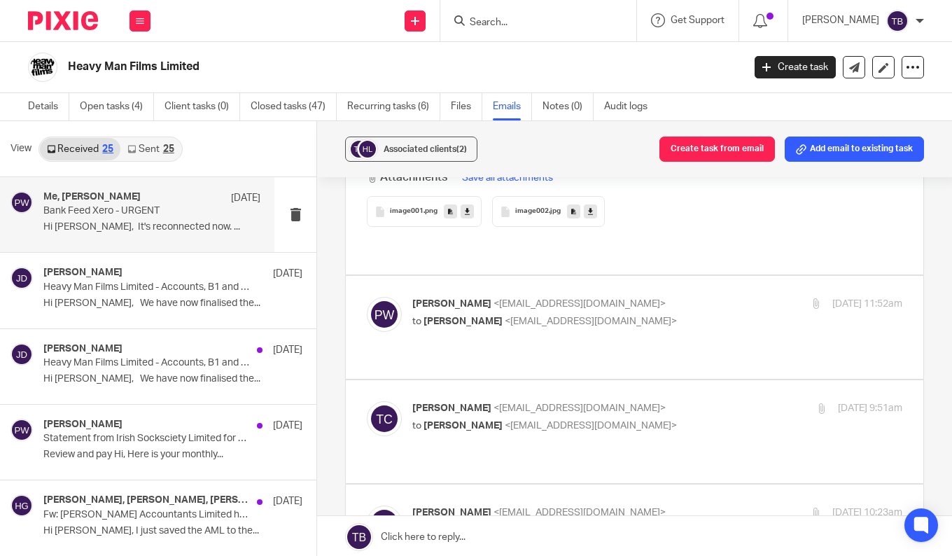
click at [663, 314] on p "to Tomek Ciezki <tomek@heavymanfilms.com>" at bounding box center [575, 321] width 326 height 15
checkbox input "true"
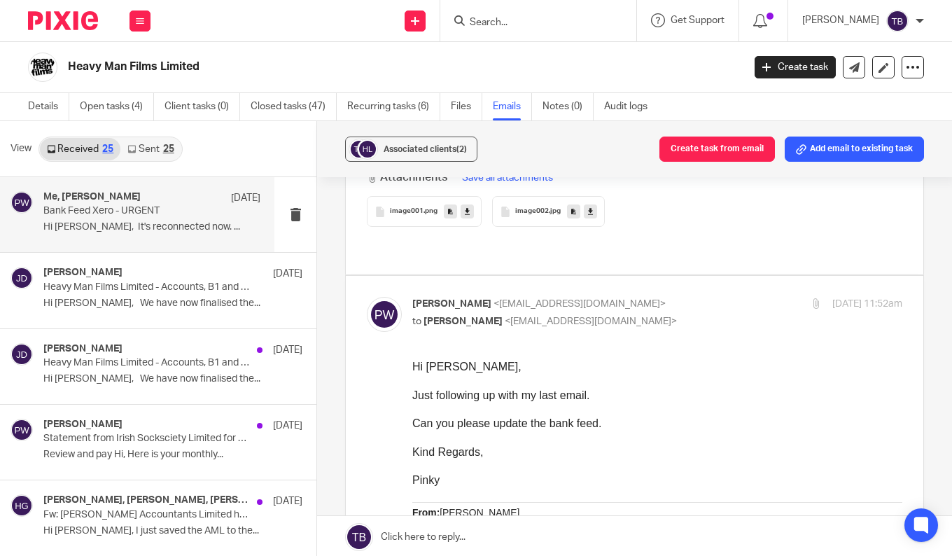
scroll to position [0, 0]
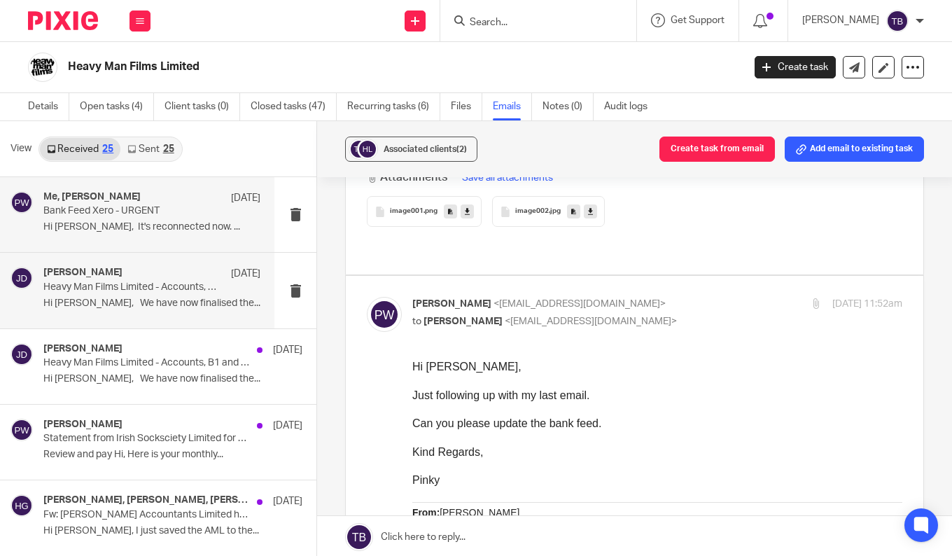
click at [186, 297] on p "Hi Tomek, We have now finalised the..." at bounding box center [151, 303] width 217 height 12
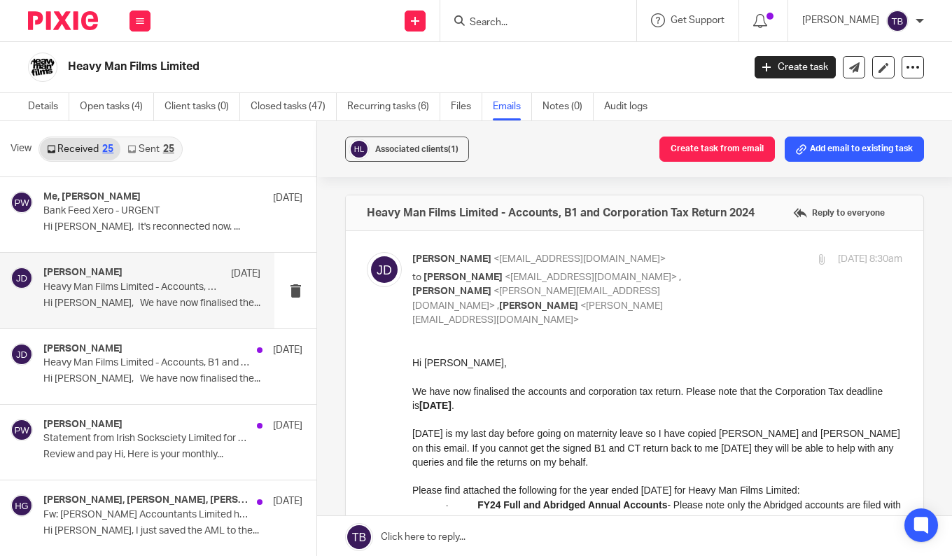
scroll to position [140, 0]
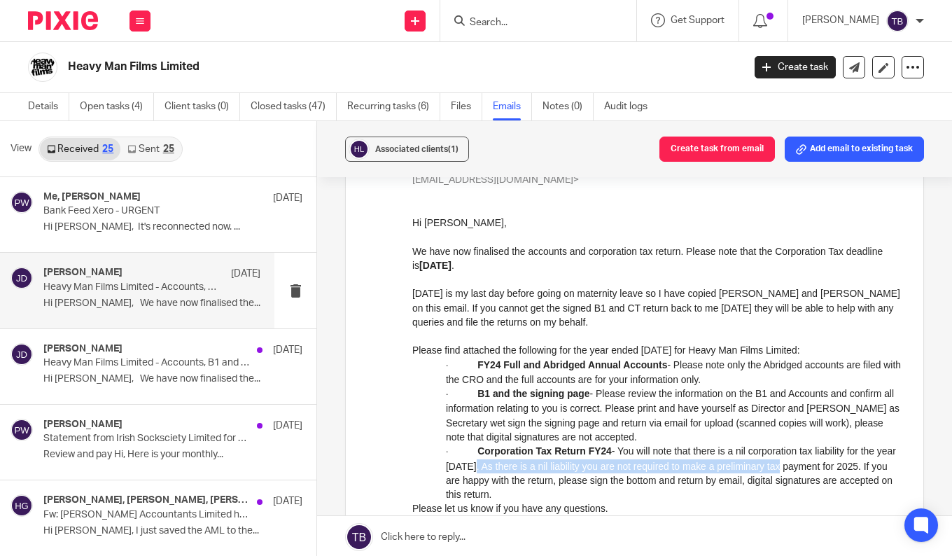
drag, startPoint x: 471, startPoint y: 466, endPoint x: 721, endPoint y: 460, distance: 250.6
click at [721, 460] on span "- You will note that there is a nil corporation tax liability for the year 2024…" at bounding box center [671, 471] width 450 height 55
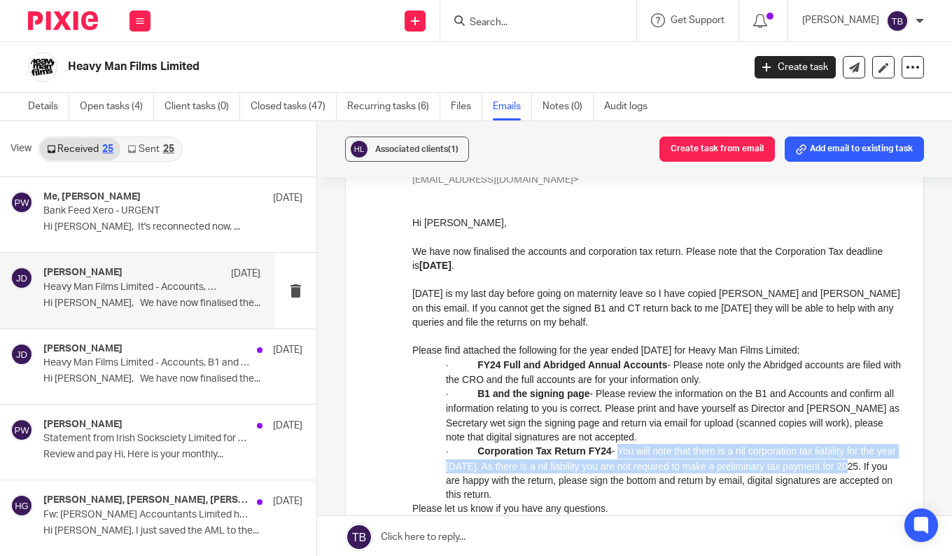
drag, startPoint x: 602, startPoint y: 449, endPoint x: 819, endPoint y: 460, distance: 217.2
click at [819, 460] on span "- You will note that there is a nil corporation tax liability for the year 2024…" at bounding box center [671, 471] width 450 height 55
drag, startPoint x: 819, startPoint y: 460, endPoint x: 706, endPoint y: 458, distance: 112.7
click at [723, 462] on span "- You will note that there is a nil corporation tax liability for the year 2024…" at bounding box center [671, 471] width 450 height 55
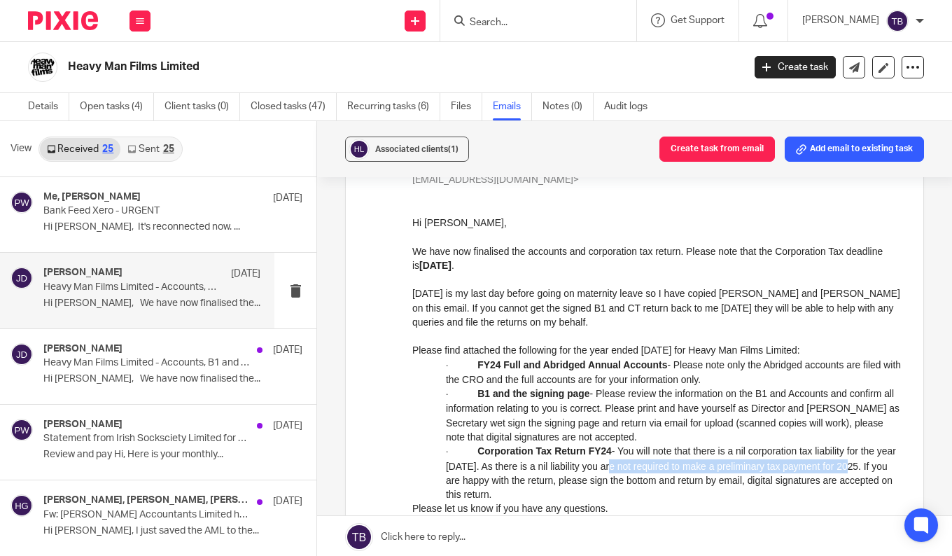
drag, startPoint x: 595, startPoint y: 462, endPoint x: 817, endPoint y: 458, distance: 222.5
click at [817, 458] on span "- You will note that there is a nil corporation tax liability for the year 2024…" at bounding box center [671, 471] width 450 height 55
copy span "not required to make a preliminary tax payment for 2025"
click at [45, 109] on link "Details" at bounding box center [48, 106] width 41 height 27
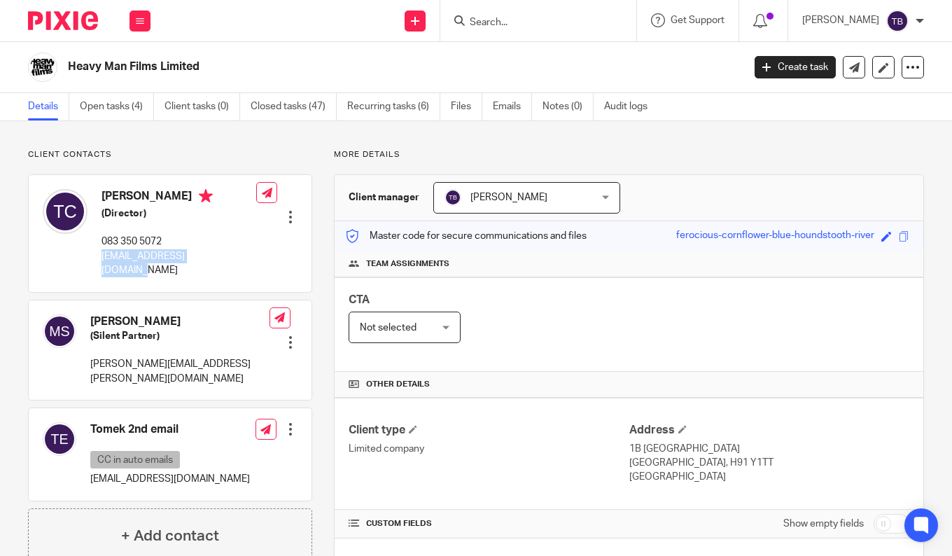
drag, startPoint x: 98, startPoint y: 257, endPoint x: 234, endPoint y: 258, distance: 135.7
click at [234, 258] on div "[PERSON_NAME] (Director) 083 350 5072 [EMAIL_ADDRESS][DOMAIN_NAME] Edit contact…" at bounding box center [170, 233] width 283 height 116
copy p "[EMAIL_ADDRESS][DOMAIN_NAME]"
drag, startPoint x: 498, startPoint y: 105, endPoint x: 516, endPoint y: 114, distance: 19.7
click at [498, 105] on link "Emails" at bounding box center [512, 106] width 39 height 27
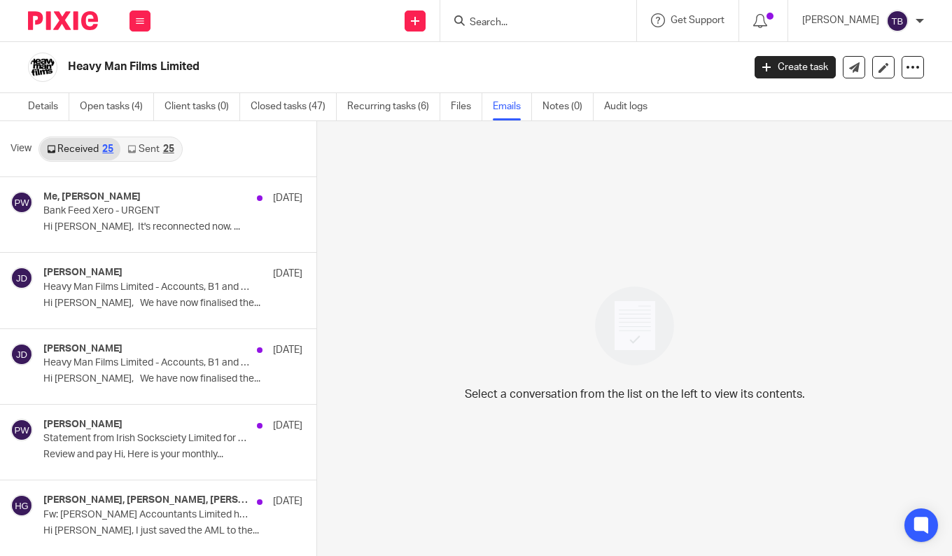
click at [164, 141] on link "Sent 25" at bounding box center [150, 149] width 60 height 22
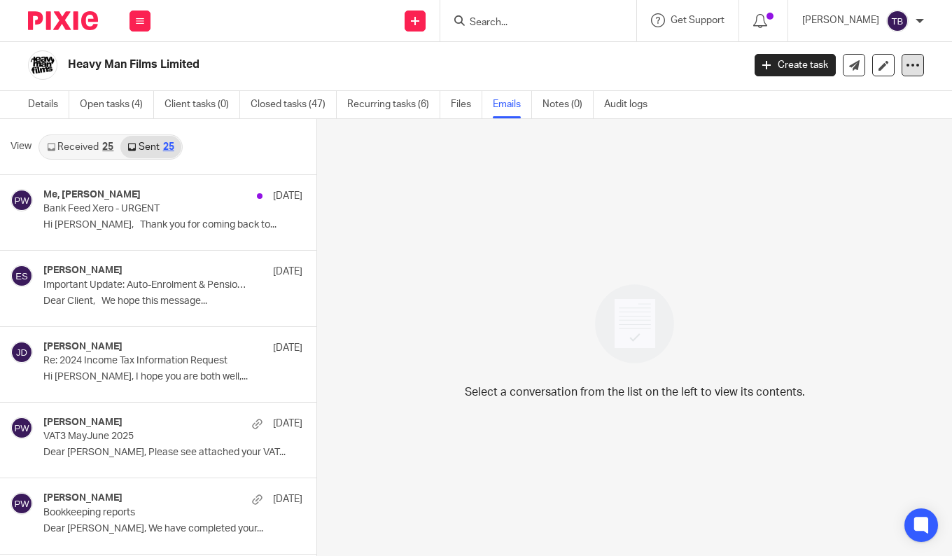
click at [905, 64] on icon at bounding box center [912, 65] width 14 height 14
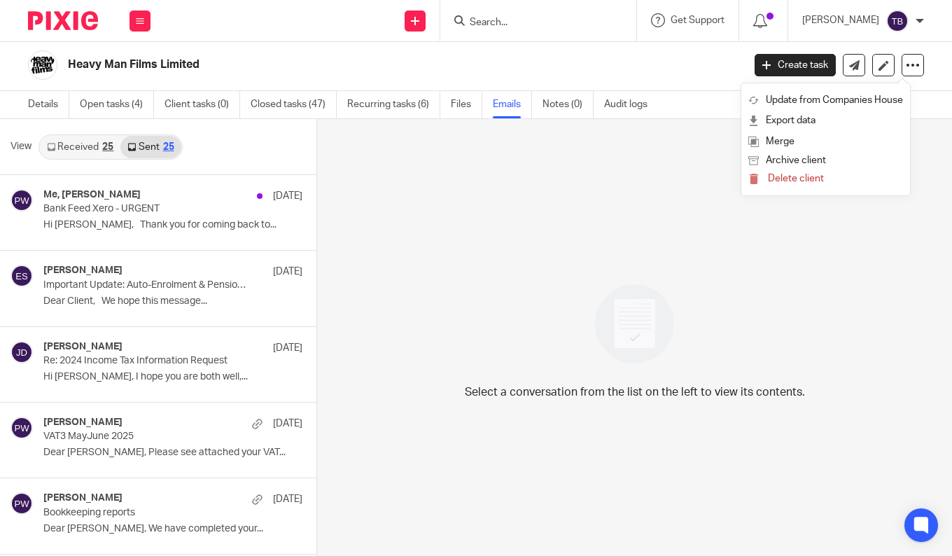
drag, startPoint x: 751, startPoint y: 306, endPoint x: 420, endPoint y: 207, distance: 346.2
click at [751, 306] on div "Select a conversation from the list on the left to view its contents." at bounding box center [634, 337] width 635 height 437
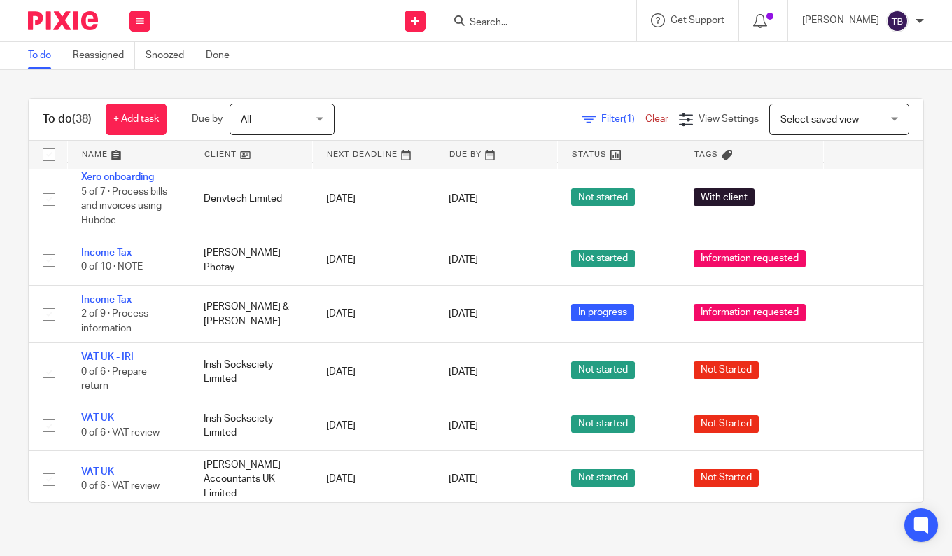
scroll to position [1609, 0]
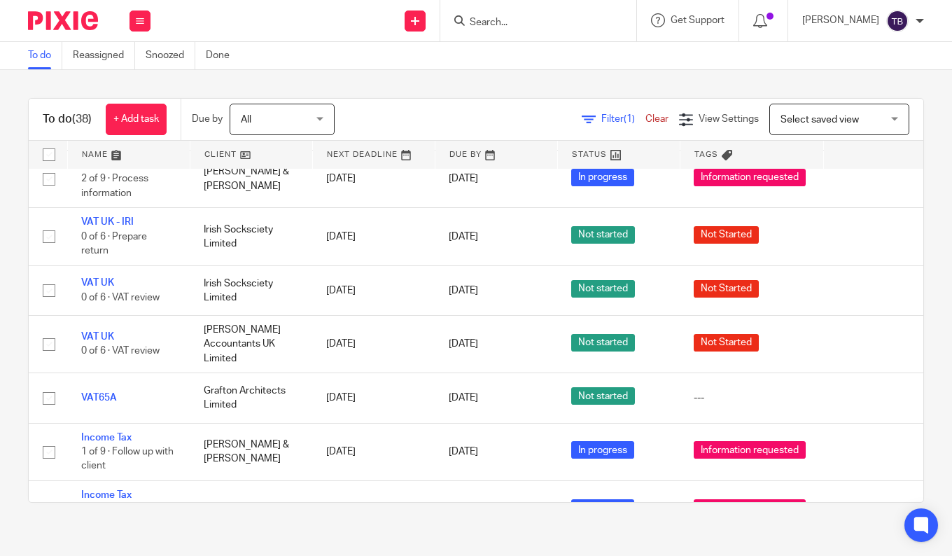
drag, startPoint x: 925, startPoint y: 285, endPoint x: 917, endPoint y: 291, distance: 10.5
click at [925, 285] on div "To do (38) + Add task Due by All All [DATE] [DATE] This week Next week This mon…" at bounding box center [476, 300] width 952 height 460
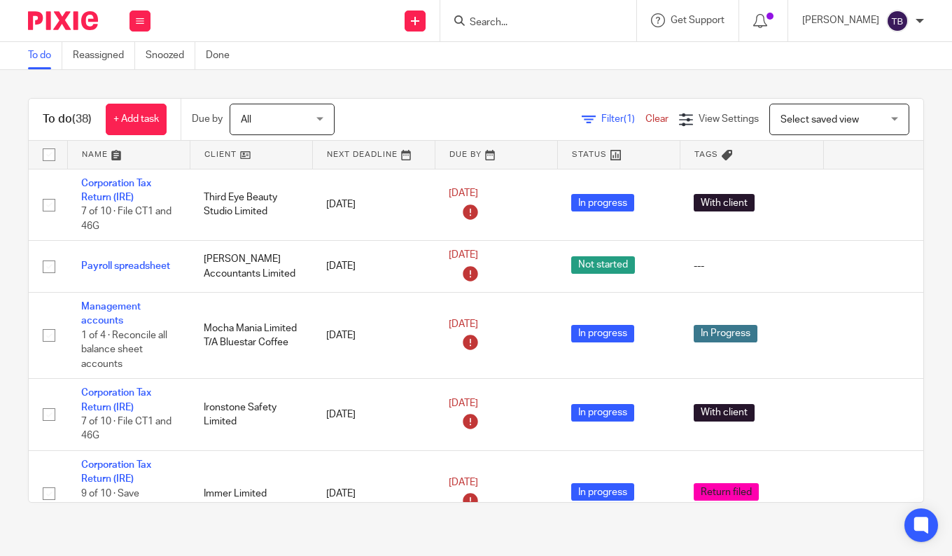
scroll to position [280, 0]
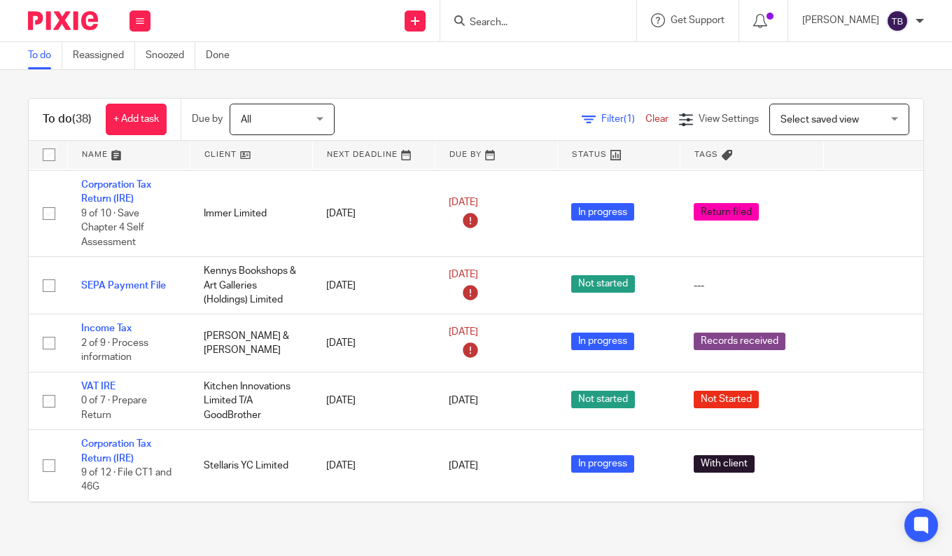
click at [549, 14] on form at bounding box center [542, 20] width 149 height 17
click at [554, 22] on input "Search" at bounding box center [531, 23] width 126 height 13
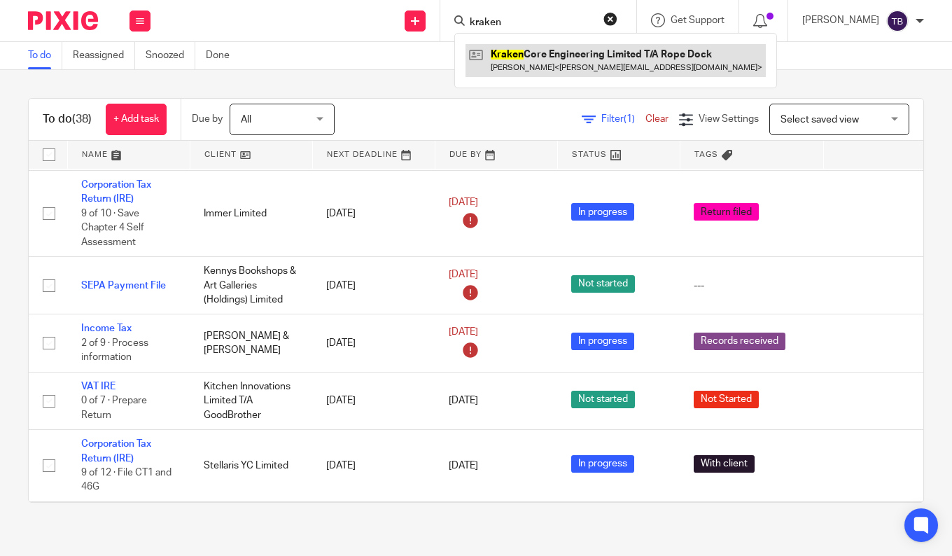
type input "kraken"
click at [551, 63] on link at bounding box center [615, 60] width 300 height 32
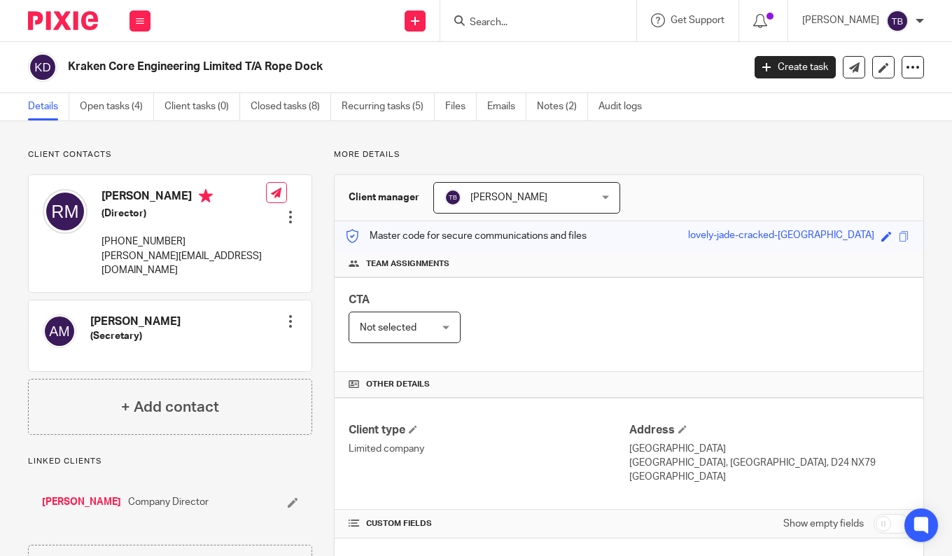
drag, startPoint x: 67, startPoint y: 66, endPoint x: 327, endPoint y: 75, distance: 260.4
click at [327, 75] on div "Kraken Core Engineering Limited T/A Rope Dock" at bounding box center [380, 66] width 705 height 29
copy h2 "Kraken Core Engineering Limited T/A Rope Dock"
click at [831, 302] on div "CTA Not selected Not selected Not selected [PERSON_NAME] [PERSON_NAME] [PERSON_…" at bounding box center [628, 324] width 588 height 94
click at [0, 302] on html "Work Email Clients Team Reports Settings Work Email Clients Team Reports Settin…" at bounding box center [476, 278] width 952 height 556
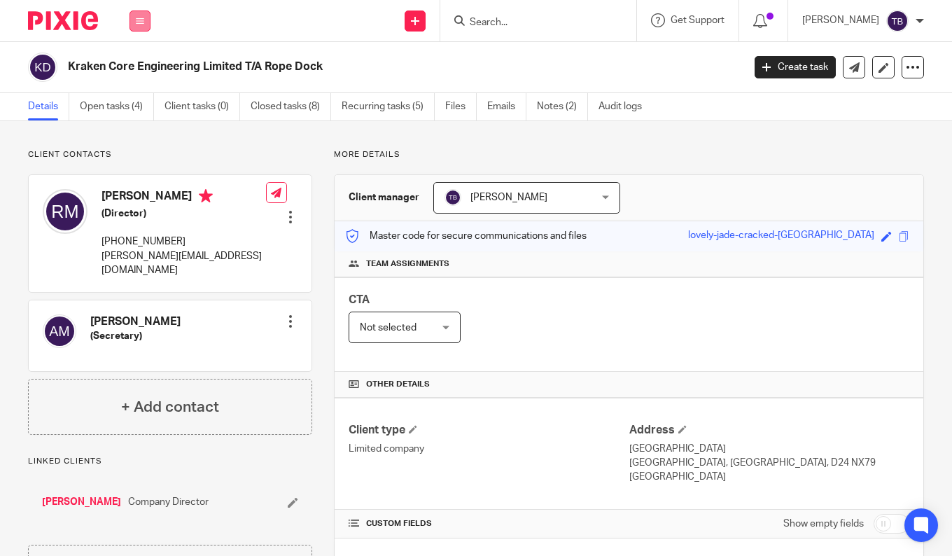
click at [145, 14] on button at bounding box center [139, 20] width 21 height 21
click at [138, 66] on link "Work" at bounding box center [132, 65] width 22 height 10
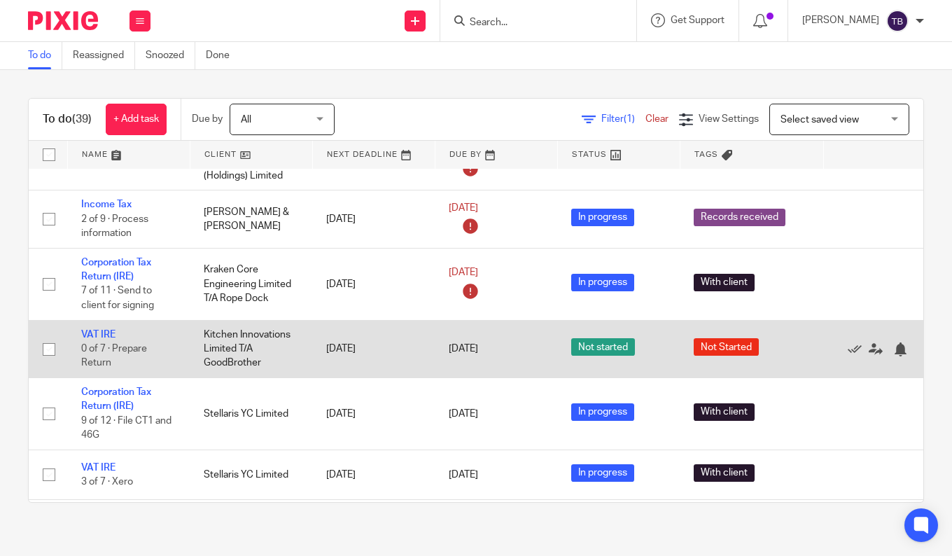
scroll to position [420, 0]
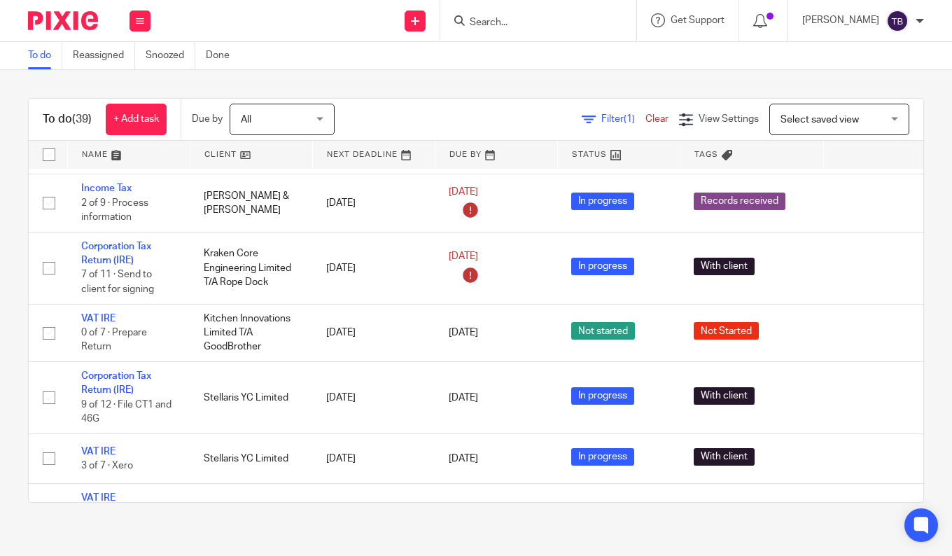
click at [0, 274] on html "Work Email Clients Team Reports Settings Work Email Clients Team Reports Settin…" at bounding box center [476, 278] width 952 height 556
click at [572, 20] on input "Search" at bounding box center [531, 23] width 126 height 13
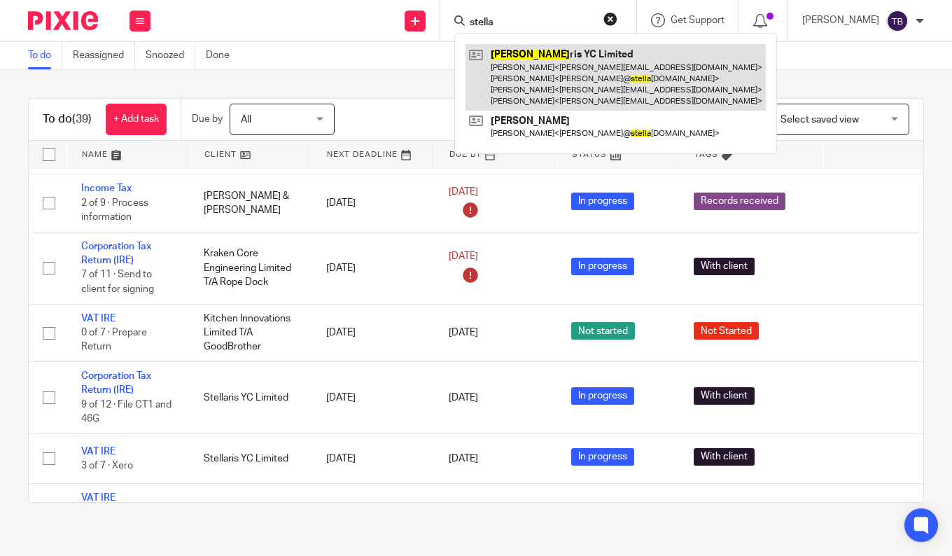
type input "stella"
click at [530, 76] on link at bounding box center [615, 77] width 300 height 66
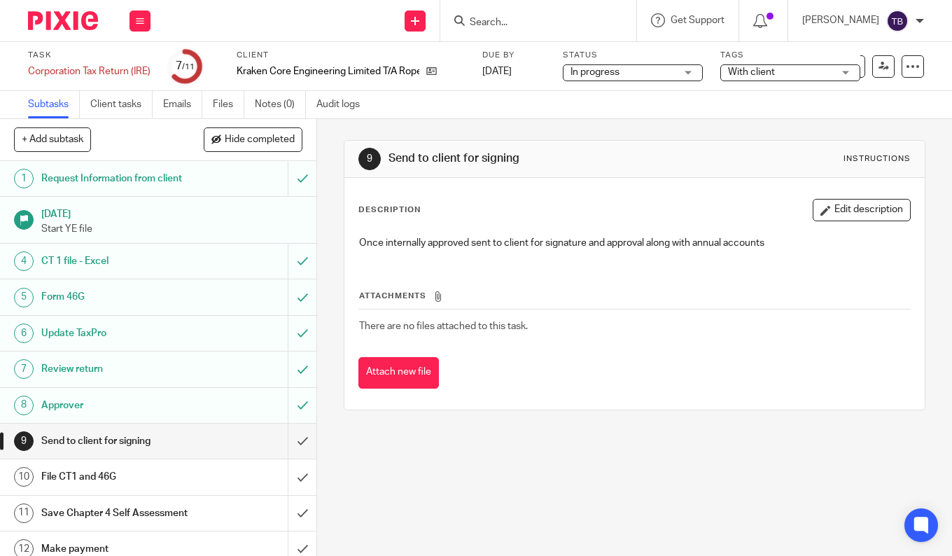
click at [534, 20] on input "Search" at bounding box center [531, 23] width 126 height 13
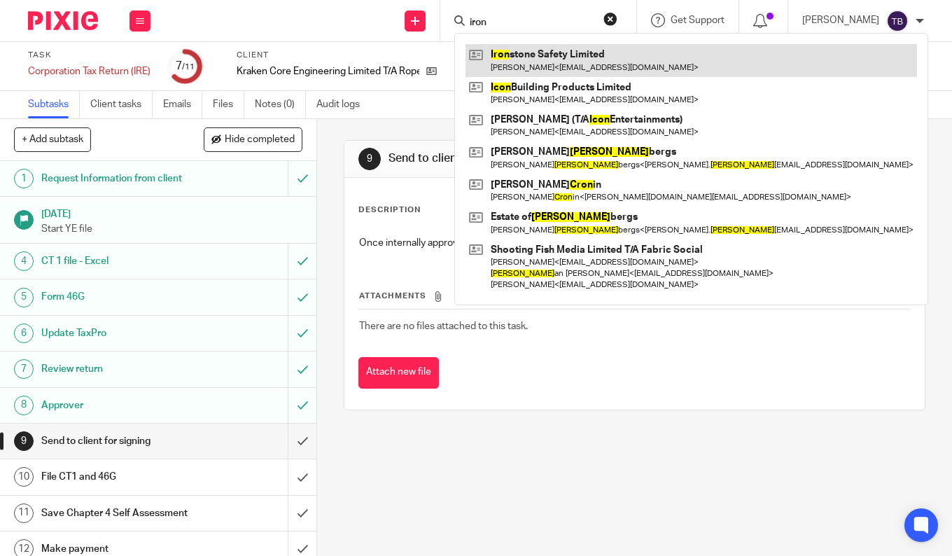
type input "iron"
click at [546, 59] on link at bounding box center [690, 60] width 451 height 32
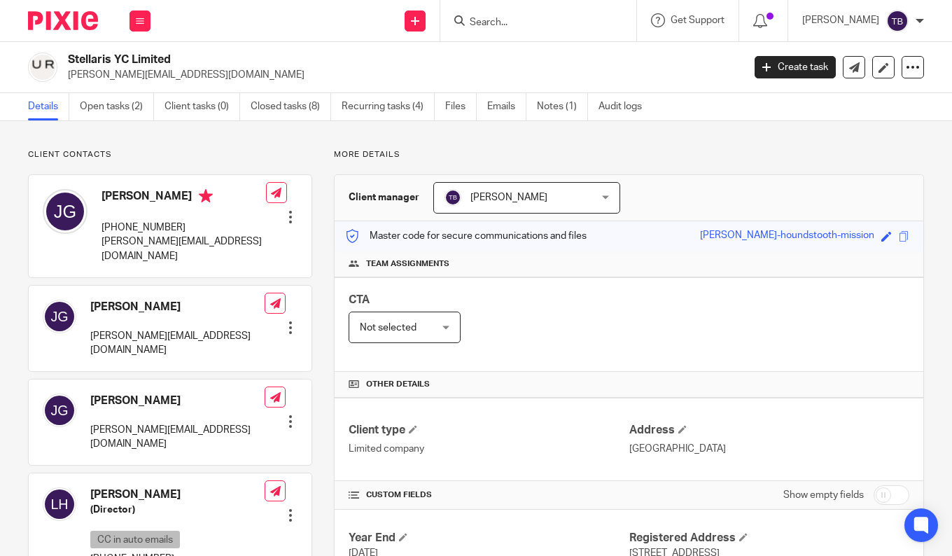
click at [125, 104] on link "Open tasks (2)" at bounding box center [117, 106] width 74 height 27
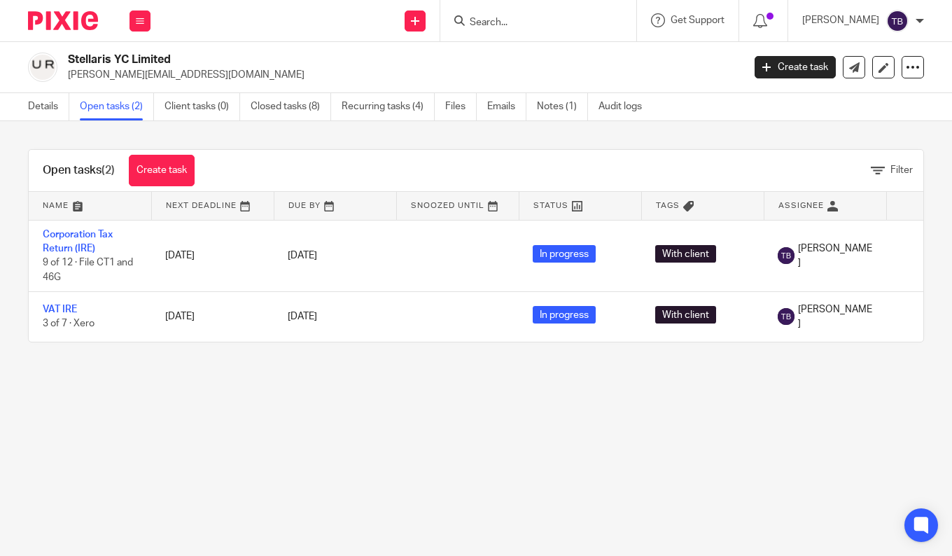
click at [803, 406] on main "Stellaris YC Limited [PERSON_NAME][EMAIL_ADDRESS][DOMAIN_NAME] Create task Upda…" at bounding box center [476, 278] width 952 height 556
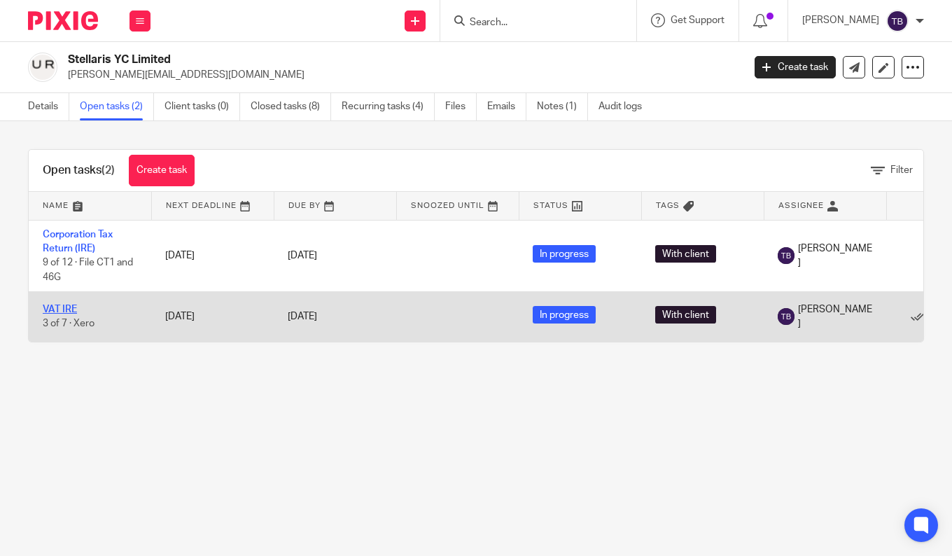
drag, startPoint x: 57, startPoint y: 309, endPoint x: 66, endPoint y: 307, distance: 9.3
click at [57, 309] on link "VAT IRE" at bounding box center [60, 309] width 34 height 10
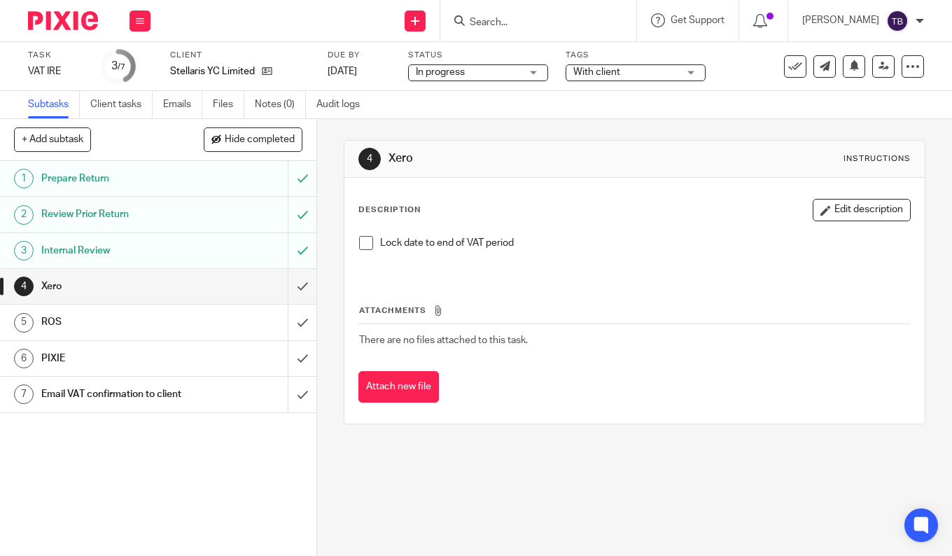
click at [815, 448] on div "4 Xero Instructions Description Edit description Lock date to end of VAT period…" at bounding box center [634, 337] width 635 height 437
click at [858, 357] on div "Attachments There are no files attached to this task. Attach new file" at bounding box center [634, 339] width 552 height 127
click at [660, 69] on span "With client" at bounding box center [625, 72] width 105 height 15
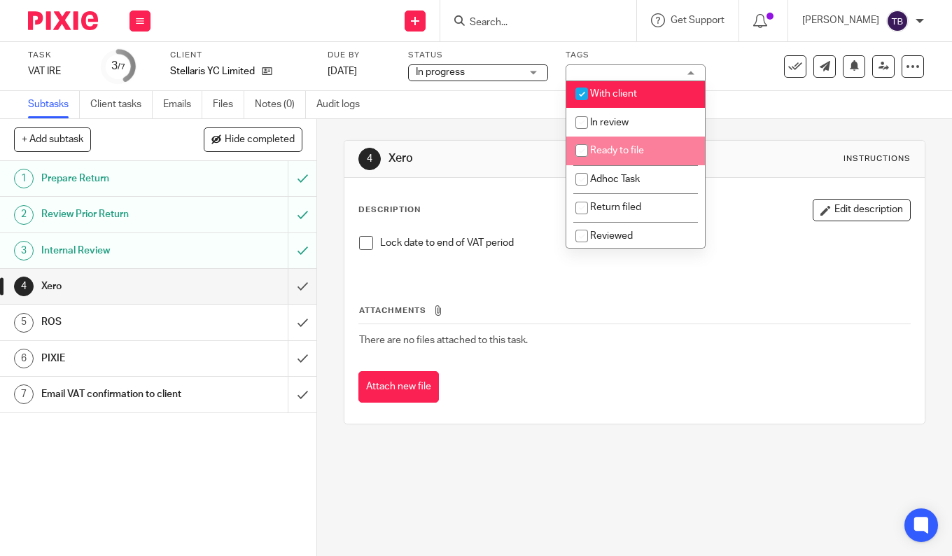
scroll to position [132, 0]
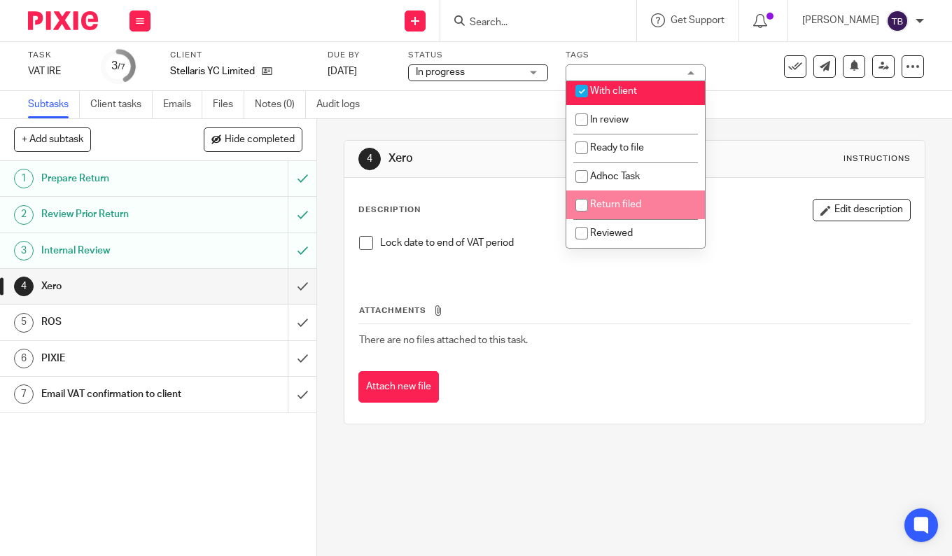
click at [563, 392] on div "Attach new file" at bounding box center [634, 386] width 552 height 31
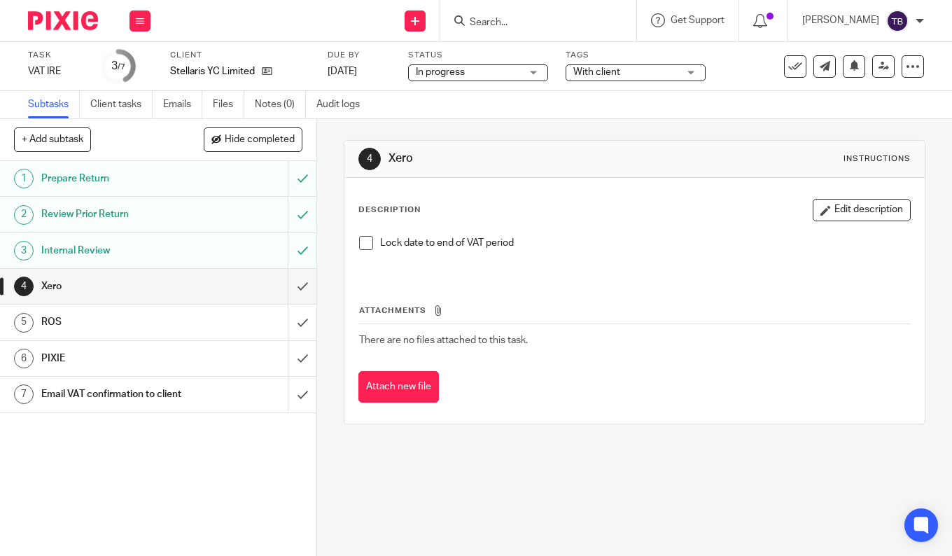
click at [365, 240] on span at bounding box center [366, 243] width 14 height 14
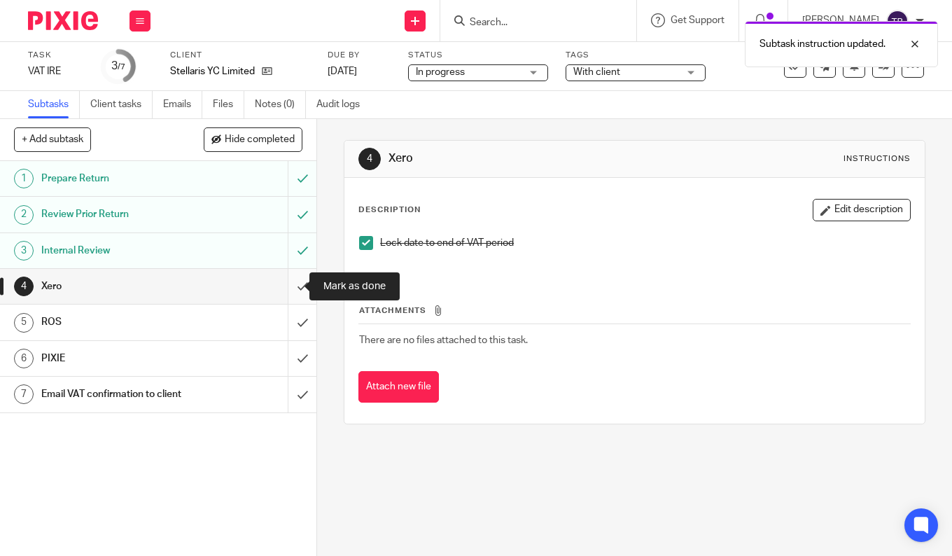
click at [293, 291] on input "submit" at bounding box center [158, 286] width 316 height 35
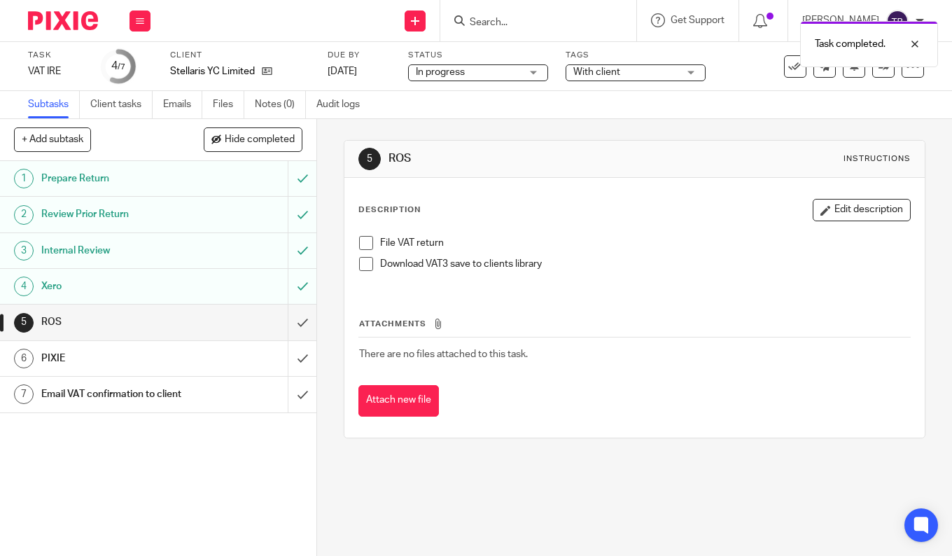
click at [365, 241] on span at bounding box center [366, 243] width 14 height 14
click at [366, 257] on span at bounding box center [366, 264] width 14 height 14
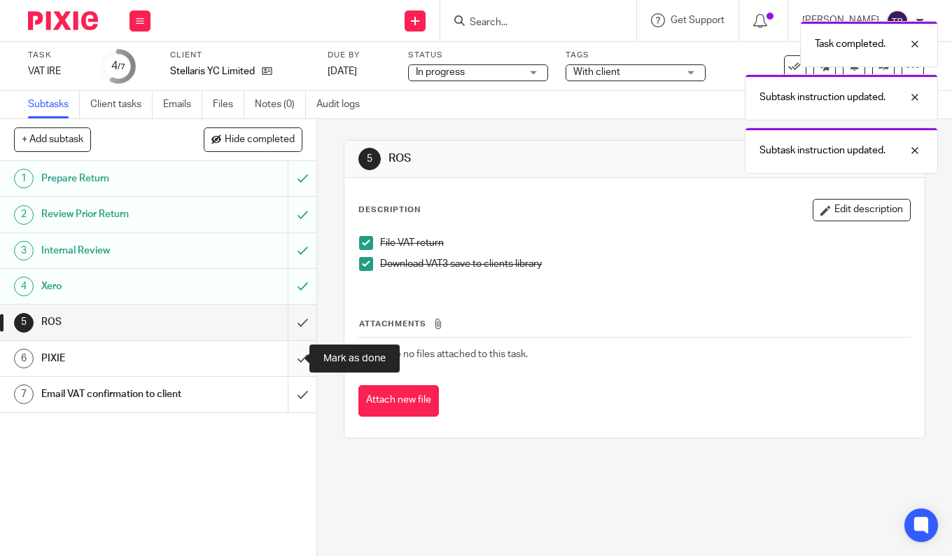
click at [292, 354] on input "submit" at bounding box center [158, 358] width 316 height 35
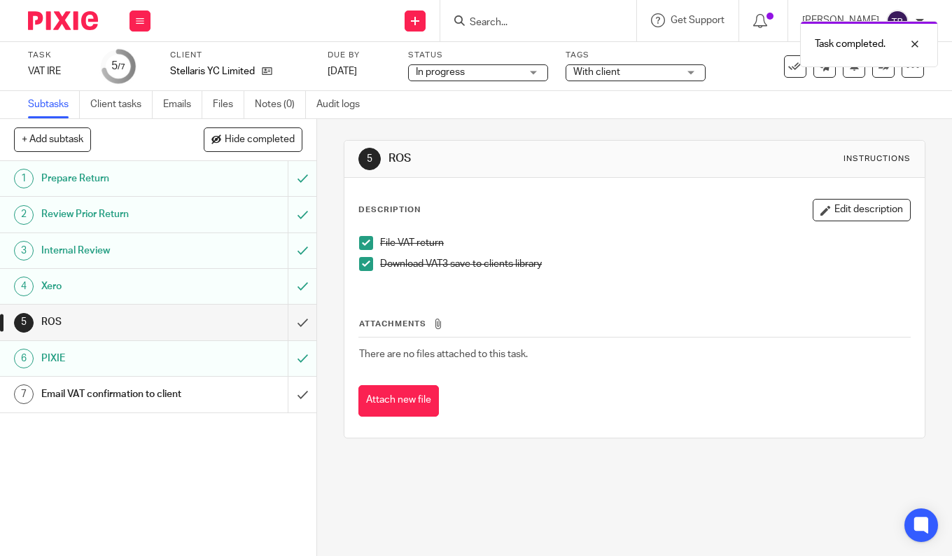
click at [285, 320] on input "submit" at bounding box center [158, 321] width 316 height 35
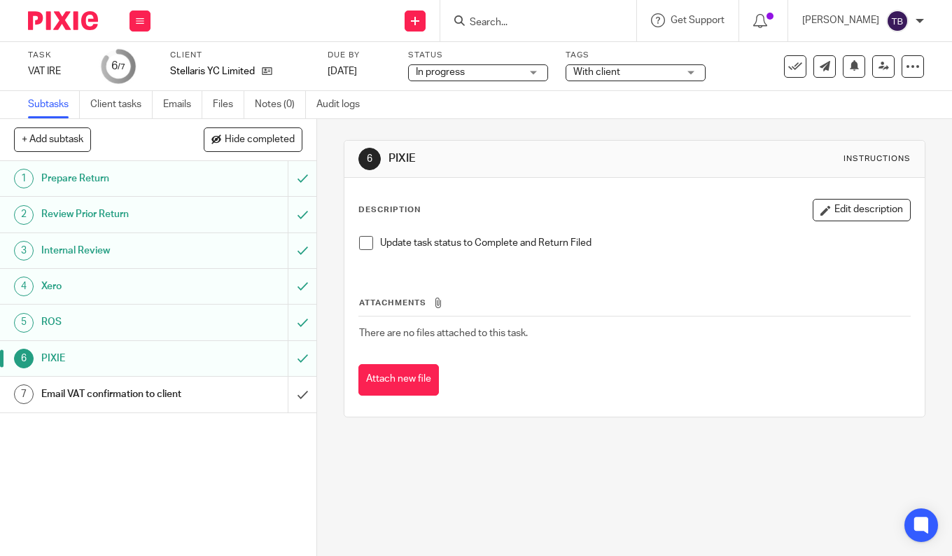
click at [362, 239] on span at bounding box center [366, 243] width 14 height 14
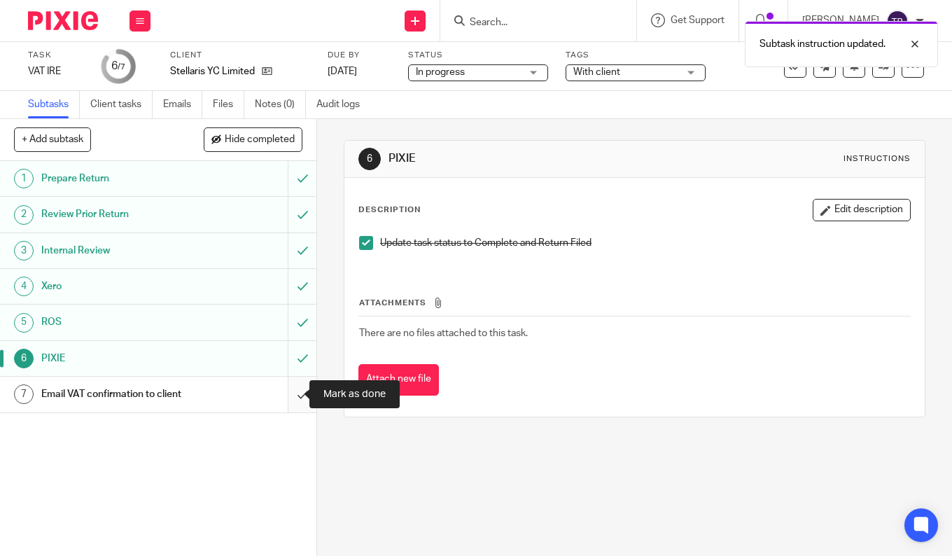
drag, startPoint x: 288, startPoint y: 388, endPoint x: 298, endPoint y: 385, distance: 10.4
click at [288, 388] on input "submit" at bounding box center [158, 393] width 316 height 35
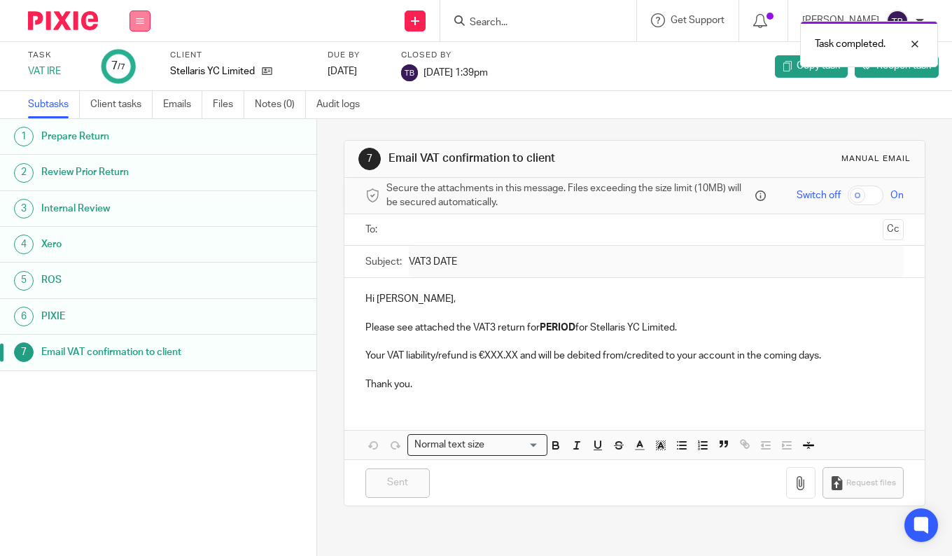
click at [141, 20] on icon at bounding box center [140, 21] width 8 height 8
click at [137, 63] on link "Work" at bounding box center [133, 65] width 24 height 10
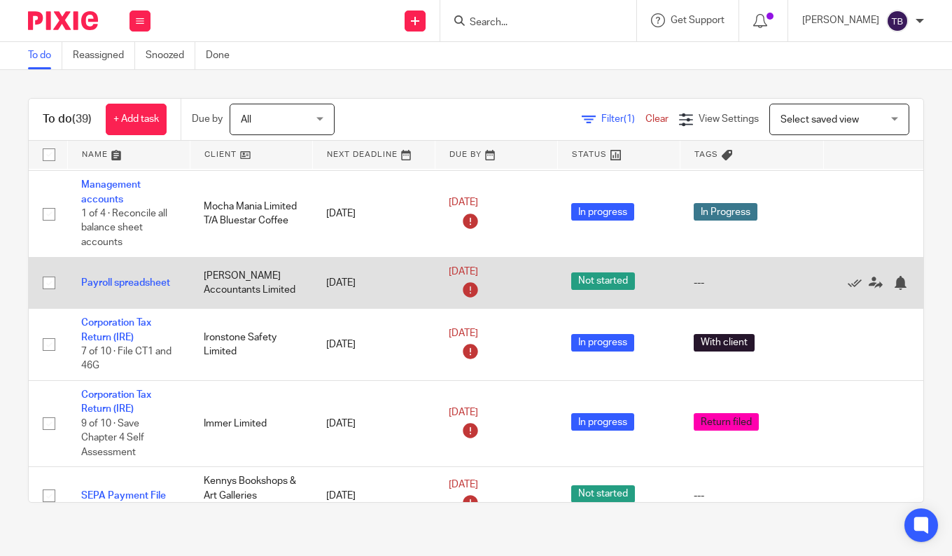
scroll to position [210, 0]
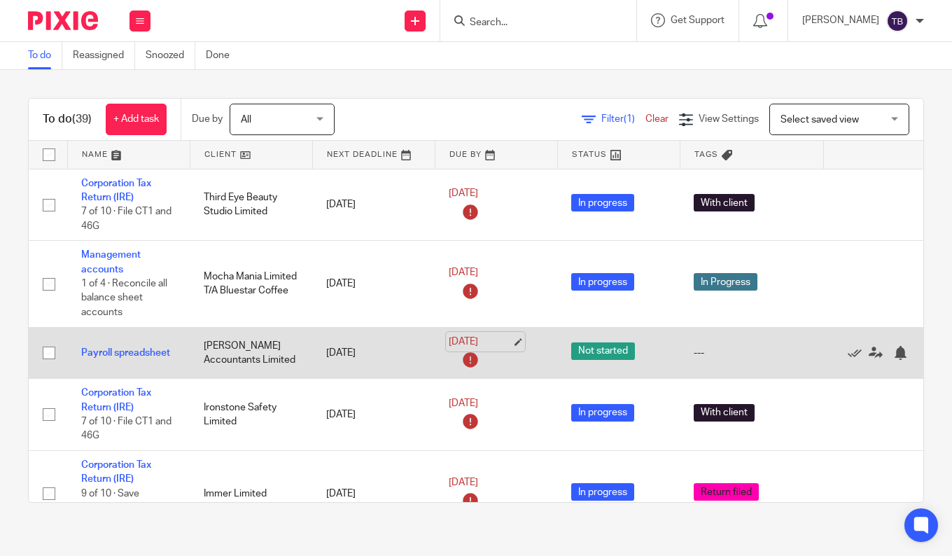
click at [511, 337] on link "[DATE]" at bounding box center [479, 341] width 63 height 15
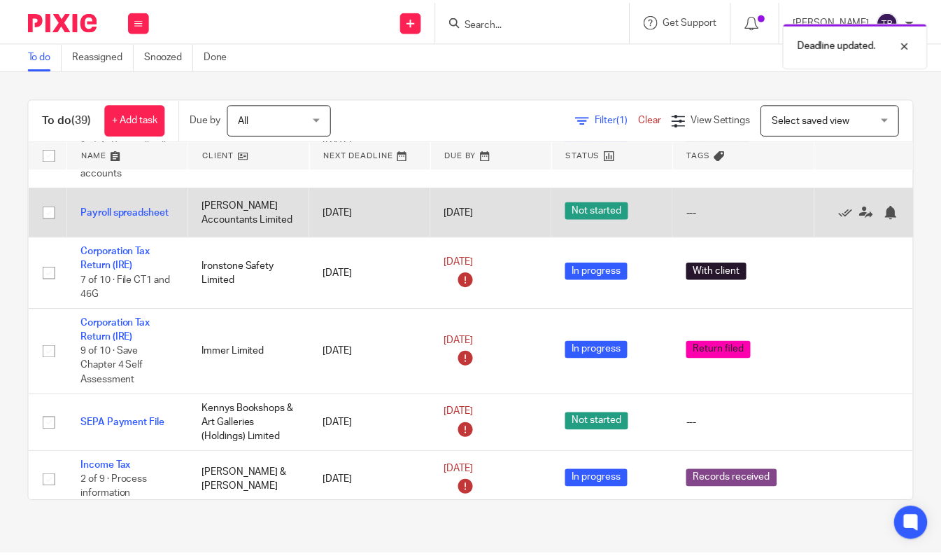
scroll to position [210, 0]
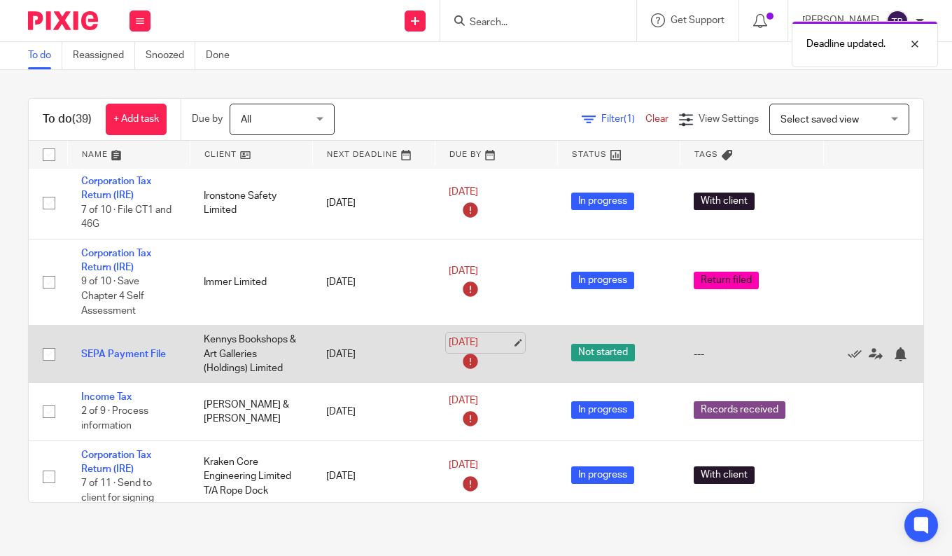
click at [511, 337] on link "[DATE]" at bounding box center [479, 342] width 63 height 15
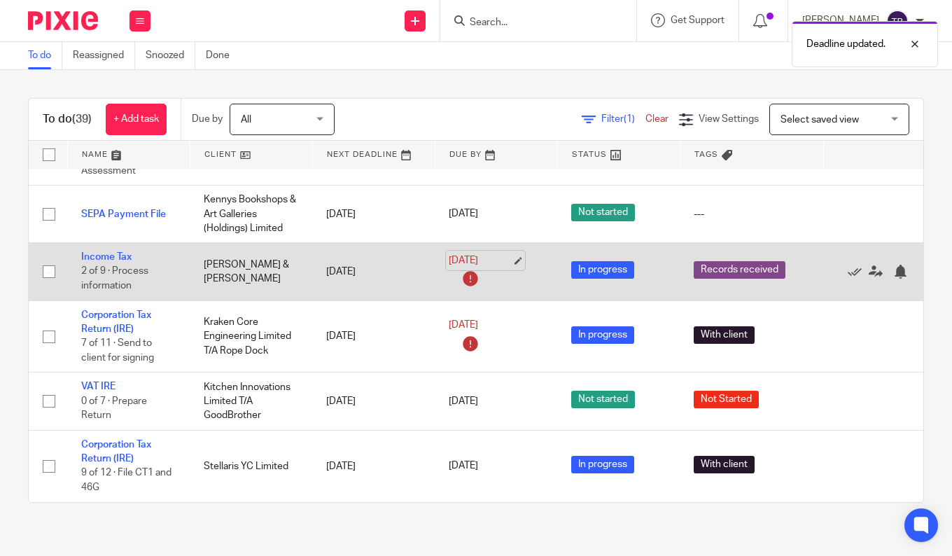
click at [511, 257] on link "[DATE]" at bounding box center [479, 260] width 63 height 15
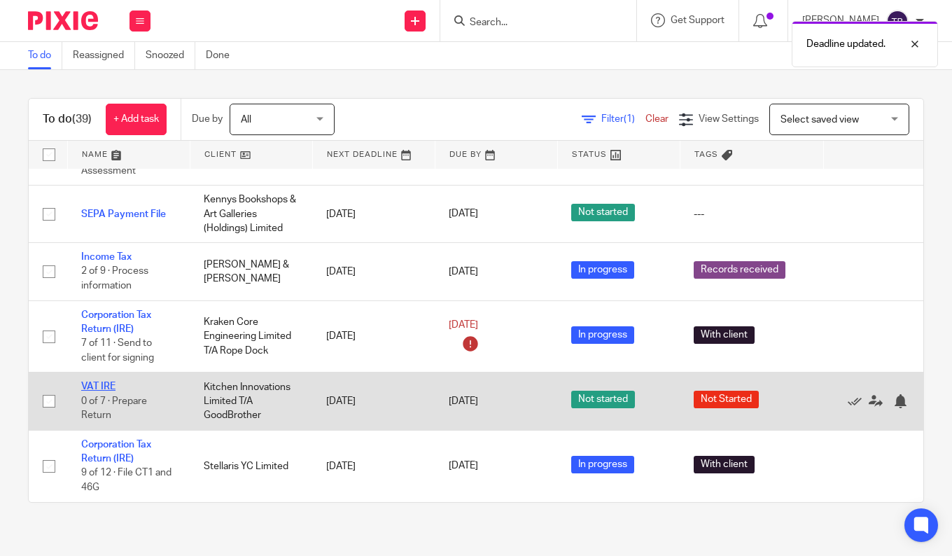
click at [102, 385] on link "VAT IRE" at bounding box center [98, 386] width 34 height 10
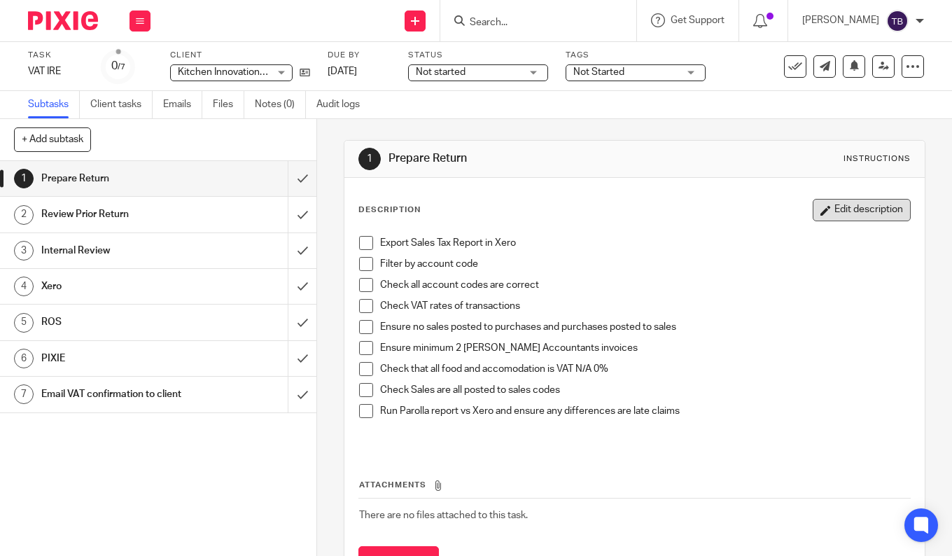
click at [841, 207] on button "Edit description" at bounding box center [861, 210] width 98 height 22
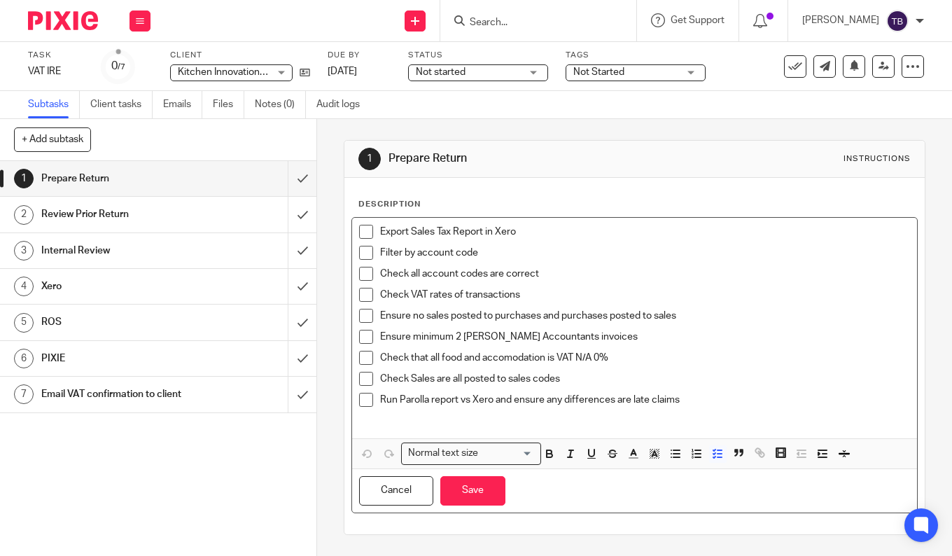
click at [744, 401] on p "Run Parolla report vs Xero and ensure any differences are late claims" at bounding box center [645, 400] width 530 height 14
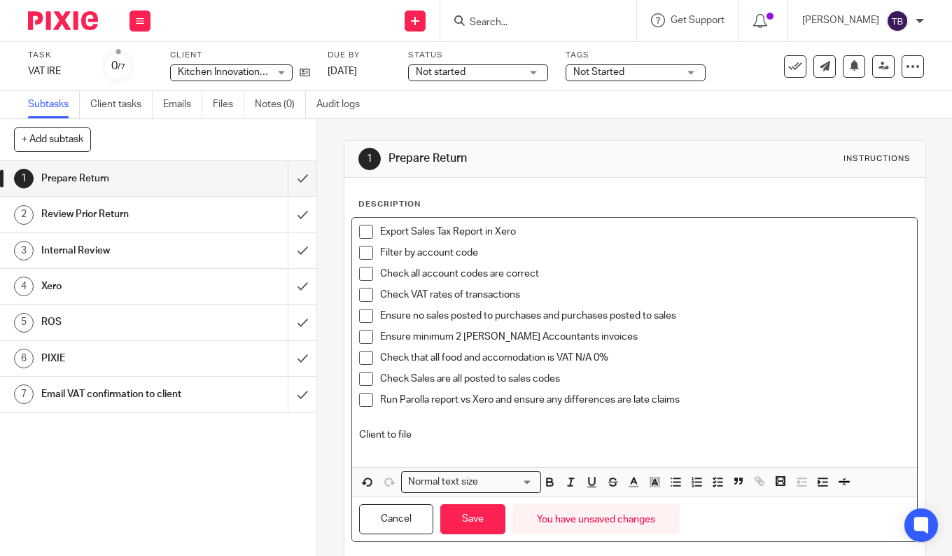
click at [354, 432] on div "Export Sales Tax Report in Xero Filter by account code Check all account codes …" at bounding box center [634, 342] width 565 height 249
click at [560, 430] on p "2025 09 22 Client to file" at bounding box center [634, 434] width 551 height 14
click at [401, 437] on p "2025 09 22 Client to file" at bounding box center [634, 434] width 551 height 14
click at [479, 426] on p at bounding box center [634, 421] width 551 height 14
click at [485, 432] on p "2025 09 19 Client to file" at bounding box center [634, 434] width 551 height 14
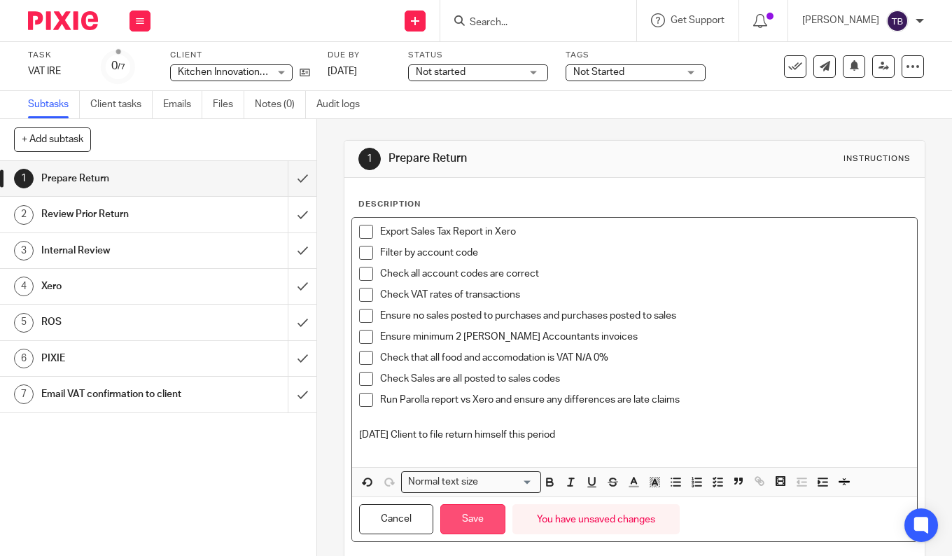
click at [477, 521] on button "Save" at bounding box center [472, 519] width 65 height 30
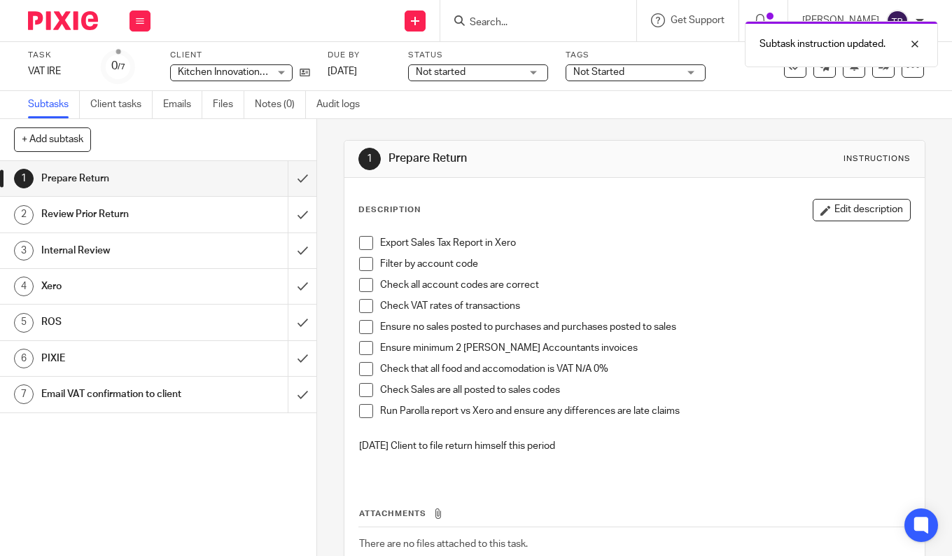
click at [510, 71] on span "Not started" at bounding box center [468, 72] width 105 height 15
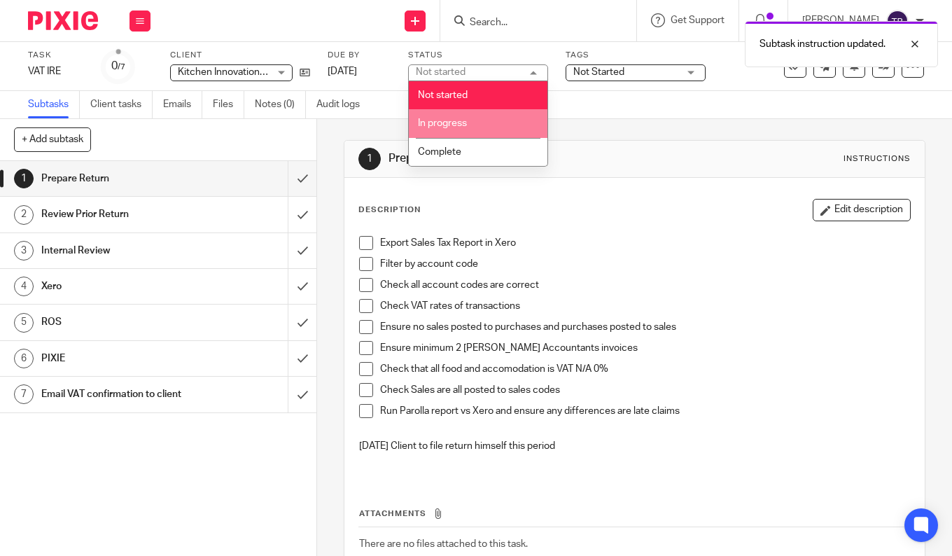
click at [483, 124] on li "In progress" at bounding box center [478, 123] width 139 height 29
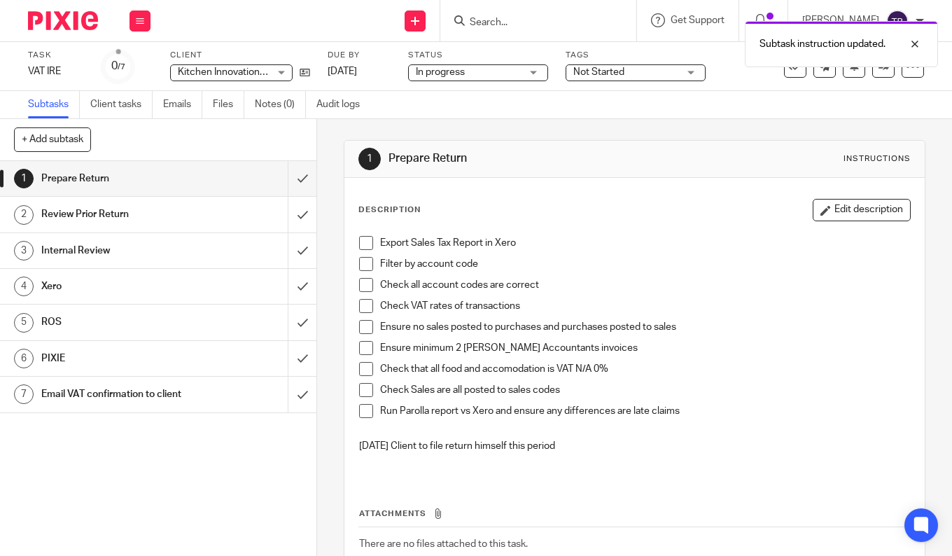
click at [606, 75] on span "Not Started" at bounding box center [598, 72] width 51 height 10
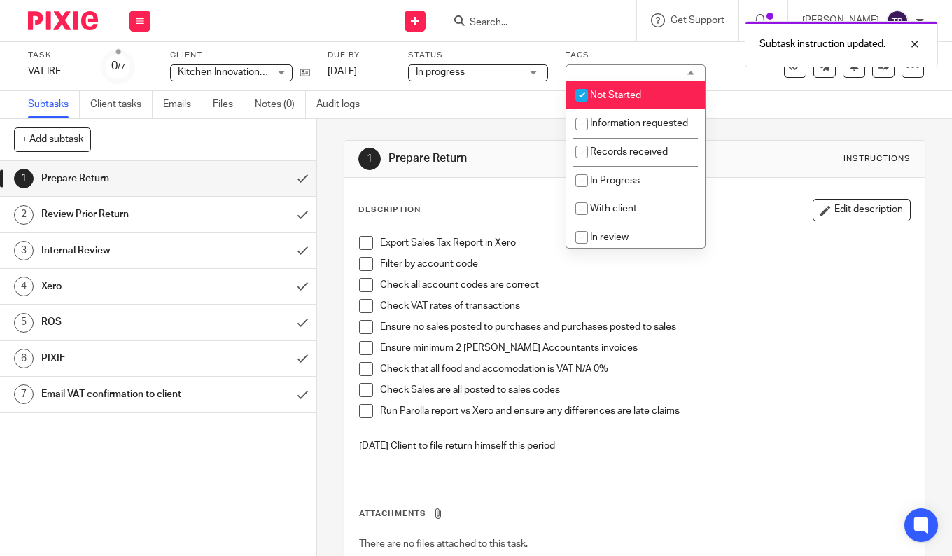
click at [500, 76] on span "In progress" at bounding box center [468, 72] width 105 height 15
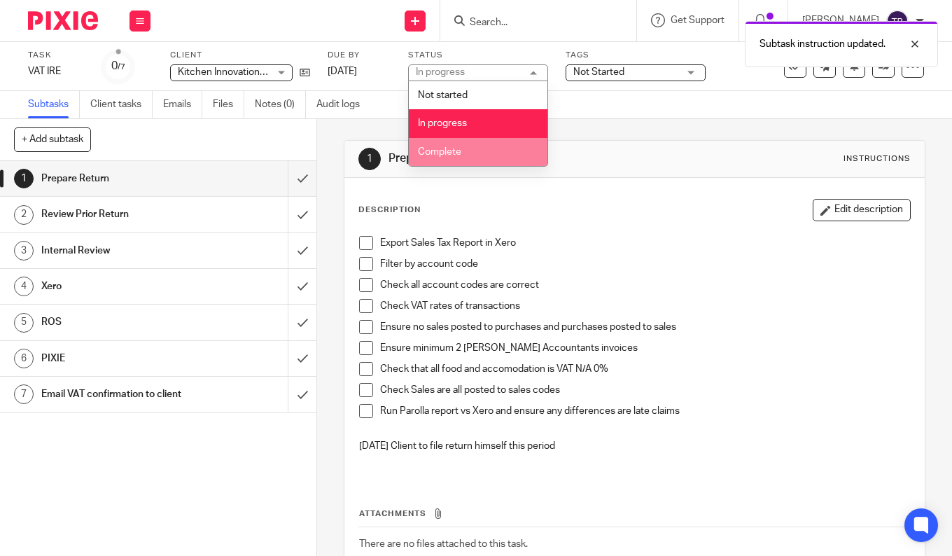
click at [478, 148] on li "Complete" at bounding box center [478, 152] width 139 height 29
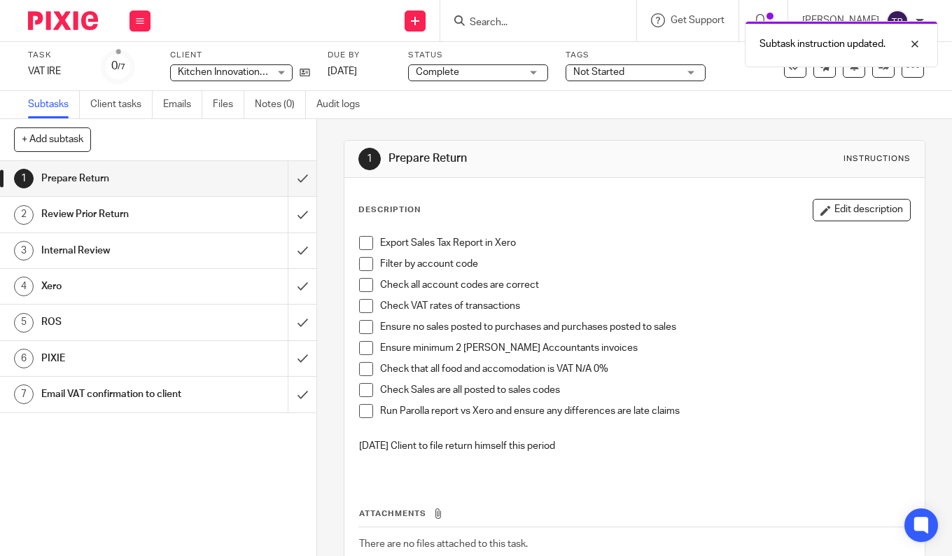
click at [633, 71] on span "Not Started" at bounding box center [625, 72] width 105 height 15
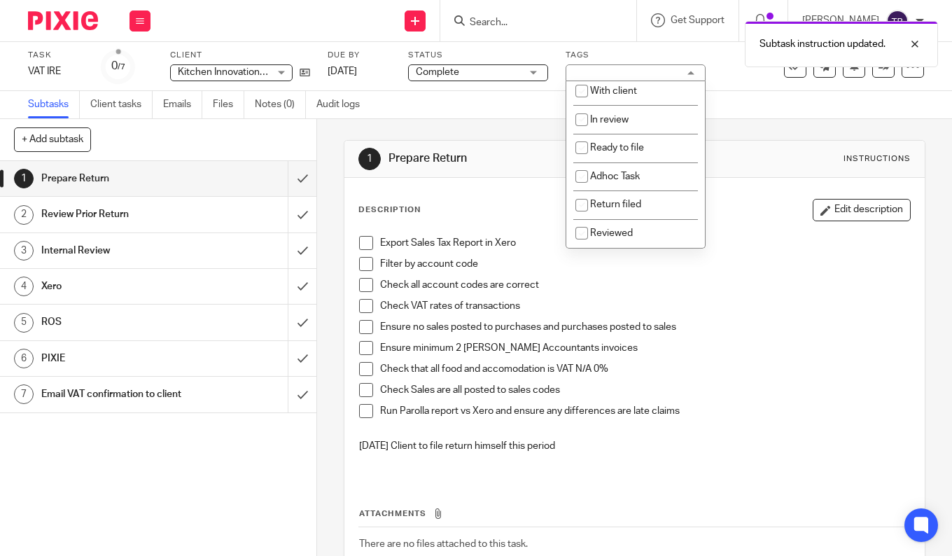
scroll to position [132, 0]
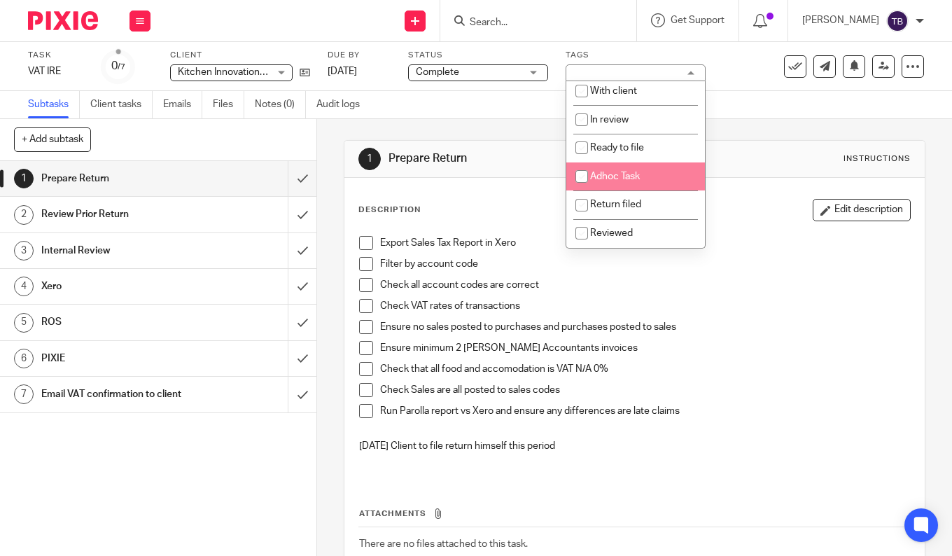
click at [648, 181] on li "Adhoc Task" at bounding box center [635, 176] width 139 height 29
checkbox input "true"
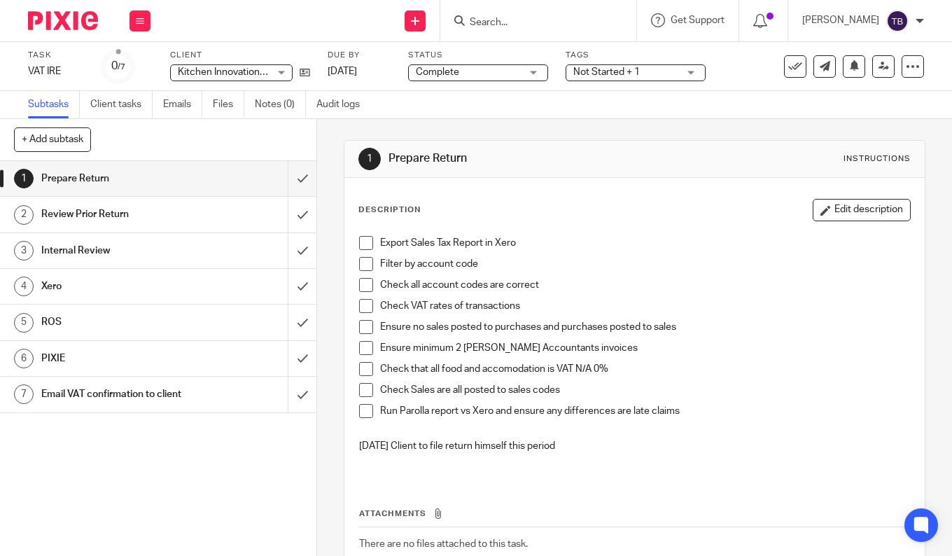
click at [758, 278] on p "Check all account codes are correct" at bounding box center [645, 285] width 530 height 14
click at [659, 76] on span "Not Started + 1" at bounding box center [625, 72] width 105 height 15
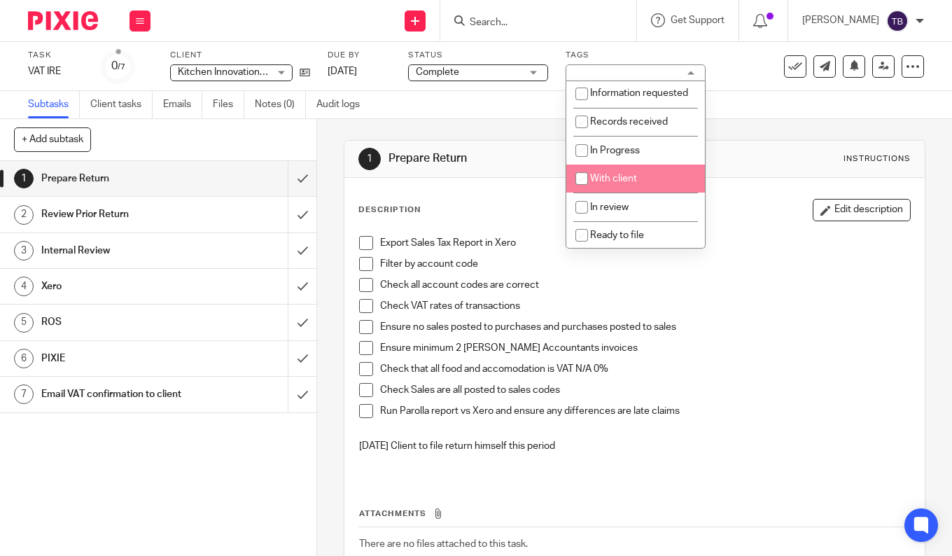
scroll to position [0, 0]
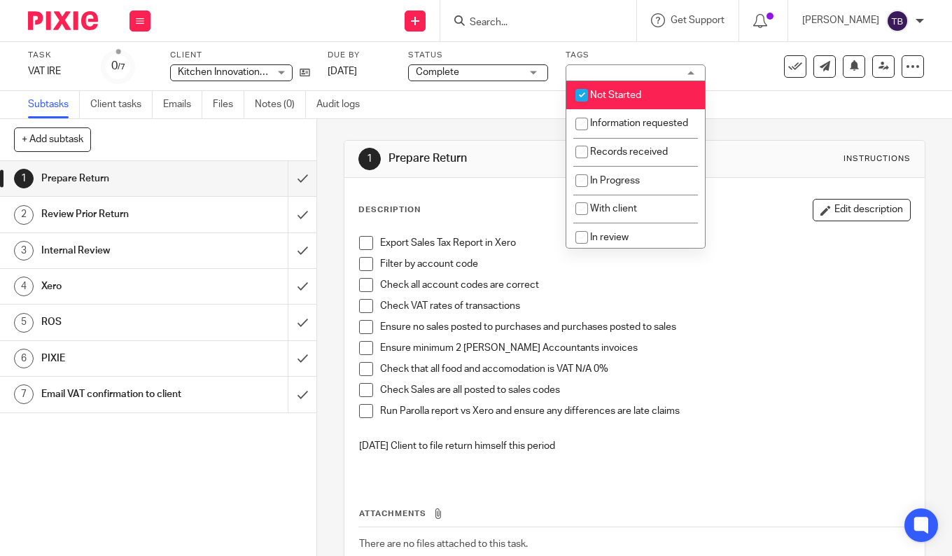
click at [642, 90] on li "Not Started" at bounding box center [635, 95] width 139 height 29
checkbox input "false"
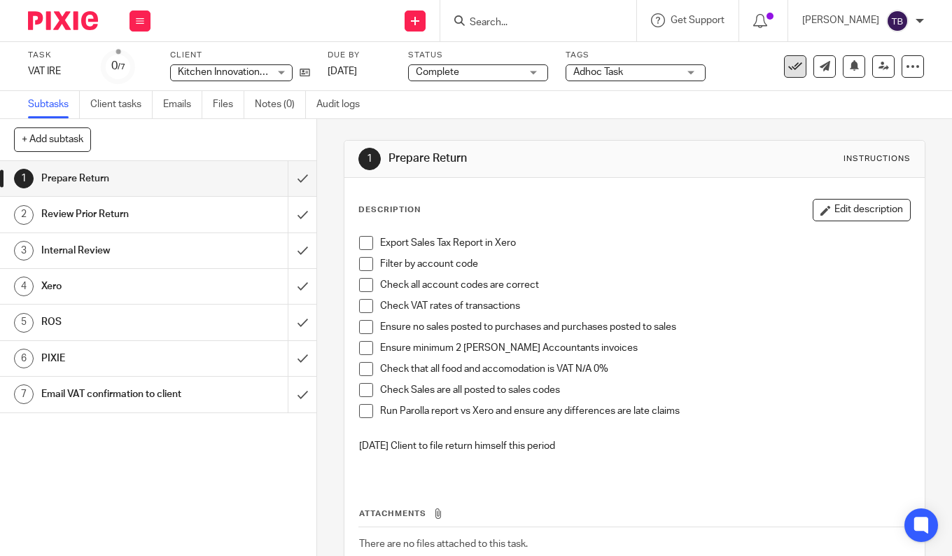
click at [784, 66] on button at bounding box center [795, 66] width 22 height 22
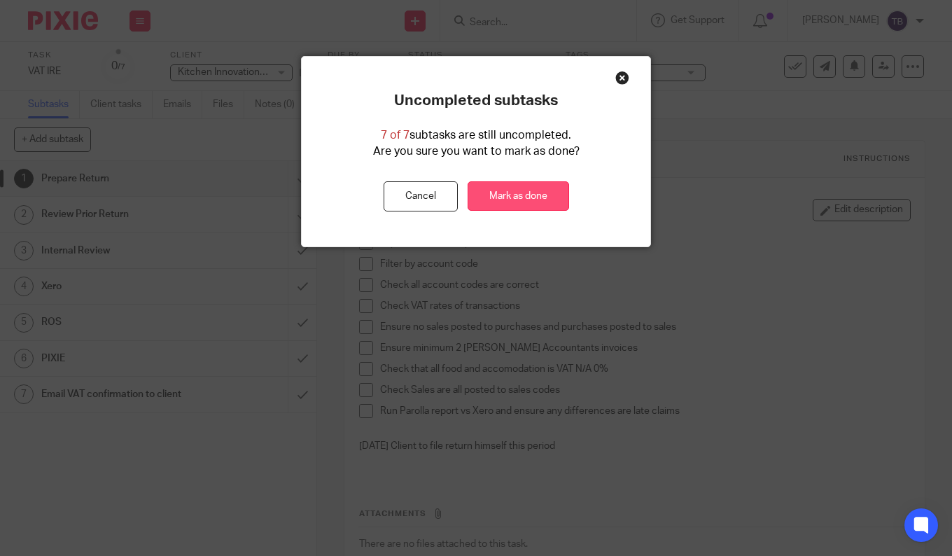
click at [514, 197] on link "Mark as done" at bounding box center [517, 196] width 101 height 30
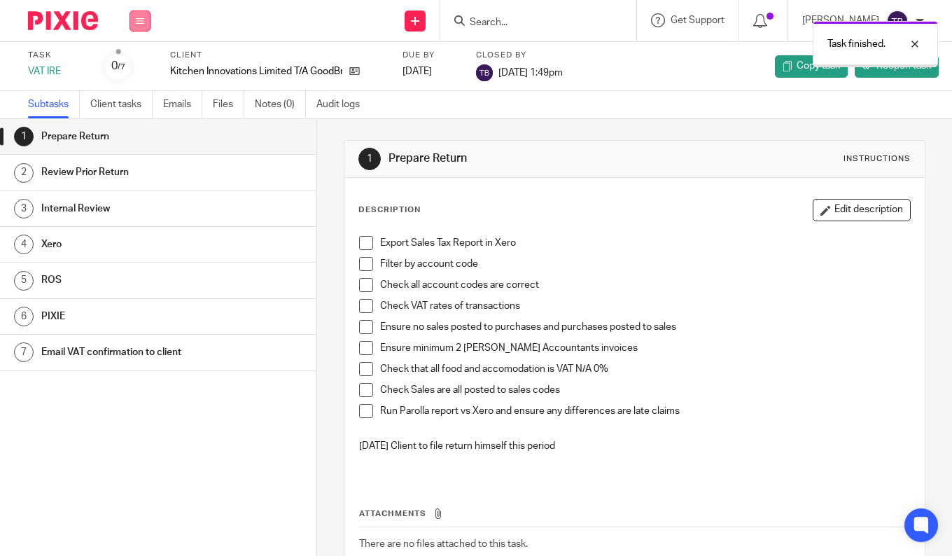
click at [146, 19] on button at bounding box center [139, 20] width 21 height 21
click at [140, 64] on link "Work" at bounding box center [133, 65] width 24 height 10
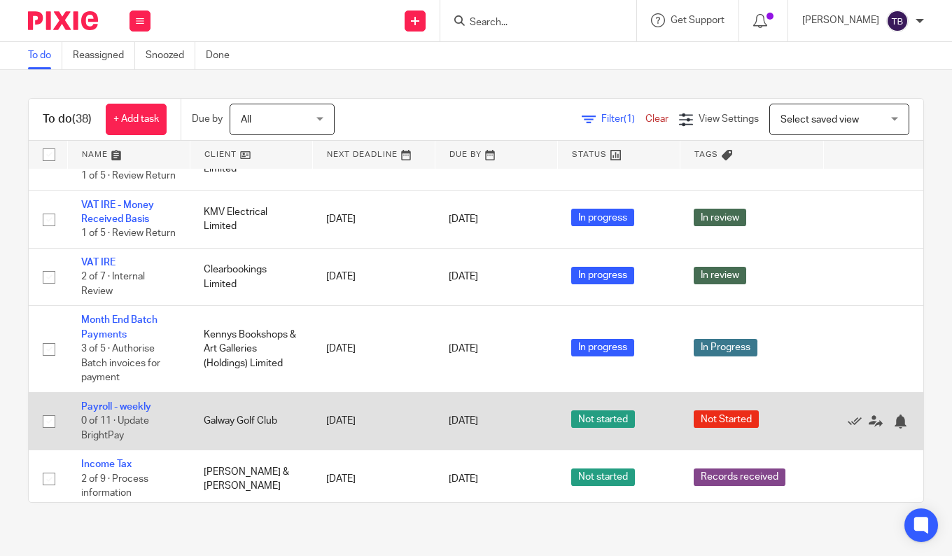
scroll to position [700, 0]
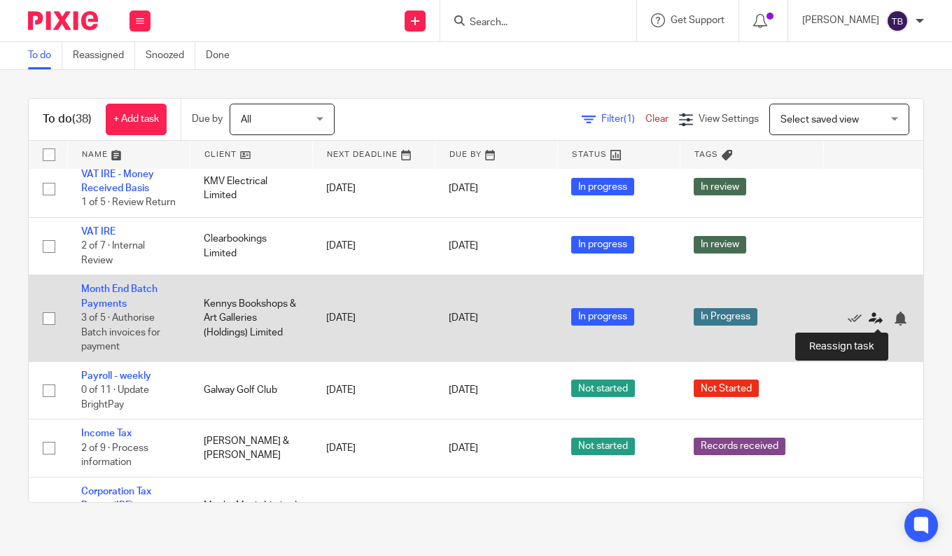
click at [875, 316] on icon at bounding box center [875, 318] width 14 height 14
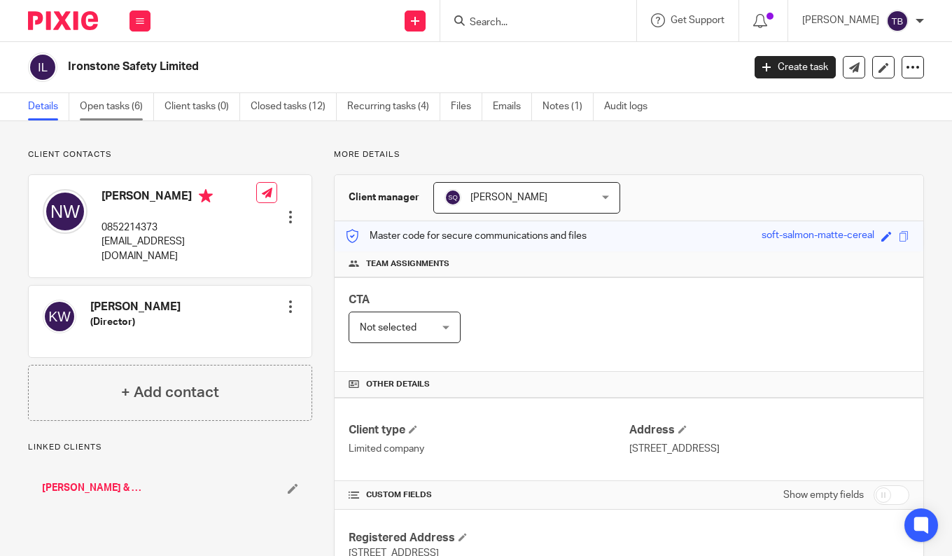
click at [131, 98] on link "Open tasks (6)" at bounding box center [117, 106] width 74 height 27
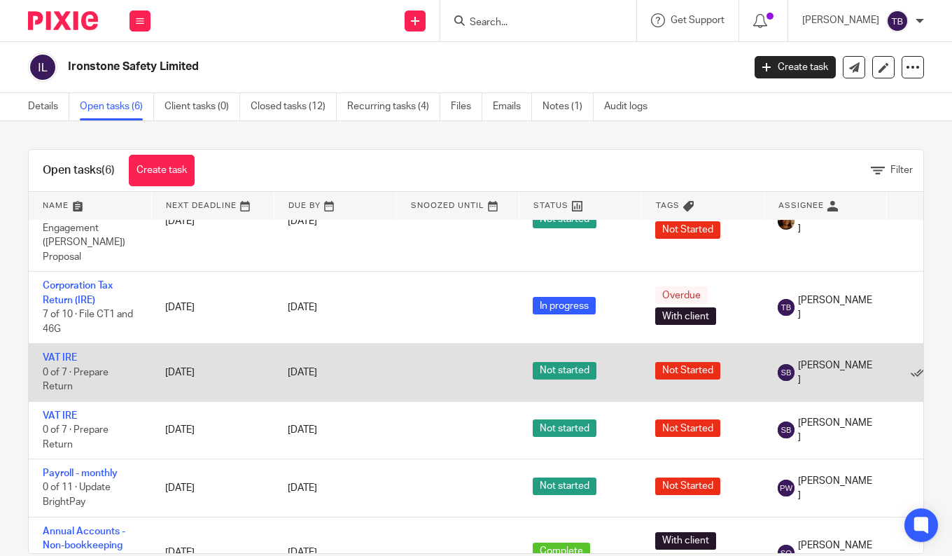
scroll to position [80, 0]
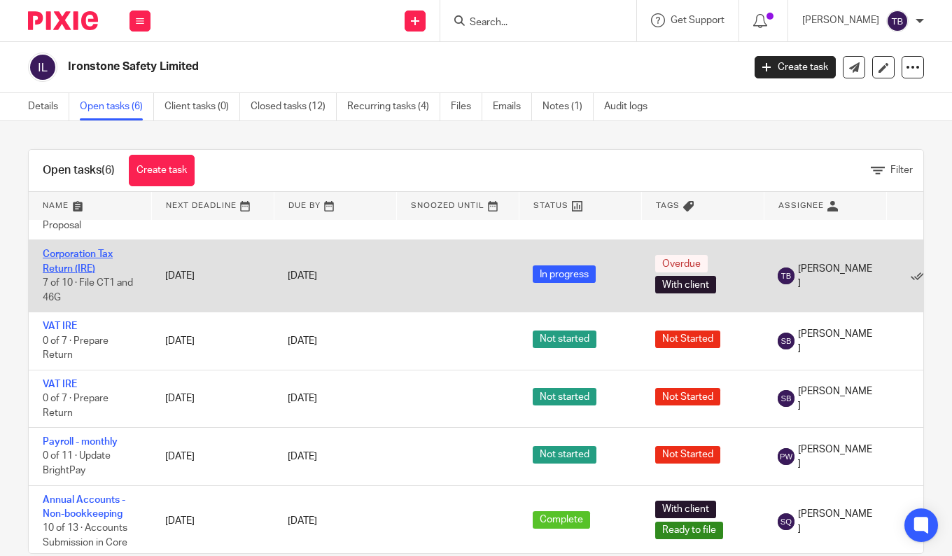
click at [74, 255] on link "Corporation Tax Return (IRE)" at bounding box center [78, 261] width 70 height 24
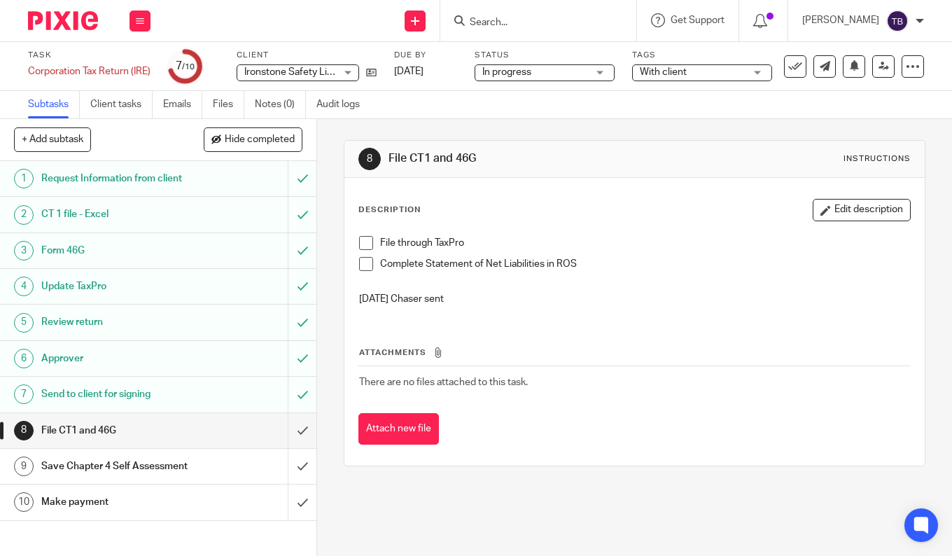
click at [865, 304] on p "[DATE] Chaser sent" at bounding box center [634, 299] width 551 height 14
click at [293, 517] on input "submit" at bounding box center [158, 501] width 316 height 35
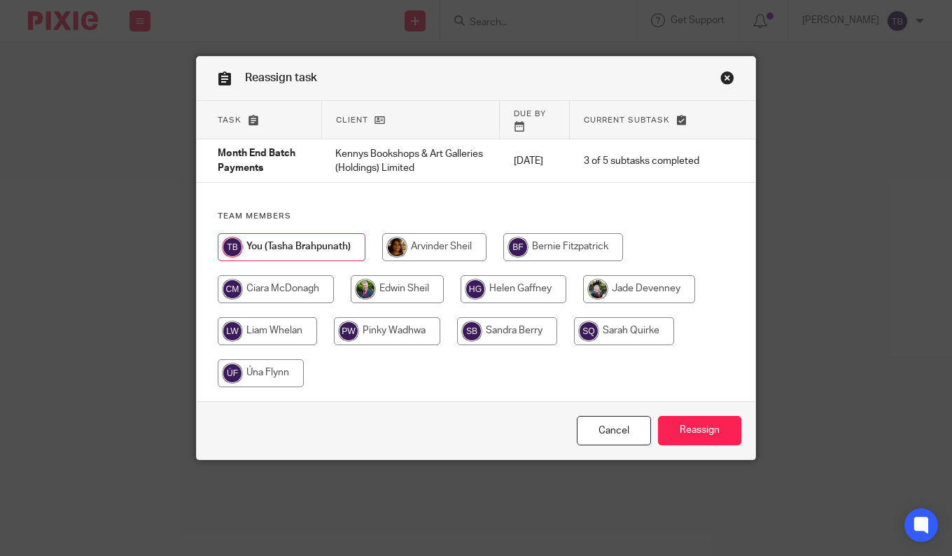
click at [281, 359] on input "radio" at bounding box center [261, 373] width 86 height 28
radio input "true"
click at [720, 77] on link "Close this dialog window" at bounding box center [727, 80] width 14 height 19
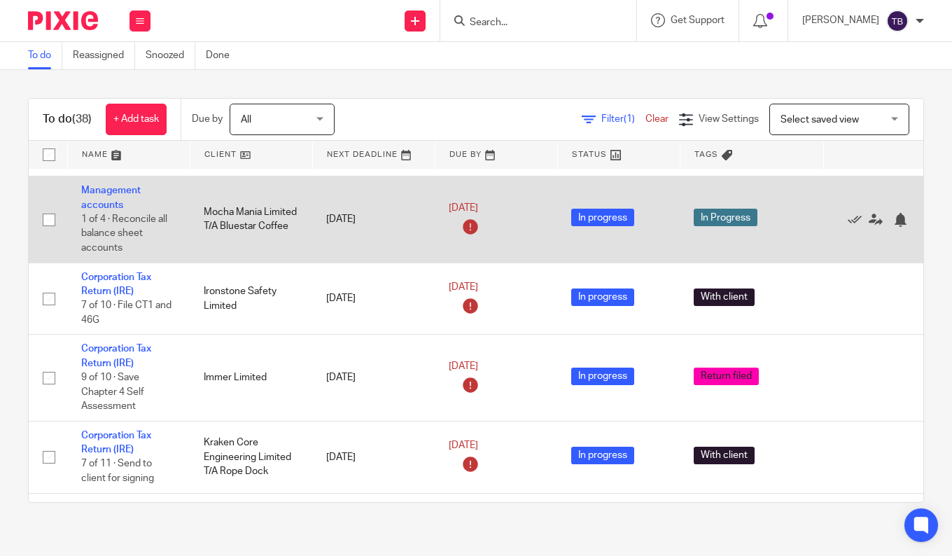
scroll to position [70, 0]
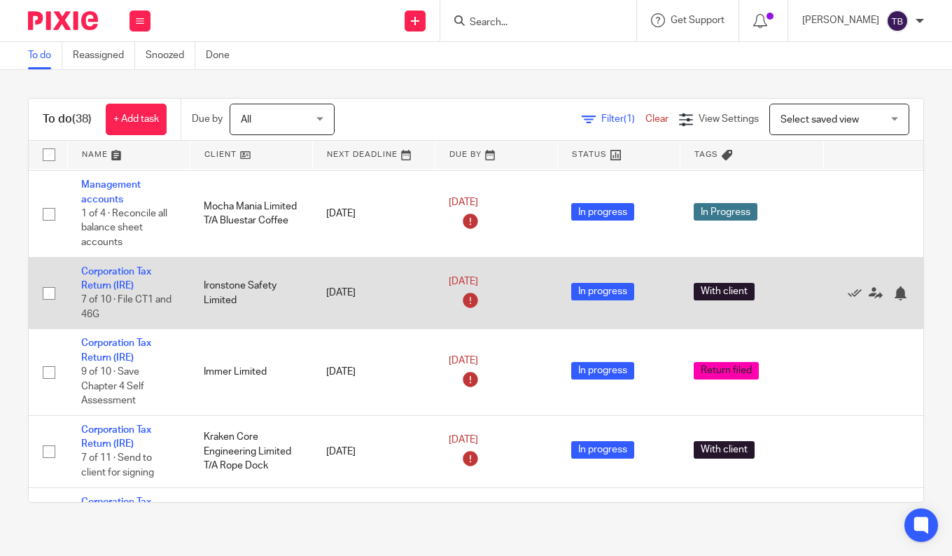
click at [106, 279] on td "Corporation Tax Return (IRE) 7 of 10 · File CT1 and 46G" at bounding box center [128, 293] width 122 height 72
click at [106, 283] on link "Corporation Tax Return (IRE)" at bounding box center [116, 279] width 70 height 24
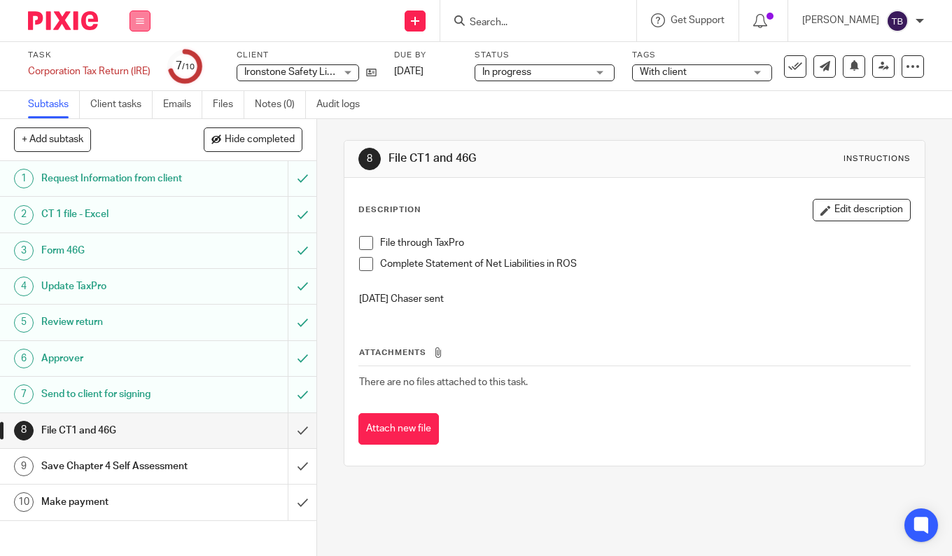
click at [133, 21] on button at bounding box center [139, 20] width 21 height 21
click at [136, 68] on link "Work" at bounding box center [133, 65] width 24 height 10
click at [141, 24] on icon at bounding box center [140, 21] width 8 height 8
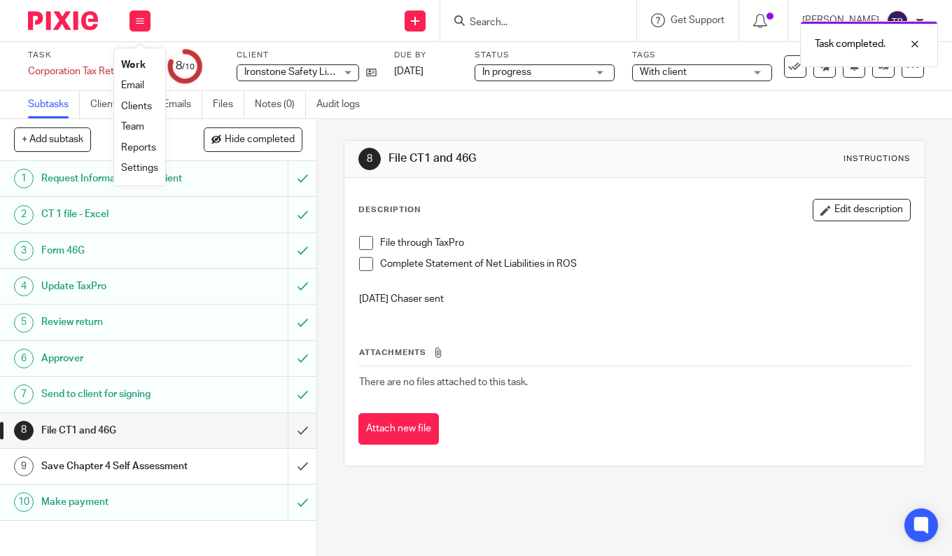
click at [139, 65] on link "Work" at bounding box center [133, 65] width 24 height 10
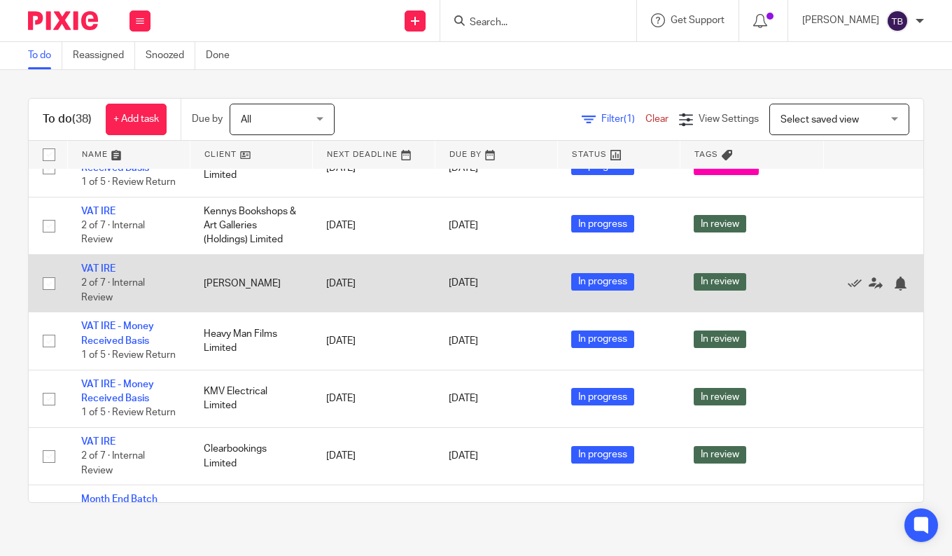
scroll to position [560, 0]
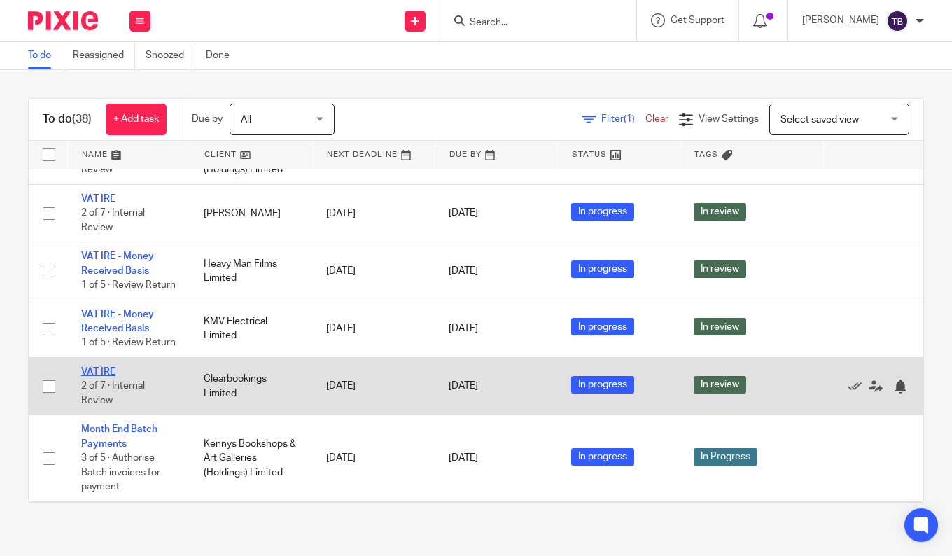
click at [95, 369] on link "VAT IRE" at bounding box center [98, 372] width 34 height 10
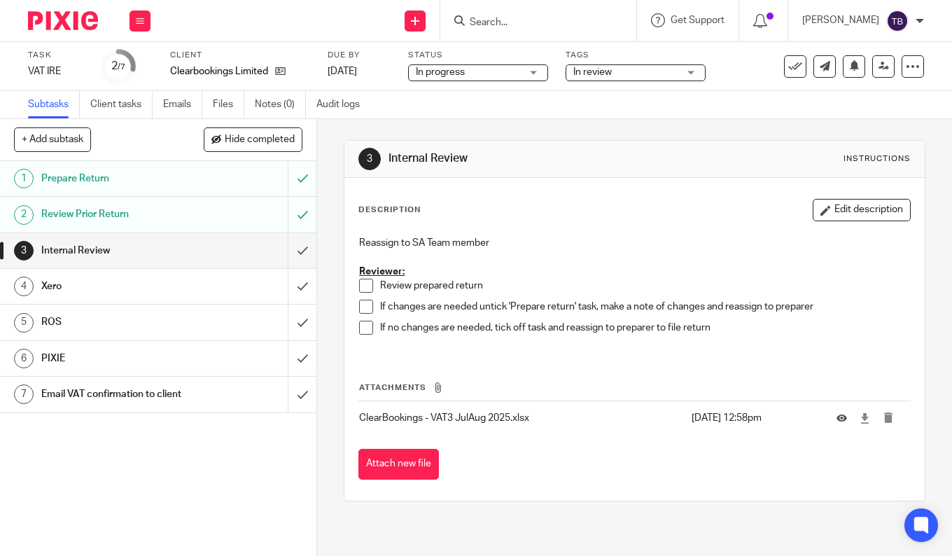
click at [364, 282] on span at bounding box center [366, 285] width 14 height 14
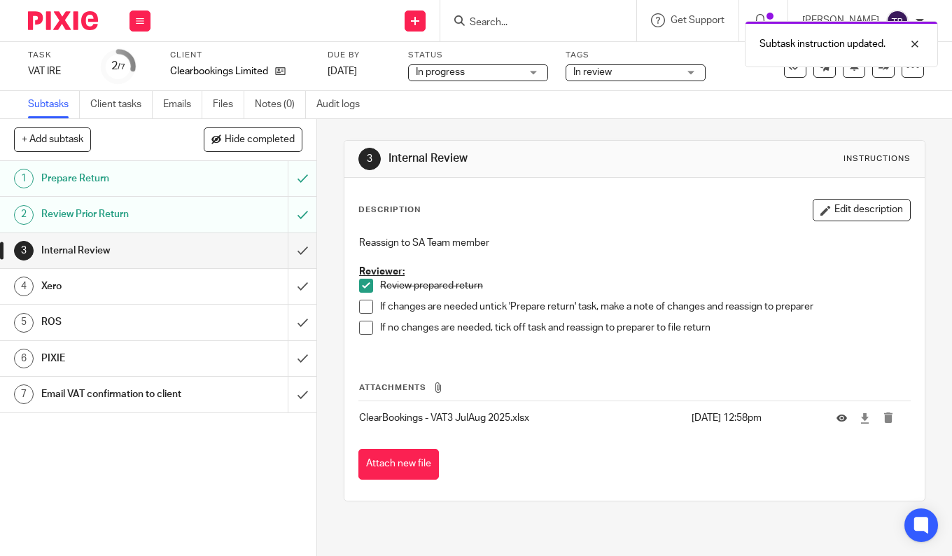
click at [359, 308] on span at bounding box center [366, 306] width 14 height 14
click at [361, 323] on span at bounding box center [366, 327] width 14 height 14
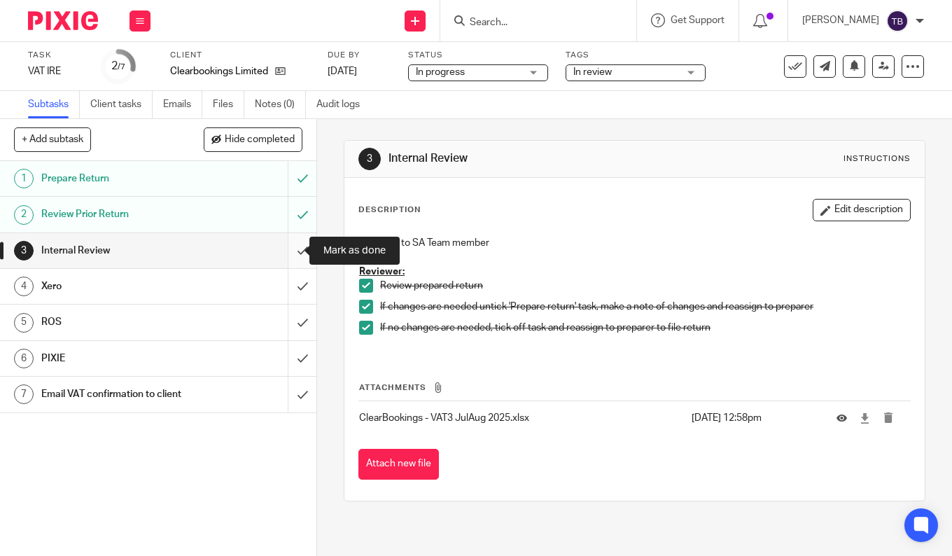
click at [288, 246] on input "submit" at bounding box center [158, 250] width 316 height 35
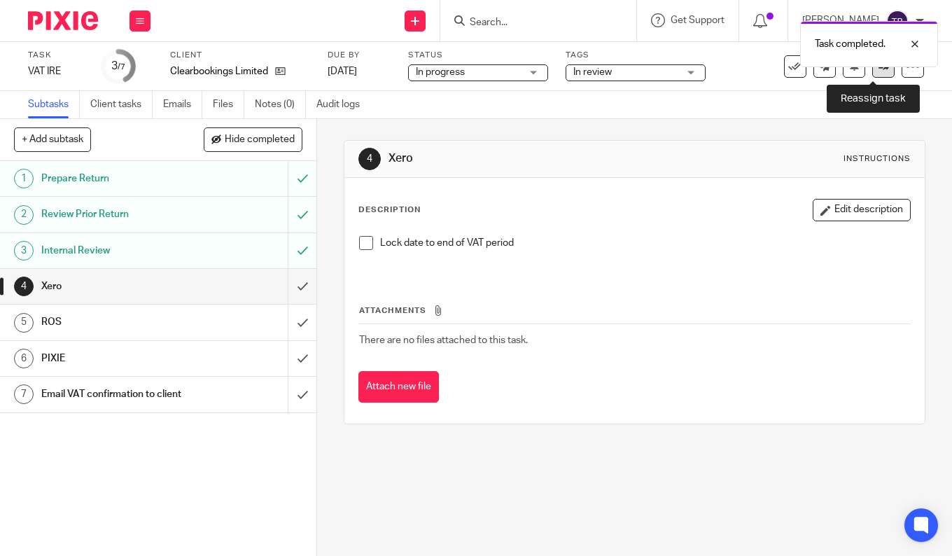
click at [878, 71] on icon at bounding box center [883, 66] width 10 height 10
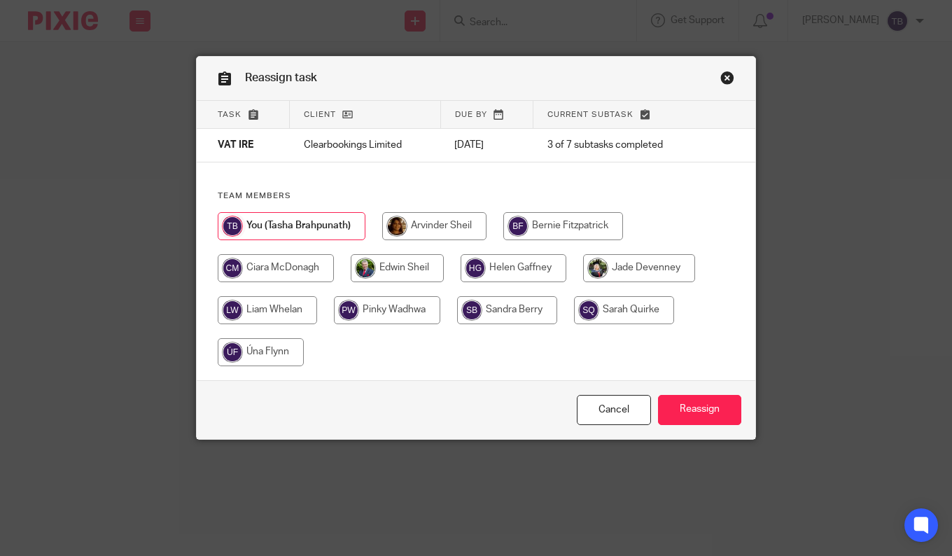
click at [355, 319] on input "radio" at bounding box center [387, 310] width 106 height 28
radio input "true"
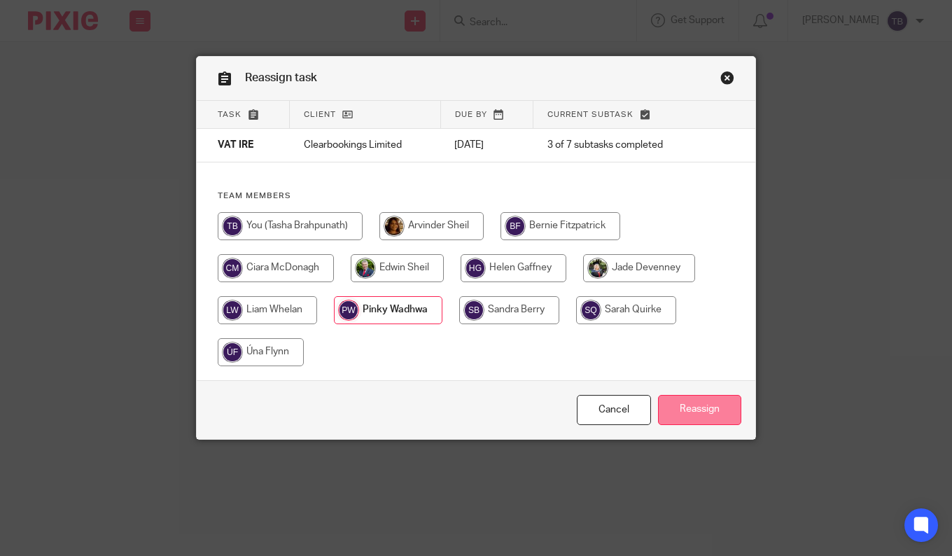
click at [716, 409] on input "Reassign" at bounding box center [699, 410] width 83 height 30
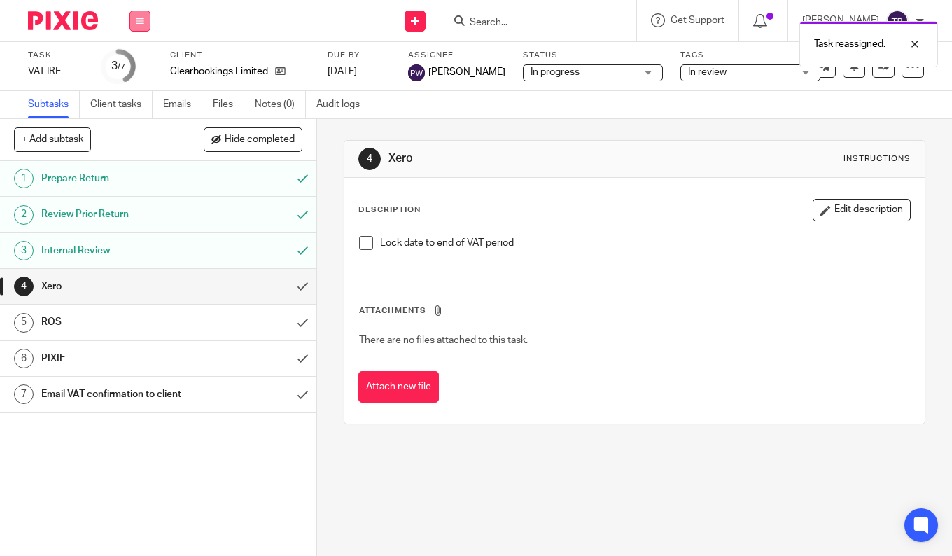
click at [139, 18] on icon at bounding box center [140, 21] width 8 height 8
click at [146, 62] on link "Work" at bounding box center [133, 65] width 24 height 10
